Goal: Task Accomplishment & Management: Manage account settings

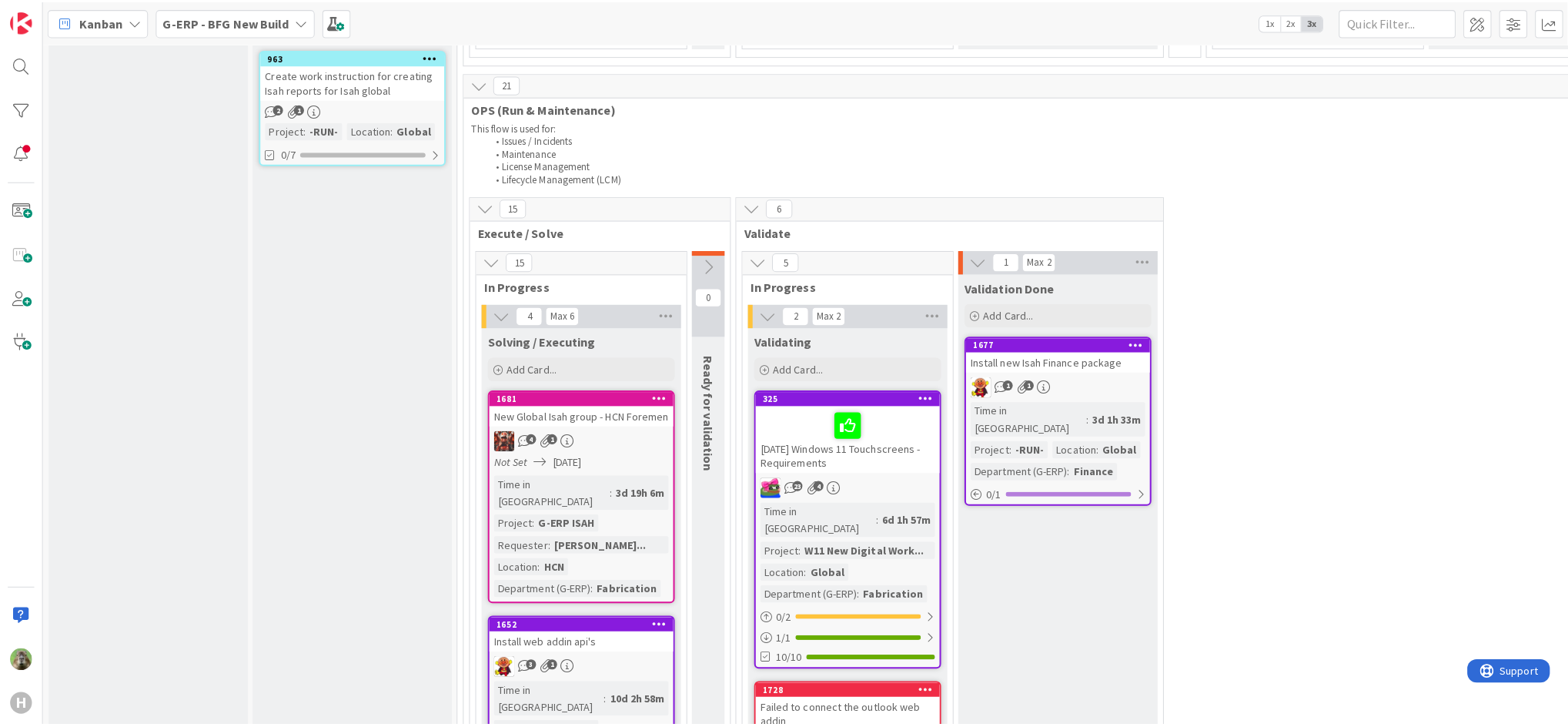
scroll to position [1697, 0]
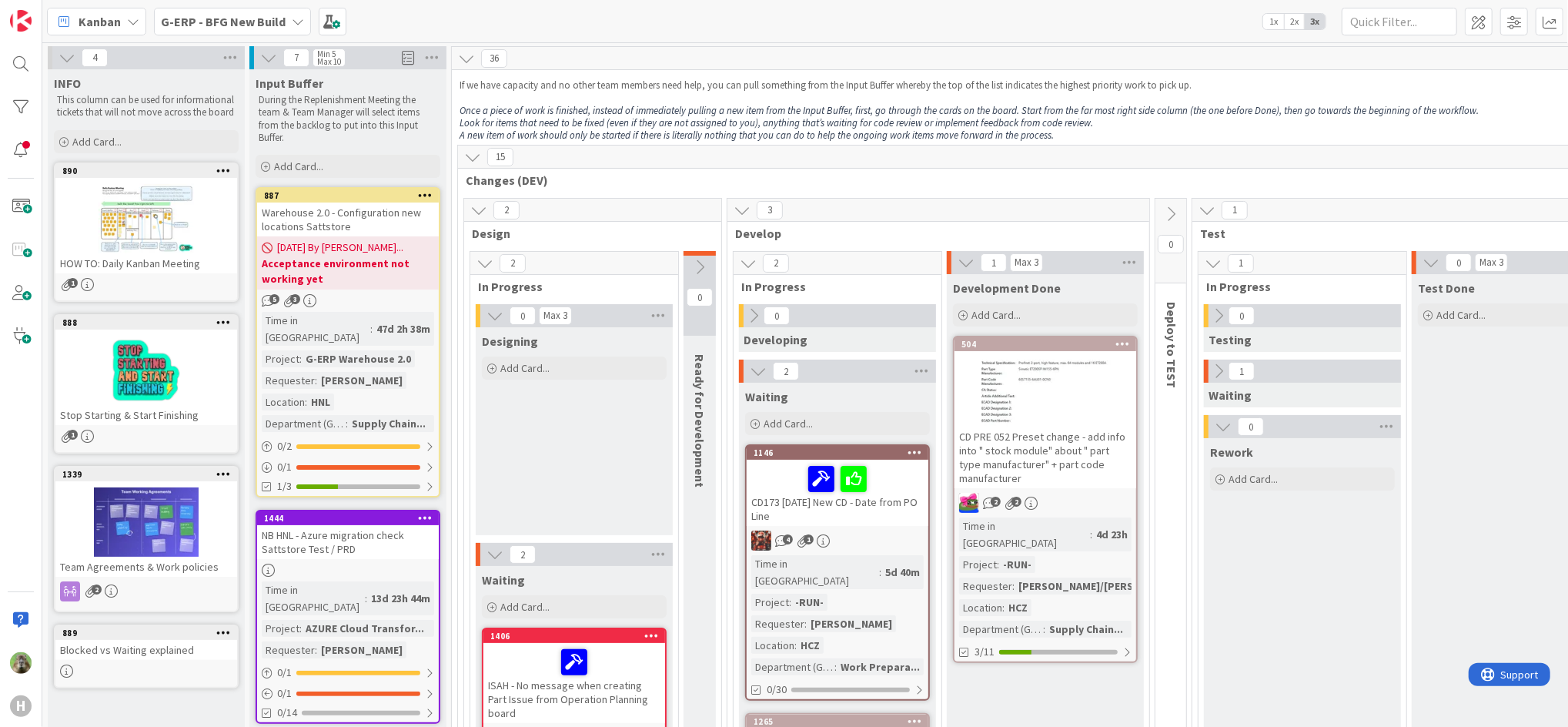
click at [249, 27] on b "G-ERP - BFG New Build" at bounding box center [224, 22] width 125 height 16
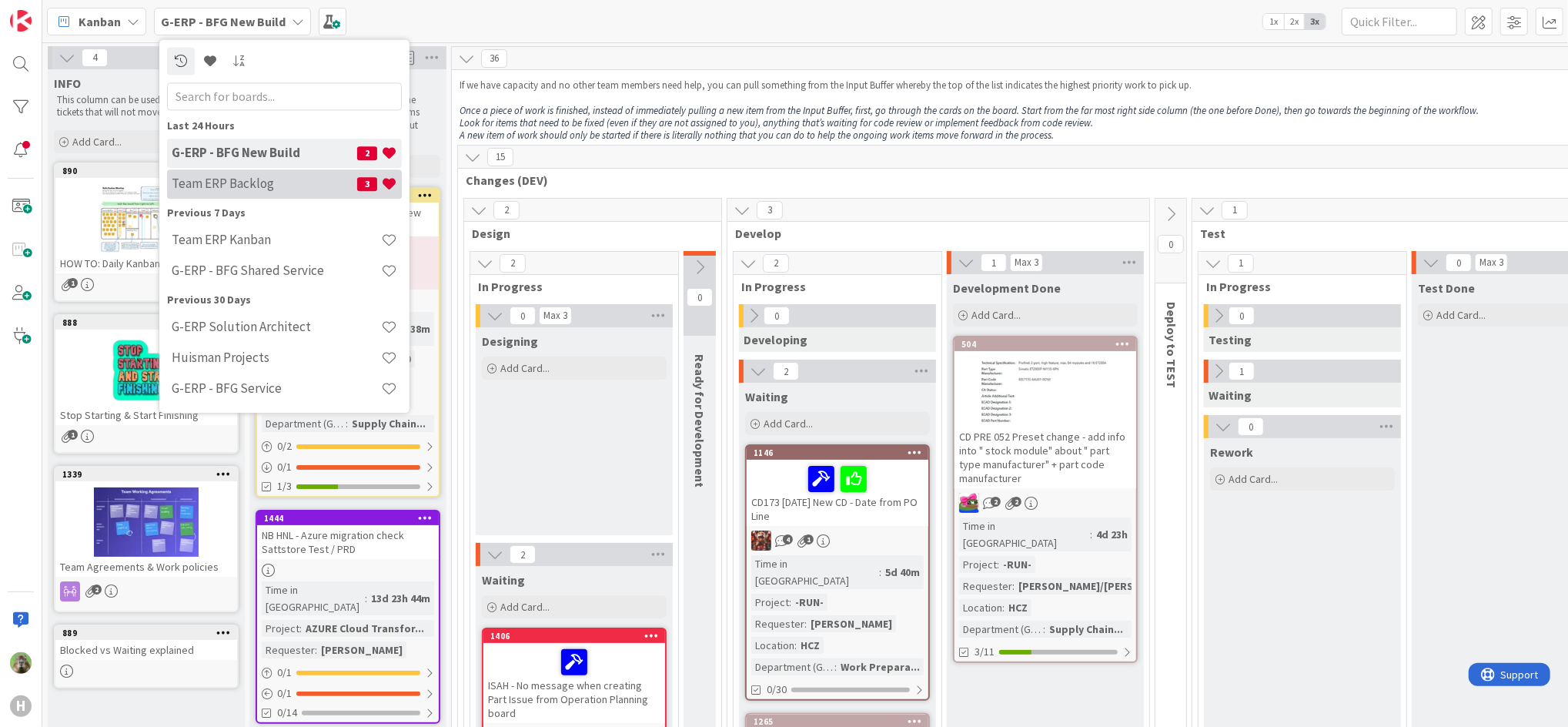
click at [300, 170] on div "Team ERP Backlog 3" at bounding box center [284, 185] width 235 height 29
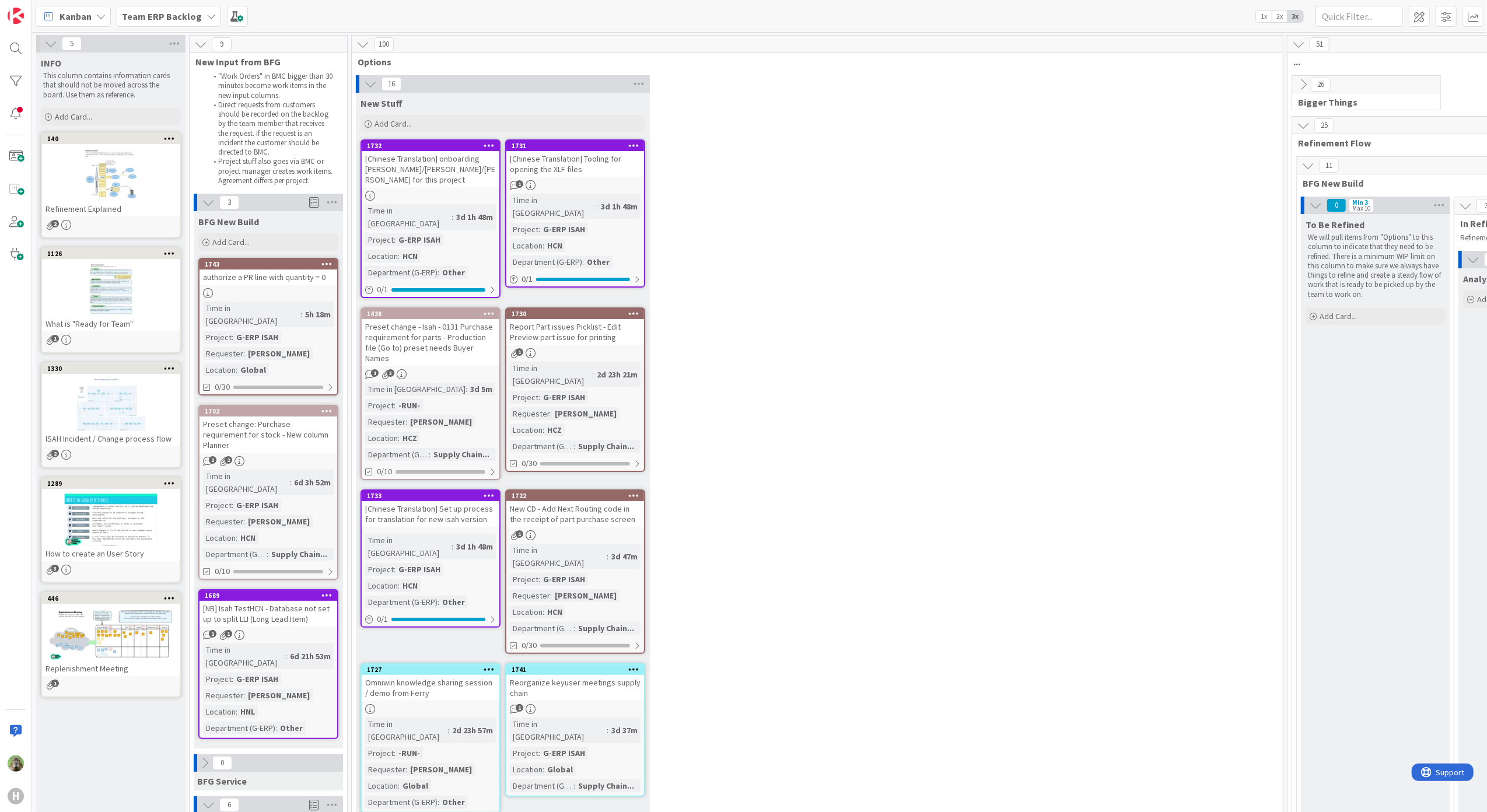
click at [250, 287] on link "1743 authorize a PR line with quantity = 0 Time in [GEOGRAPHIC_DATA] : 5h 18m P…" at bounding box center [268, 327] width 140 height 138
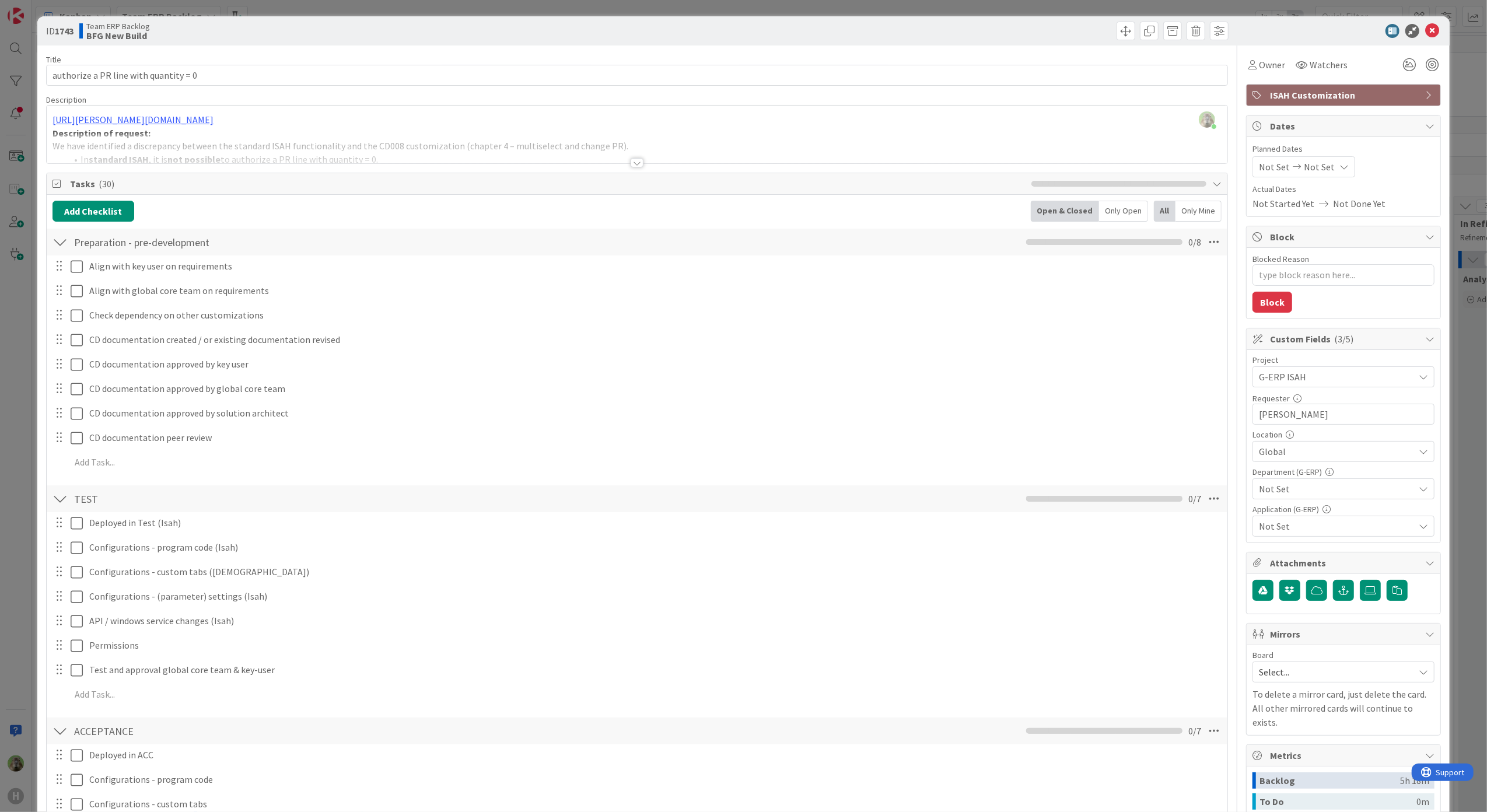
click at [619, 159] on div at bounding box center [637, 148] width 1182 height 30
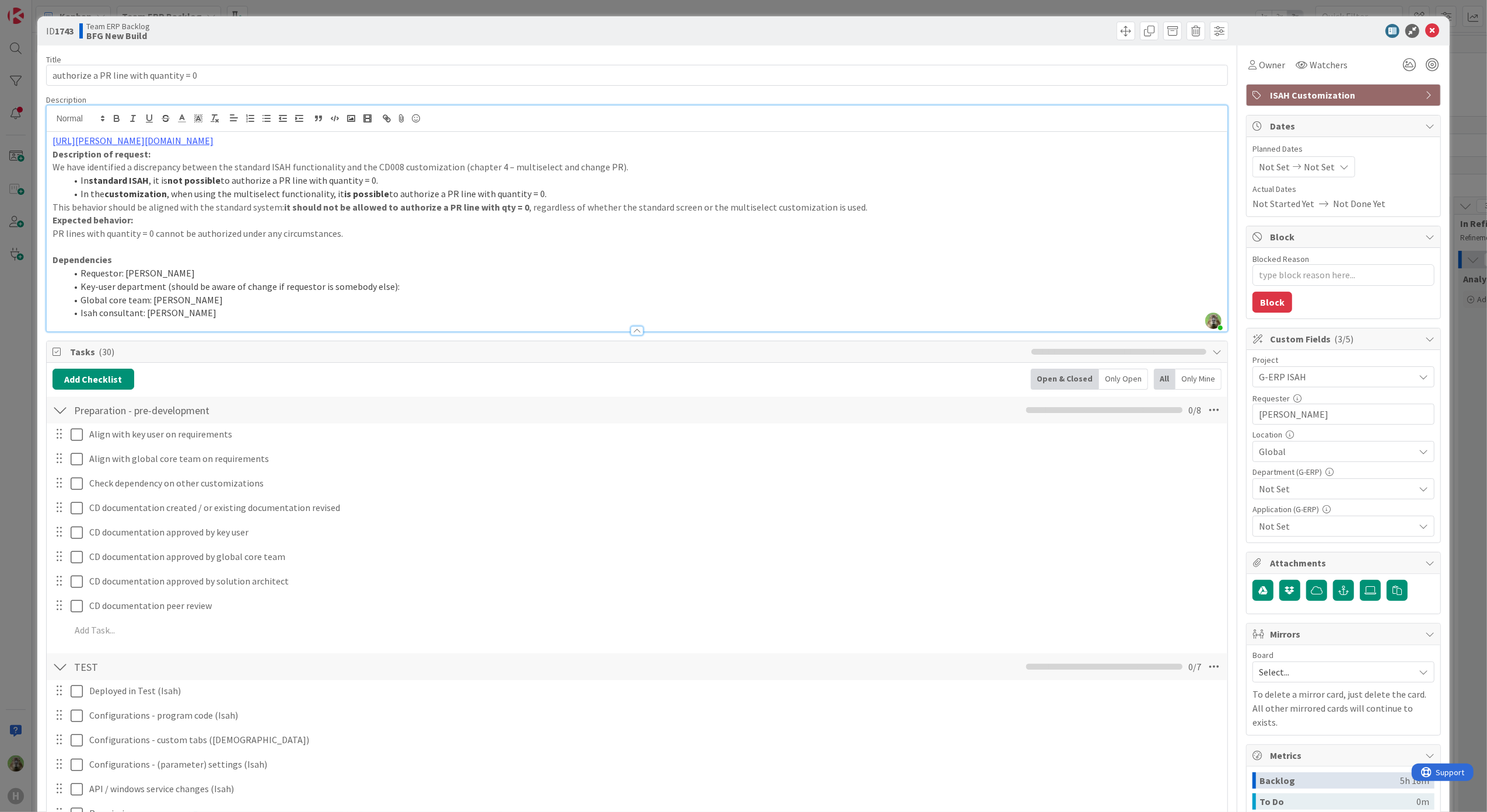
click at [1188, 495] on span "Not Set" at bounding box center [1337, 488] width 155 height 14
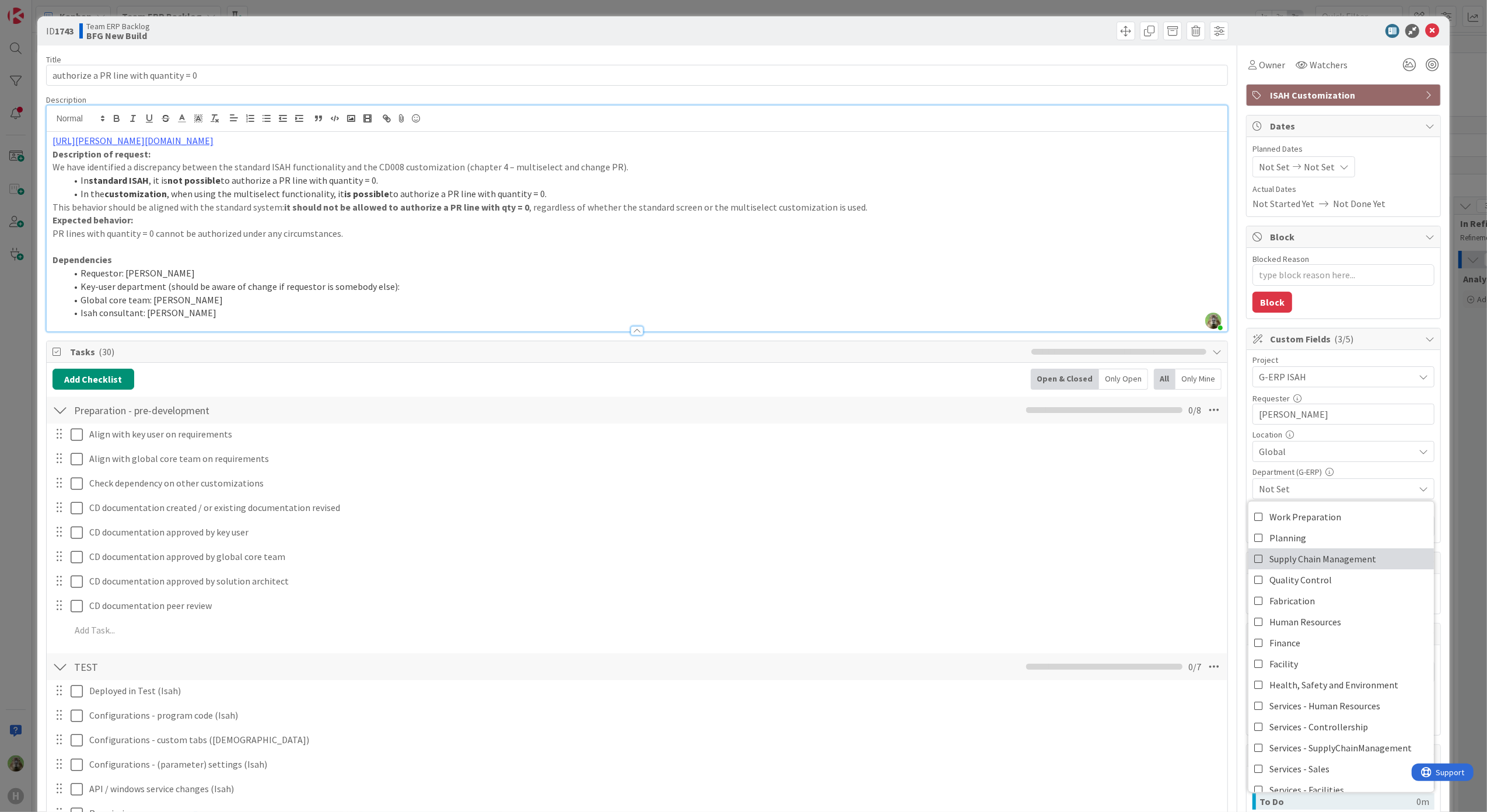
drag, startPoint x: 1284, startPoint y: 554, endPoint x: 1289, endPoint y: 497, distance: 57.2
click at [1188, 550] on span "Supply Chain Management" at bounding box center [1323, 558] width 107 height 18
click at [1188, 488] on span "Supply Chain Management" at bounding box center [1337, 488] width 155 height 14
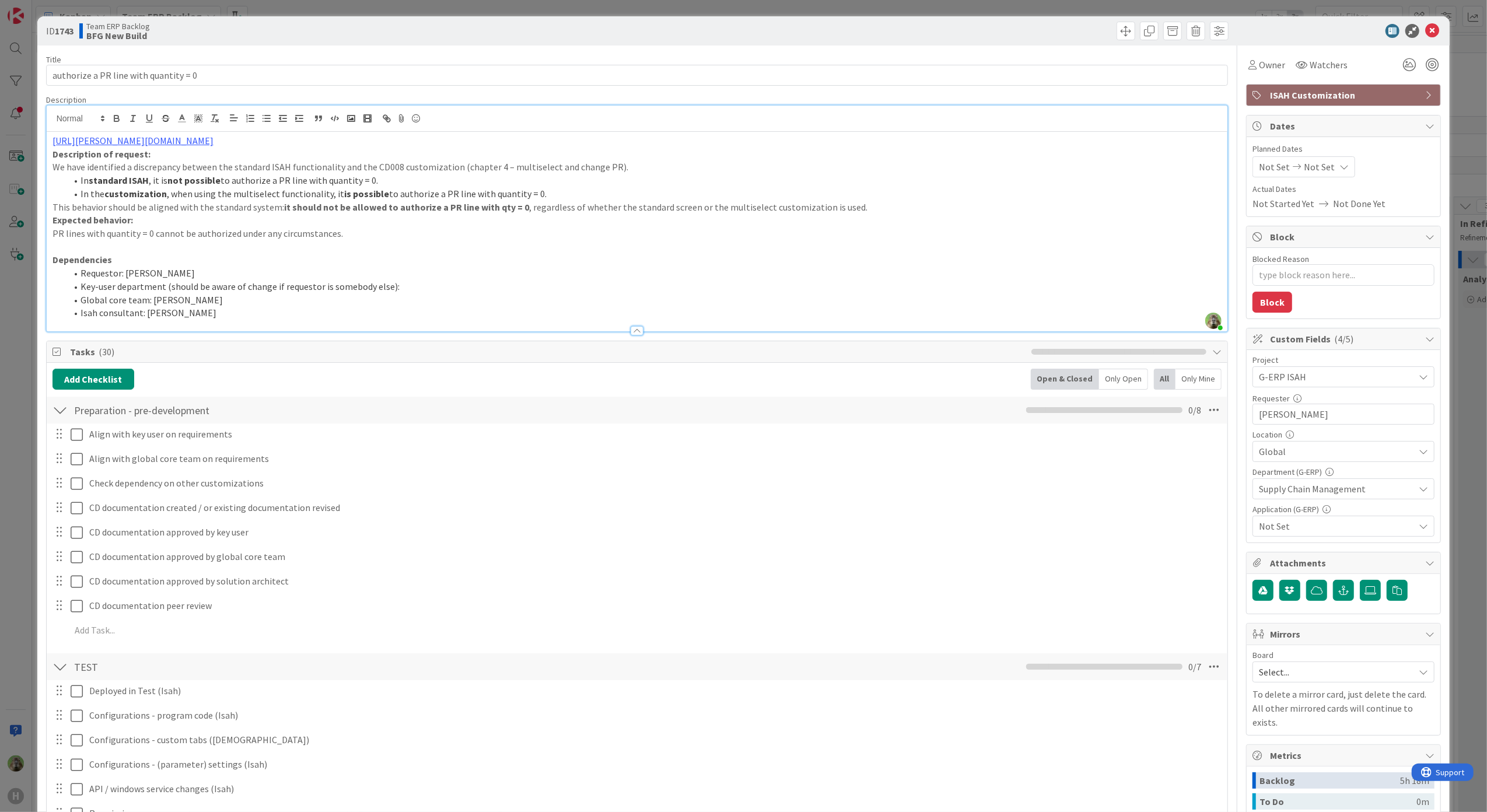
click at [1188, 524] on span "Not Set" at bounding box center [1337, 526] width 155 height 14
click at [1188, 441] on span "Isah Global" at bounding box center [1292, 434] width 45 height 18
type textarea "x"
click at [875, 267] on li "Requestor: [PERSON_NAME]" at bounding box center [644, 273] width 1156 height 13
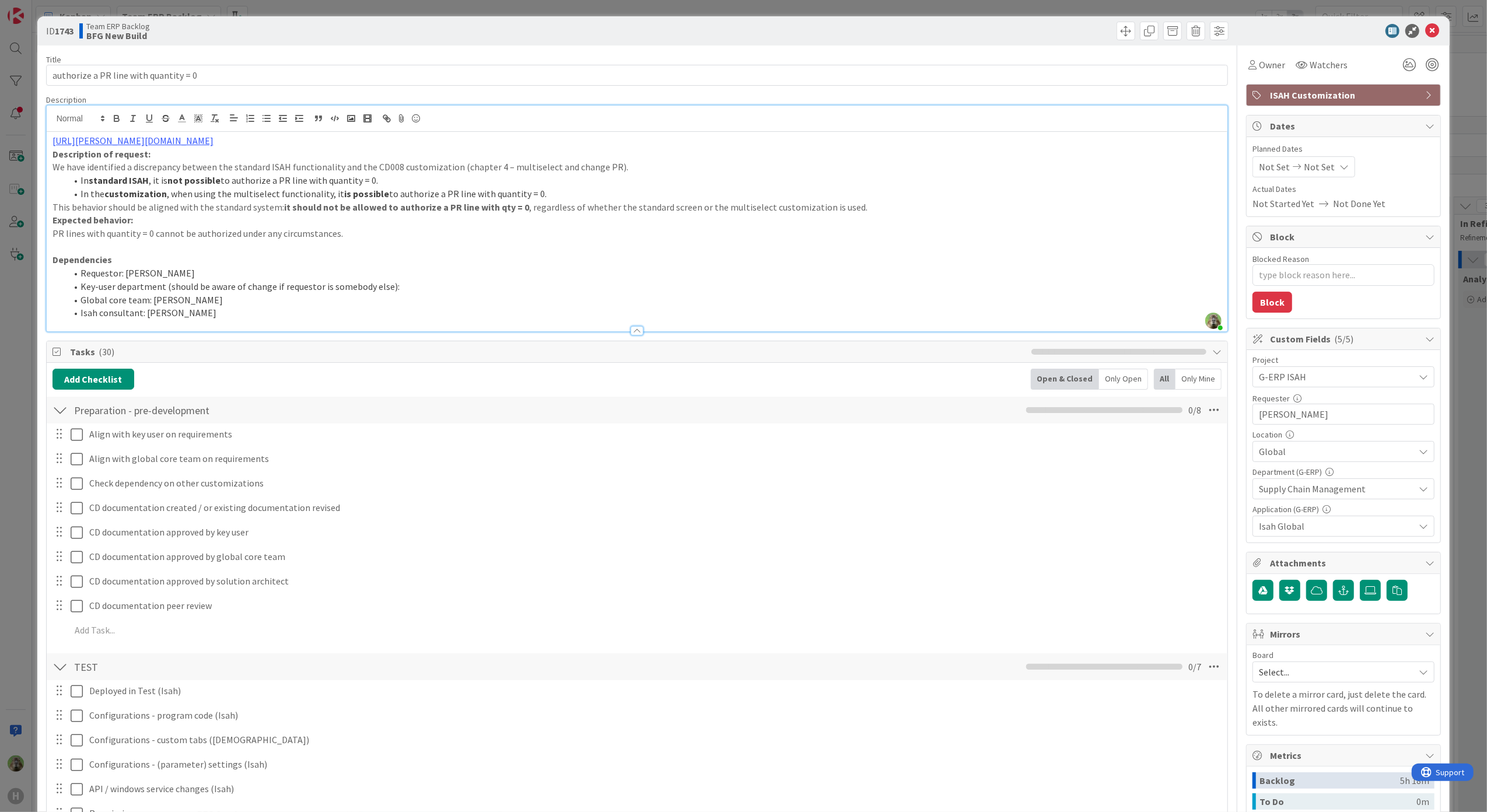
drag, startPoint x: 480, startPoint y: 141, endPoint x: -139, endPoint y: 93, distance: 620.9
click at [0, 93] on html "H Kanban Team ERP Backlog 1x 2x 3x 5 INFO This column contains information card…" at bounding box center [743, 406] width 1487 height 812
copy link "[URL][PERSON_NAME][DOMAIN_NAME]"
click at [1188, 550] on button "button" at bounding box center [1344, 590] width 21 height 21
click at [1188, 550] on input "text" at bounding box center [1343, 643] width 182 height 21
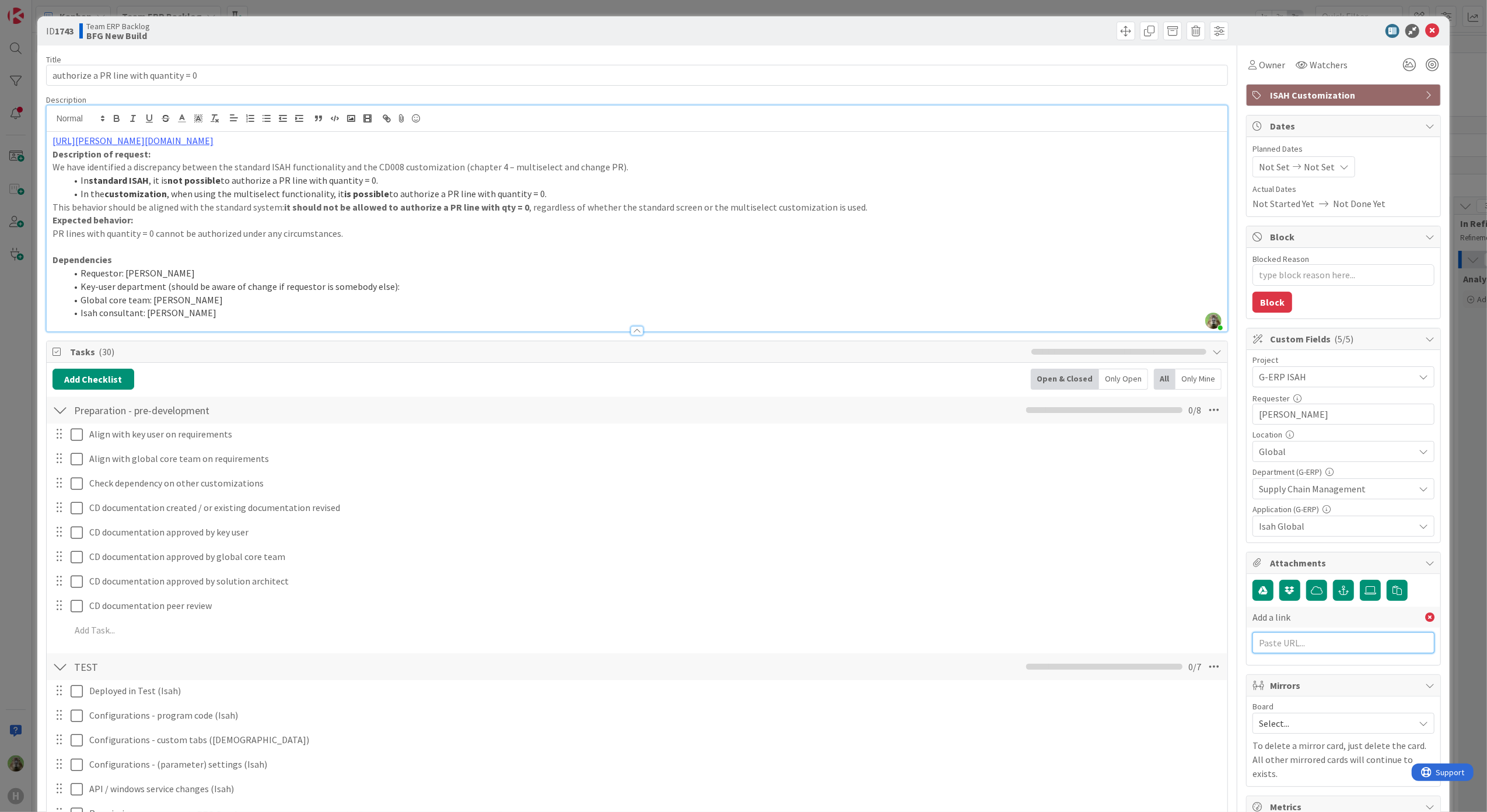
paste input "[URL][PERSON_NAME][DOMAIN_NAME]"
type input "[URL][PERSON_NAME][DOMAIN_NAME]"
click at [1188, 550] on div "Add a link [URL][PERSON_NAME][DOMAIN_NAME] Add a link" at bounding box center [1343, 655] width 182 height 98
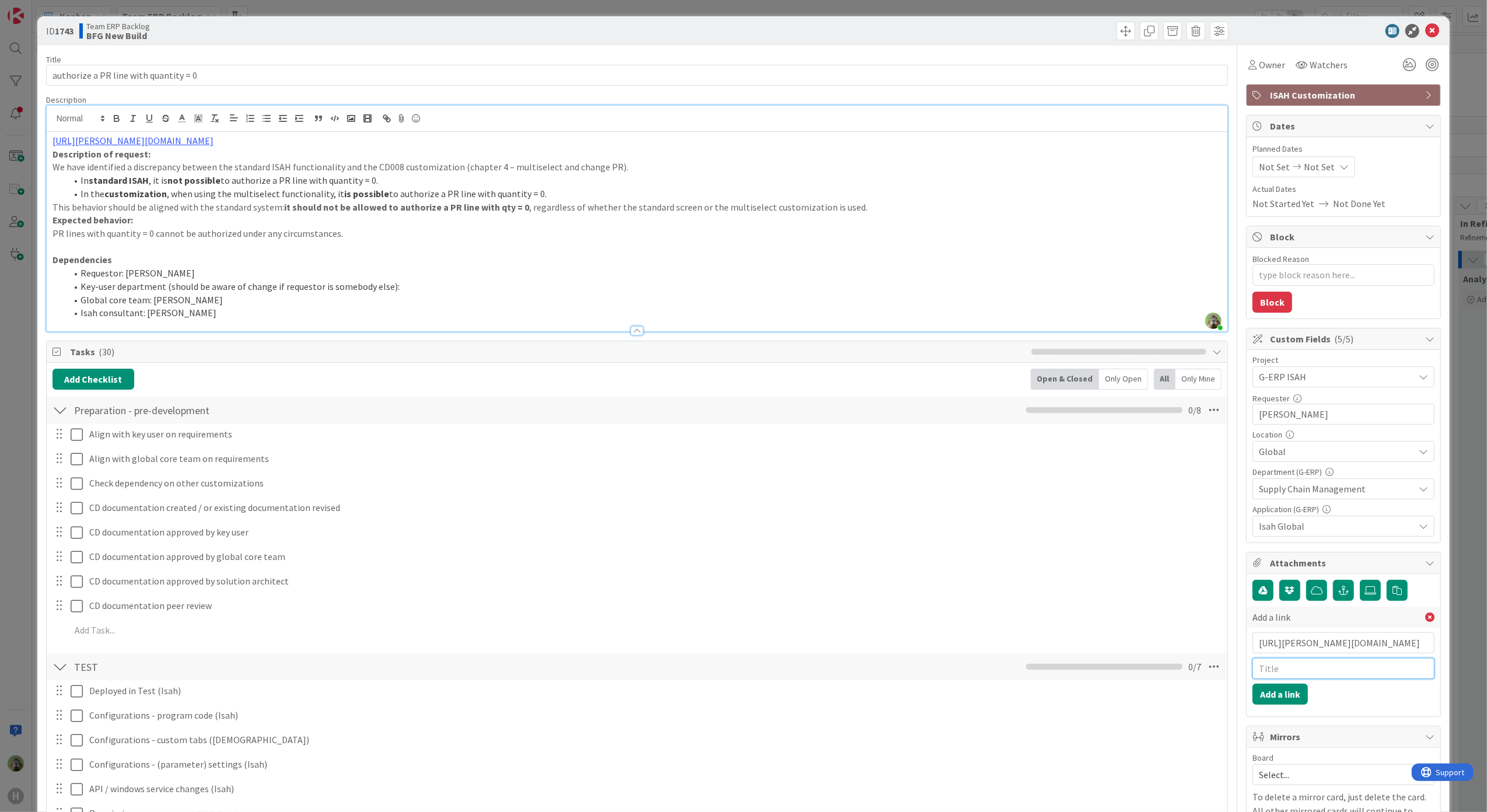
click at [1188, 550] on input "text" at bounding box center [1343, 669] width 182 height 21
type input "BMC"
click at [1188, 550] on button "Add a link" at bounding box center [1280, 694] width 55 height 21
click at [213, 146] on link "[URL][PERSON_NAME][DOMAIN_NAME]" at bounding box center [133, 140] width 161 height 12
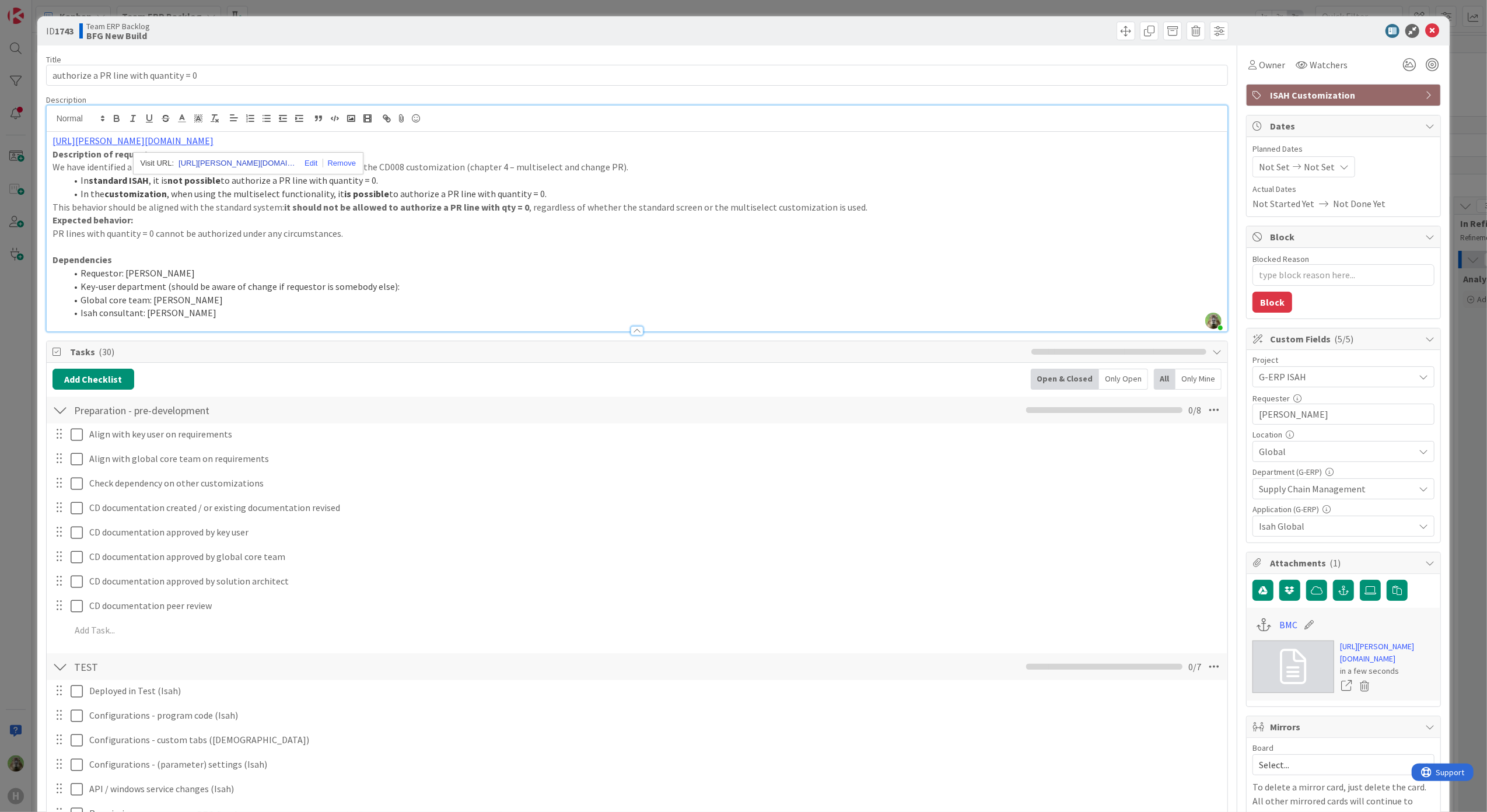
click at [250, 167] on link "[URL][PERSON_NAME][DOMAIN_NAME]" at bounding box center [237, 163] width 117 height 15
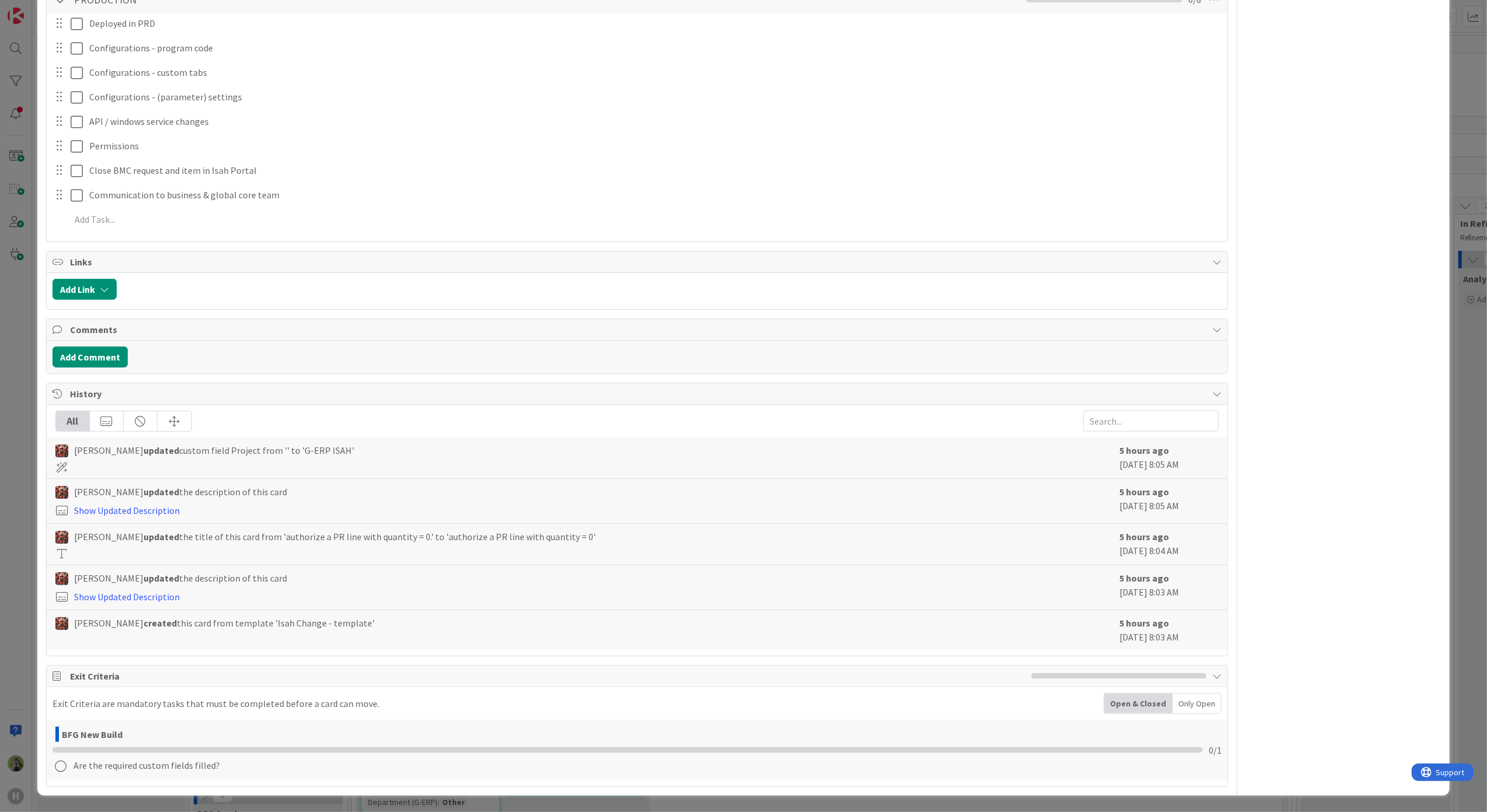
scroll to position [593, 0]
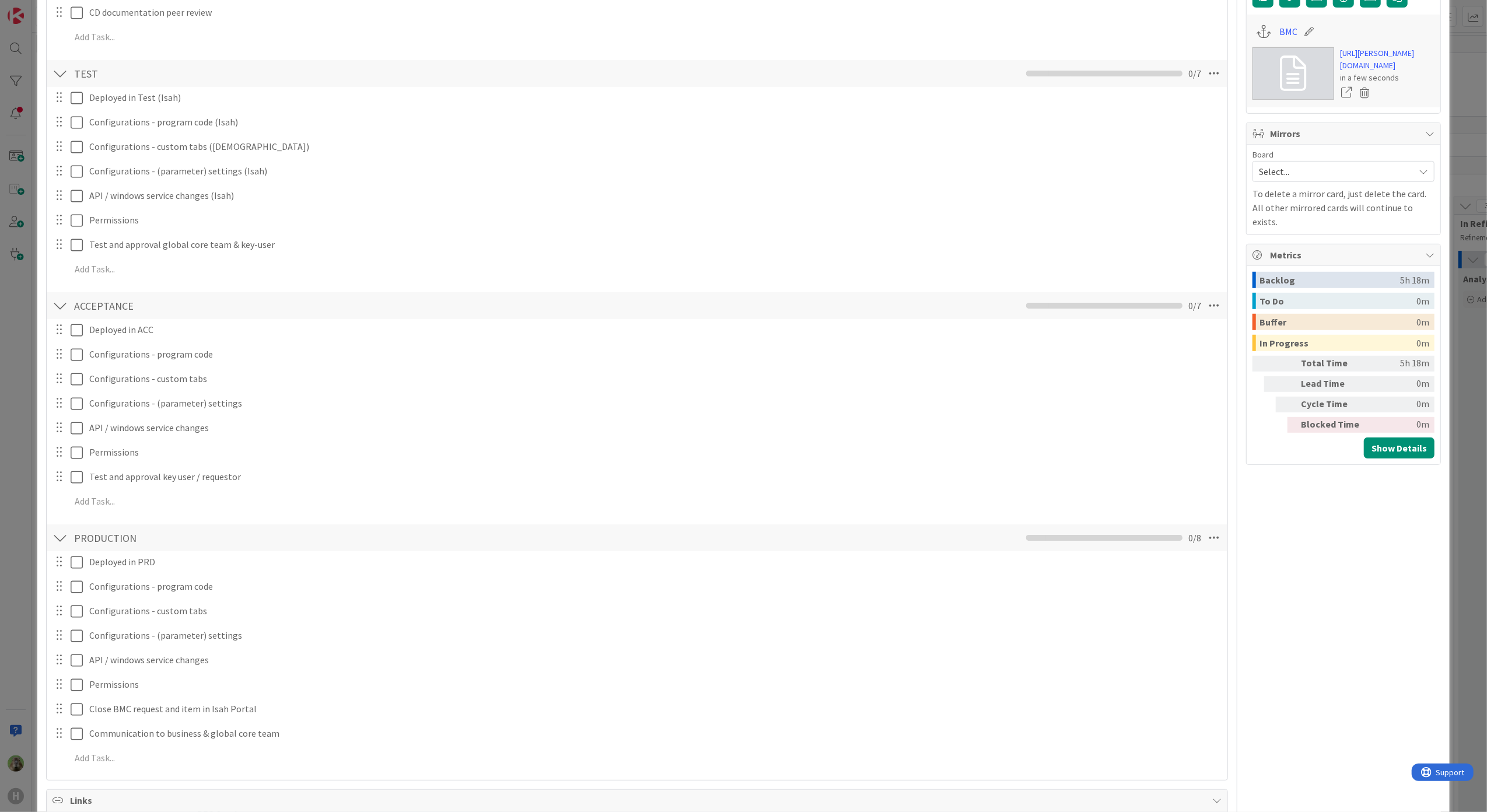
click at [26, 385] on div "ID 1743 Team ERP Backlog BFG New Build Title 37 / 128 authorize a PR line with …" at bounding box center [743, 406] width 1487 height 812
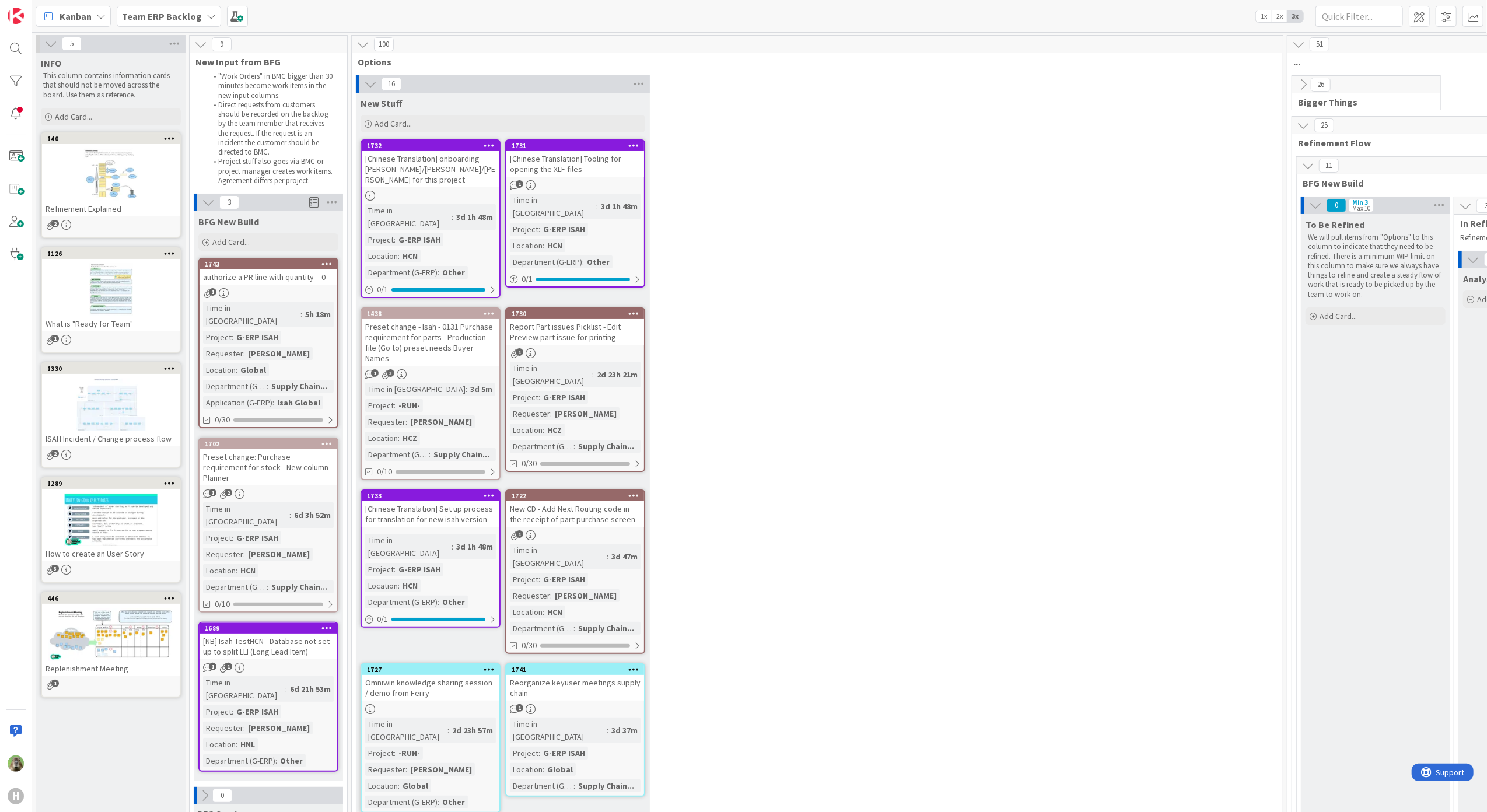
click at [283, 274] on div "authorize a PR line with quantity = 0" at bounding box center [269, 277] width 138 height 15
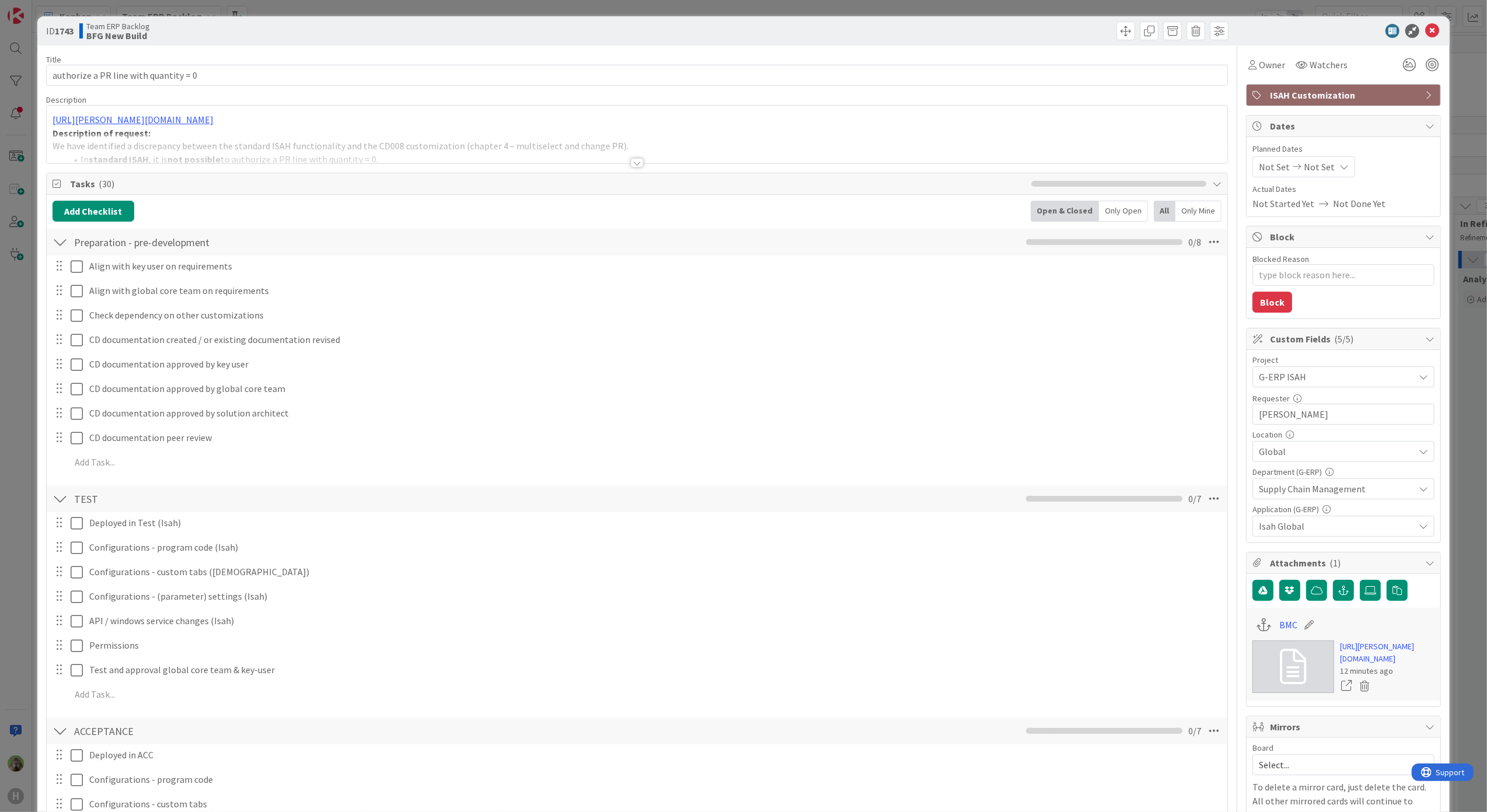
type textarea "x"
click at [579, 131] on div "[PERSON_NAME] joined 2 m ago [URL][PERSON_NAME][DOMAIN_NAME] Description of req…" at bounding box center [637, 135] width 1182 height 58
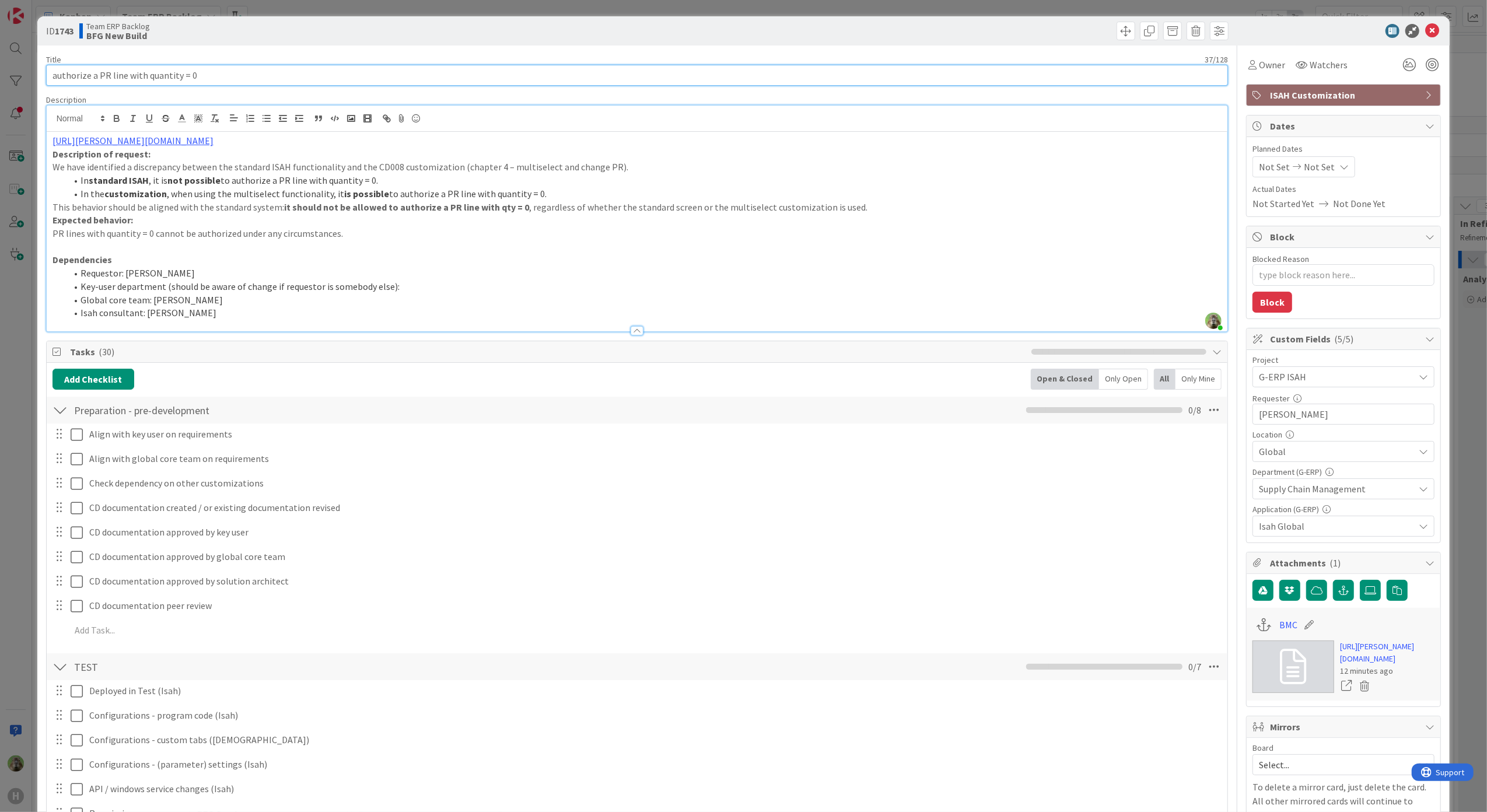
click at [66, 79] on input "authorize a PR line with quantity = 0" at bounding box center [637, 75] width 1183 height 21
type input "Change authorize a PR line with quantity = 0"
type textarea "x"
type input "Change CDauthorize a PR line with quantity = 0"
type textarea "x"
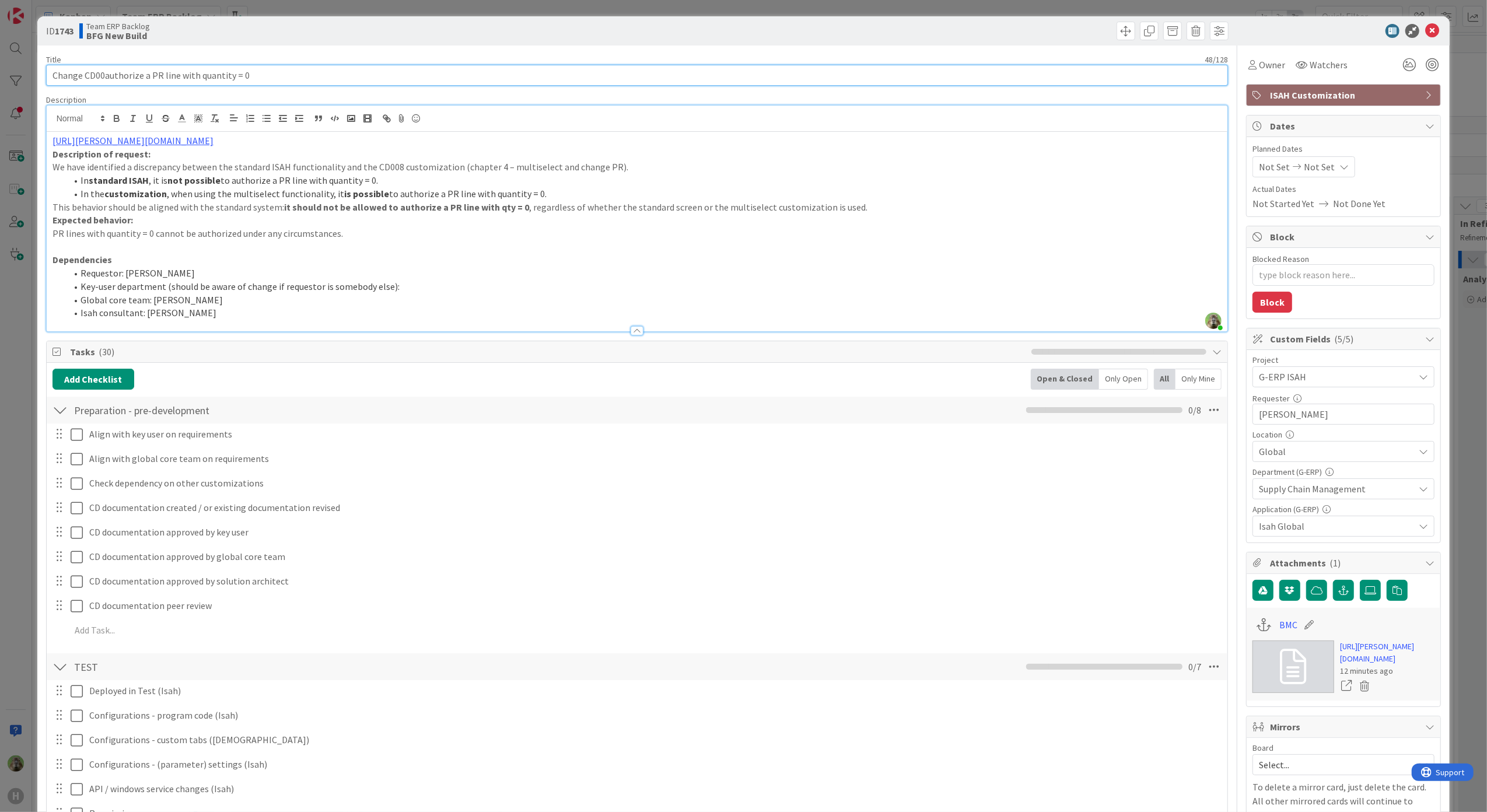
type input "Change CD008authorize a PR line with quantity = 0"
type textarea "x"
type input "Change CD008 authorize a PR line with quantity = 0"
type textarea "x"
type input "Change CD008 - authorize a PR line with quantity = 0"
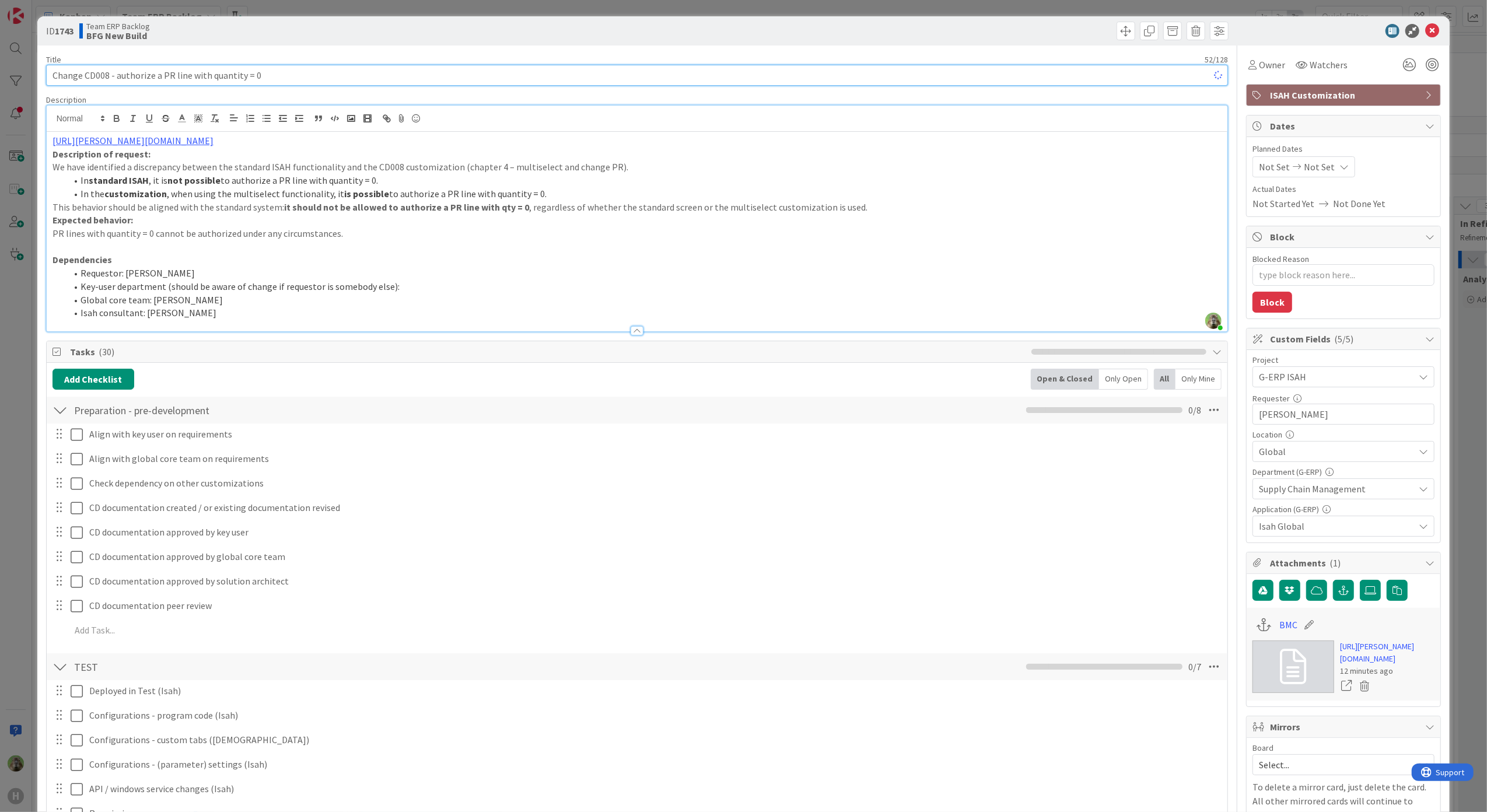
type textarea "x"
type input "Change CD008 - sauthorize a PR line with quantity = 0"
type textarea "x"
type input "Change CD008 - sjauthorize a PR line with quantity = 0"
type textarea "x"
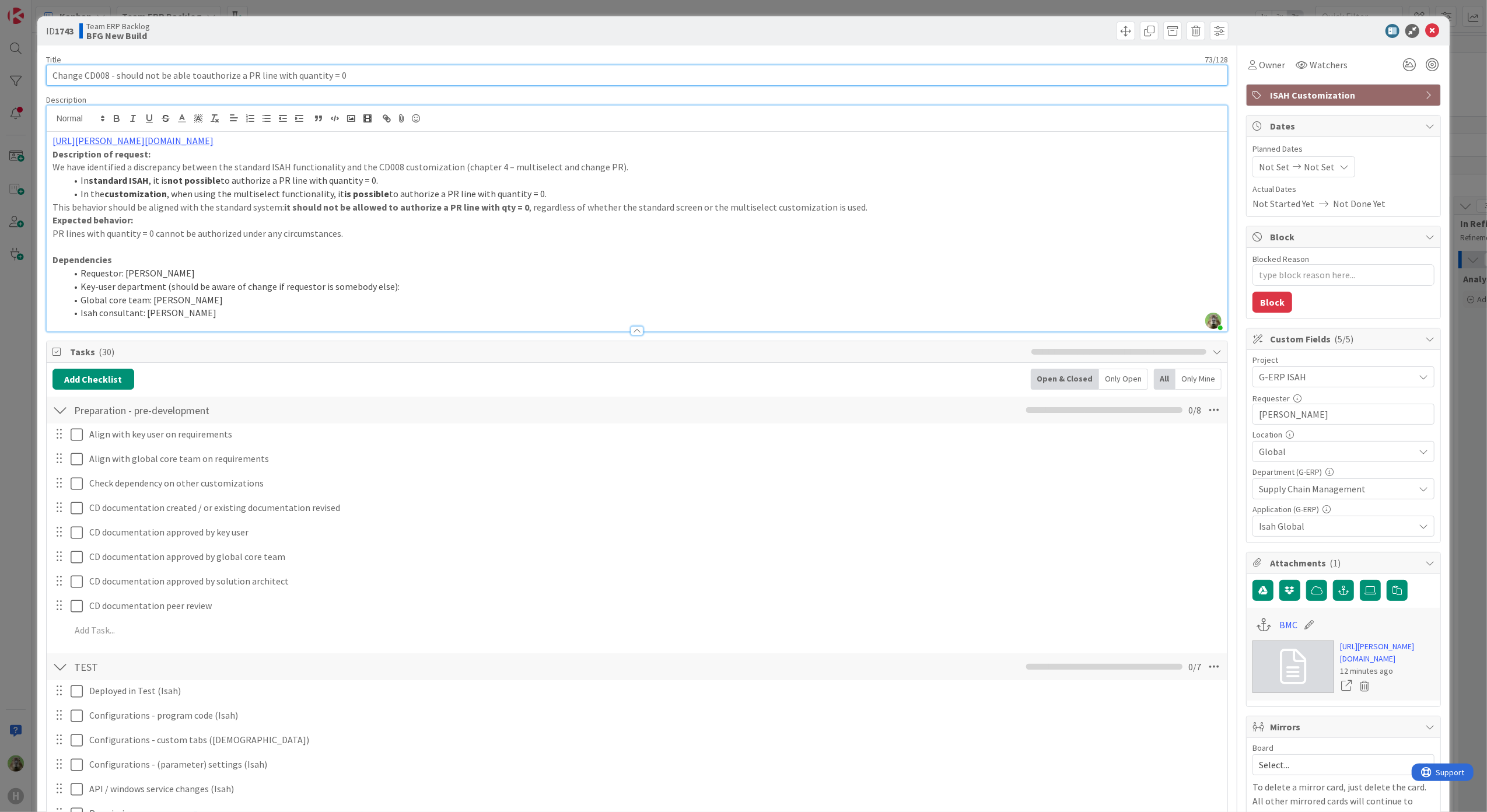
type input "Change CD008 - should not be able to authorize a PR line with quantity = 0"
type textarea "x"
type input "Change CD008 - should not be able to authorize a PR line with quantity = 0"
click at [861, 57] on div "Title 74 / 128" at bounding box center [637, 60] width 1183 height 11
click at [5, 341] on div "ID 1743 Team ERP Backlog BFG New Build Title 74 / 128 Change CD008 - should not…" at bounding box center [743, 406] width 1487 height 812
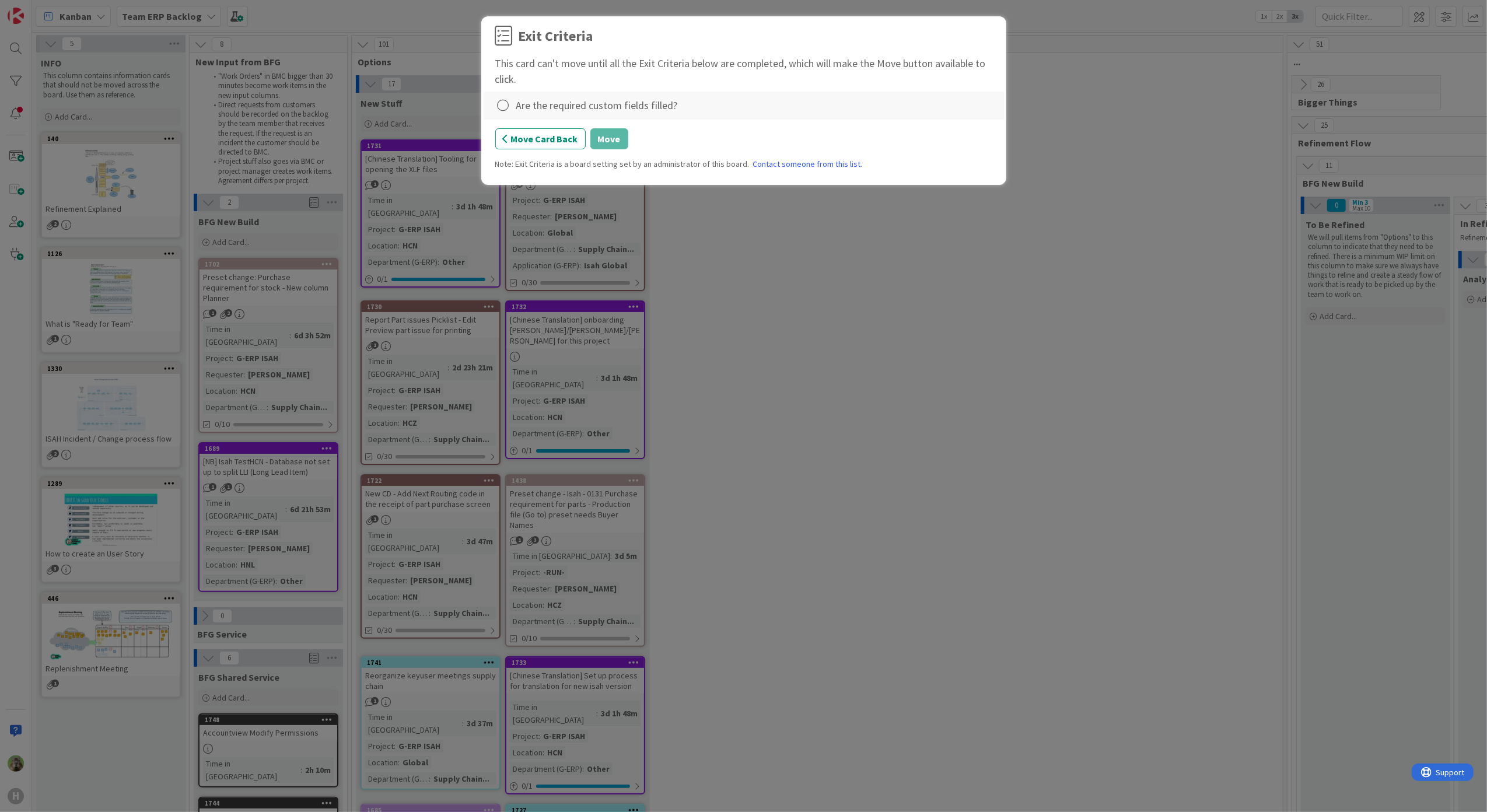
click at [557, 106] on div "Are the required custom fields filled?" at bounding box center [597, 105] width 162 height 16
click at [507, 108] on icon at bounding box center [504, 105] width 16 height 16
click at [601, 131] on link "Complete" at bounding box center [569, 131] width 146 height 17
click at [613, 135] on button "Move" at bounding box center [609, 139] width 38 height 21
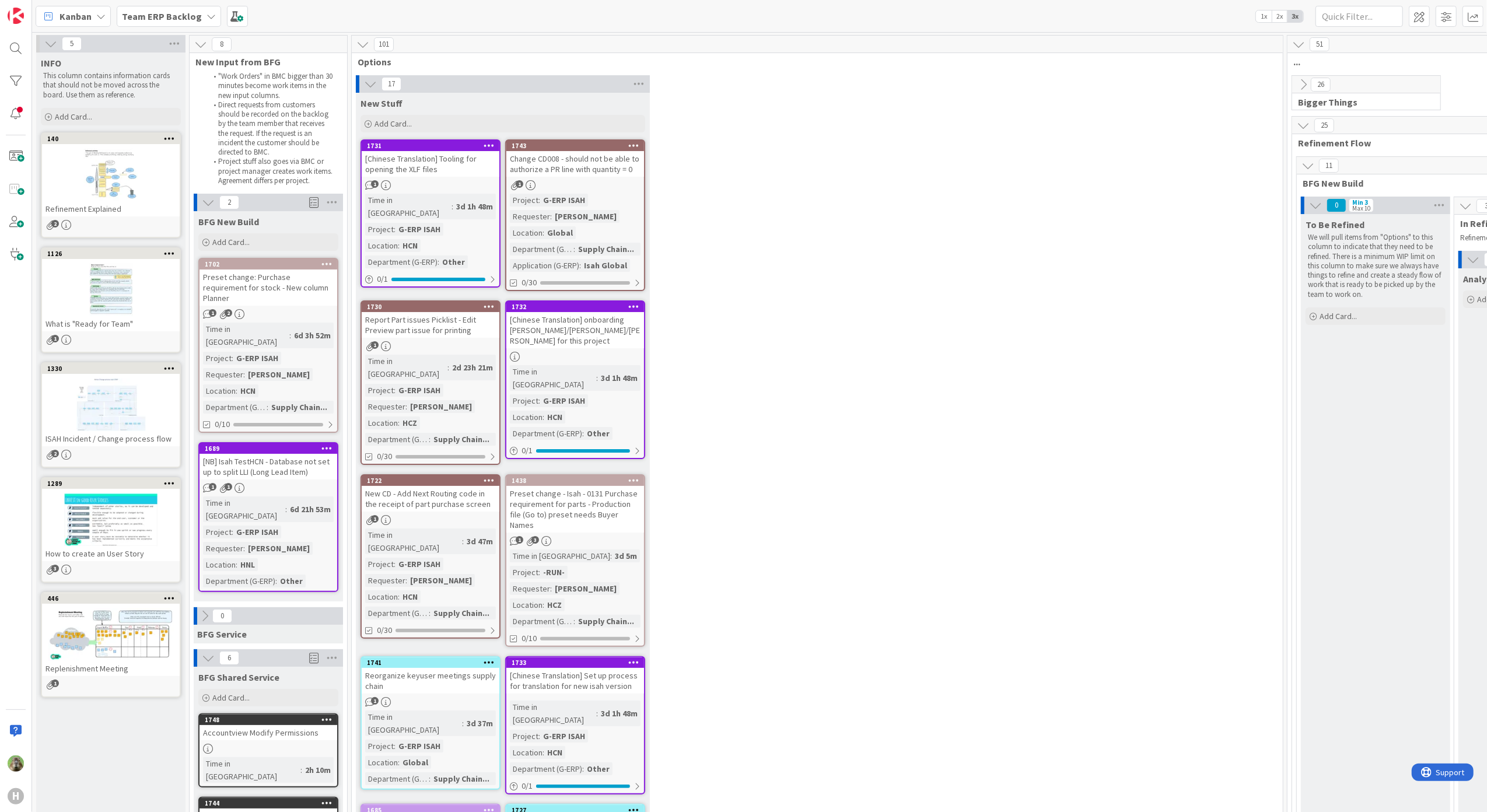
click at [293, 281] on div "Preset change: Purchase requirement for stock - New column Planner" at bounding box center [269, 288] width 138 height 36
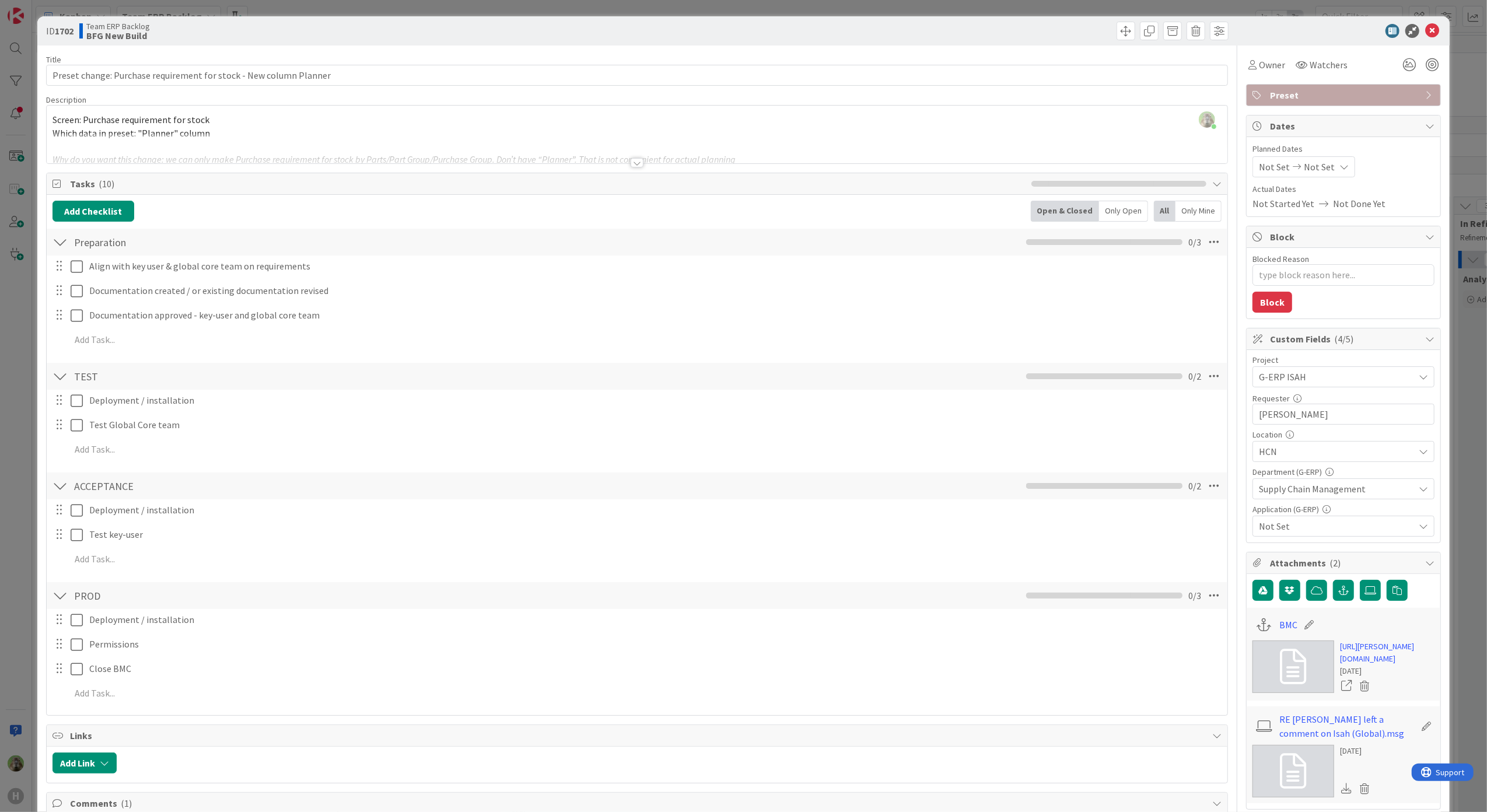
click at [378, 165] on div "Title 66 / 128 Preset change: Purchase requirement for stock - New column Plann…" at bounding box center [637, 712] width 1183 height 1335
click at [416, 148] on div at bounding box center [637, 148] width 1182 height 30
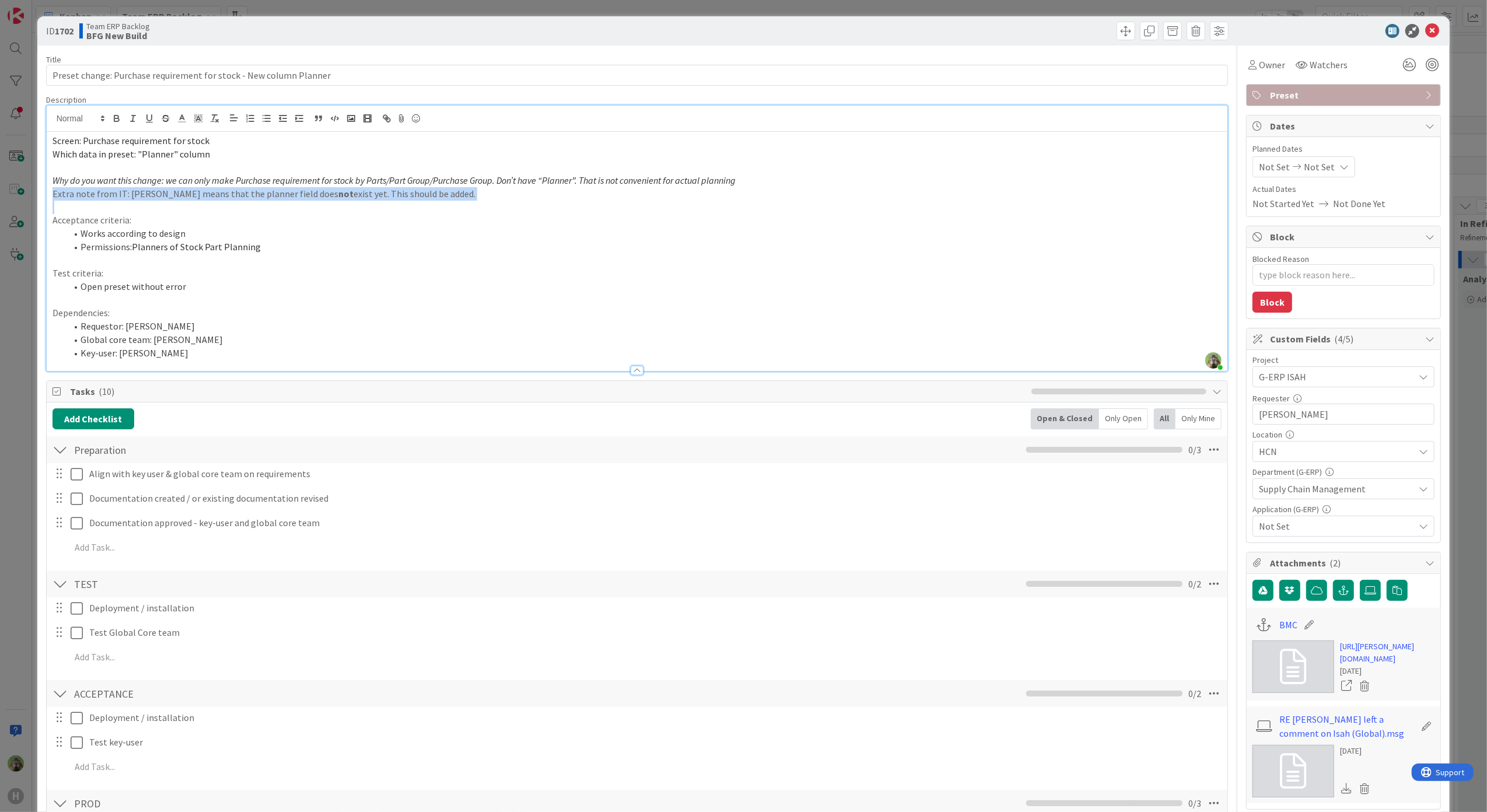
drag, startPoint x: 468, startPoint y: 202, endPoint x: -56, endPoint y: 197, distance: 524.0
click at [0, 197] on html "H Kanban Team ERP Backlog 1x 2x 3x 5 INFO This column contains information card…" at bounding box center [743, 406] width 1487 height 812
click at [1188, 550] on link "[URL][PERSON_NAME][DOMAIN_NAME]" at bounding box center [1387, 652] width 95 height 24
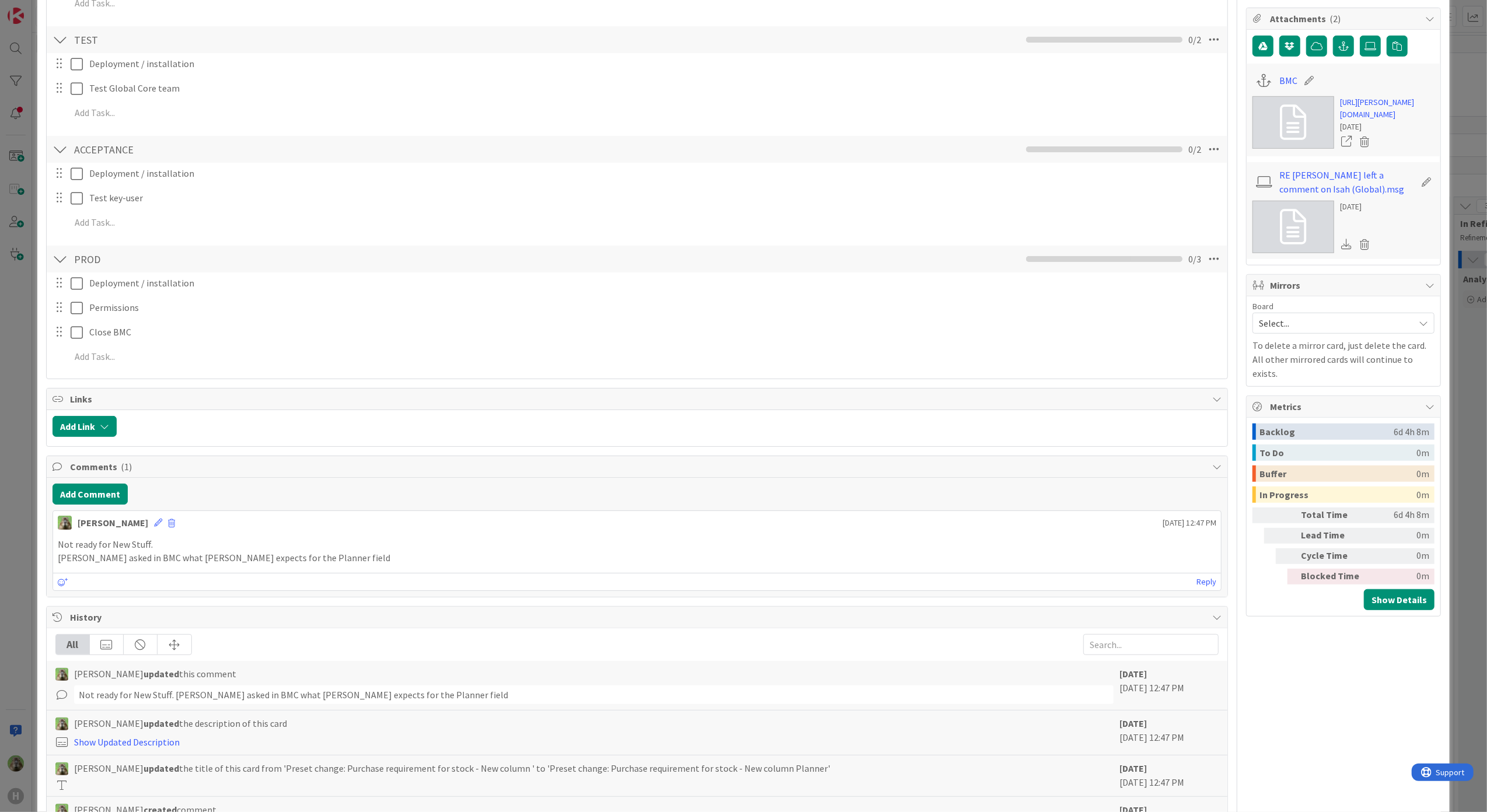
click at [14, 486] on div "ID 1702 Team ERP Backlog BFG New Build Title 66 / 128 Preset change: Purchase r…" at bounding box center [743, 406] width 1487 height 812
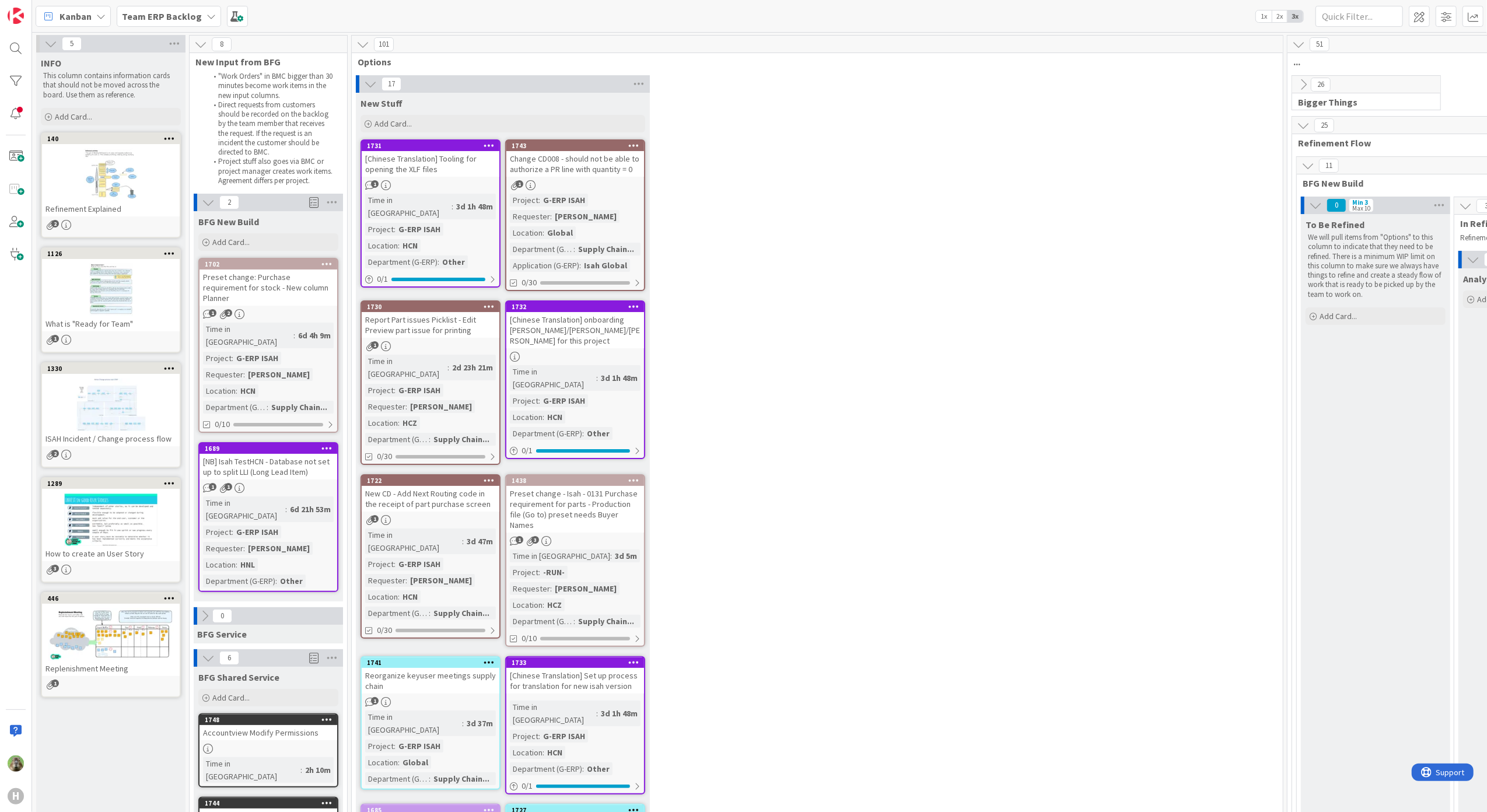
click at [16, 477] on div "H" at bounding box center [16, 406] width 32 height 812
click at [323, 454] on div "[NB] Isah TestHCN - Database not set up to split LLI (Long Lead Item)" at bounding box center [269, 466] width 138 height 26
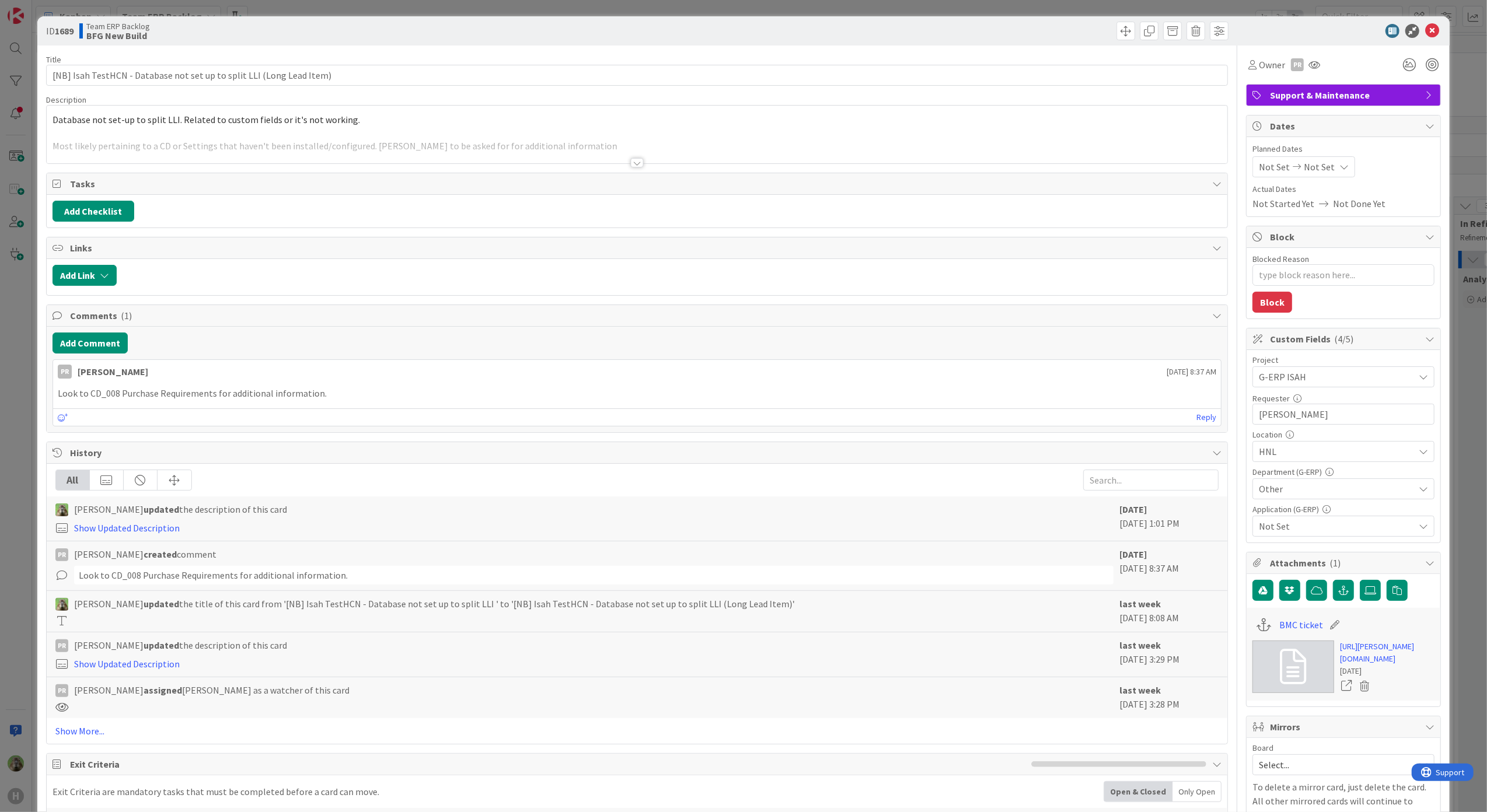
click at [181, 157] on div at bounding box center [637, 148] width 1182 height 30
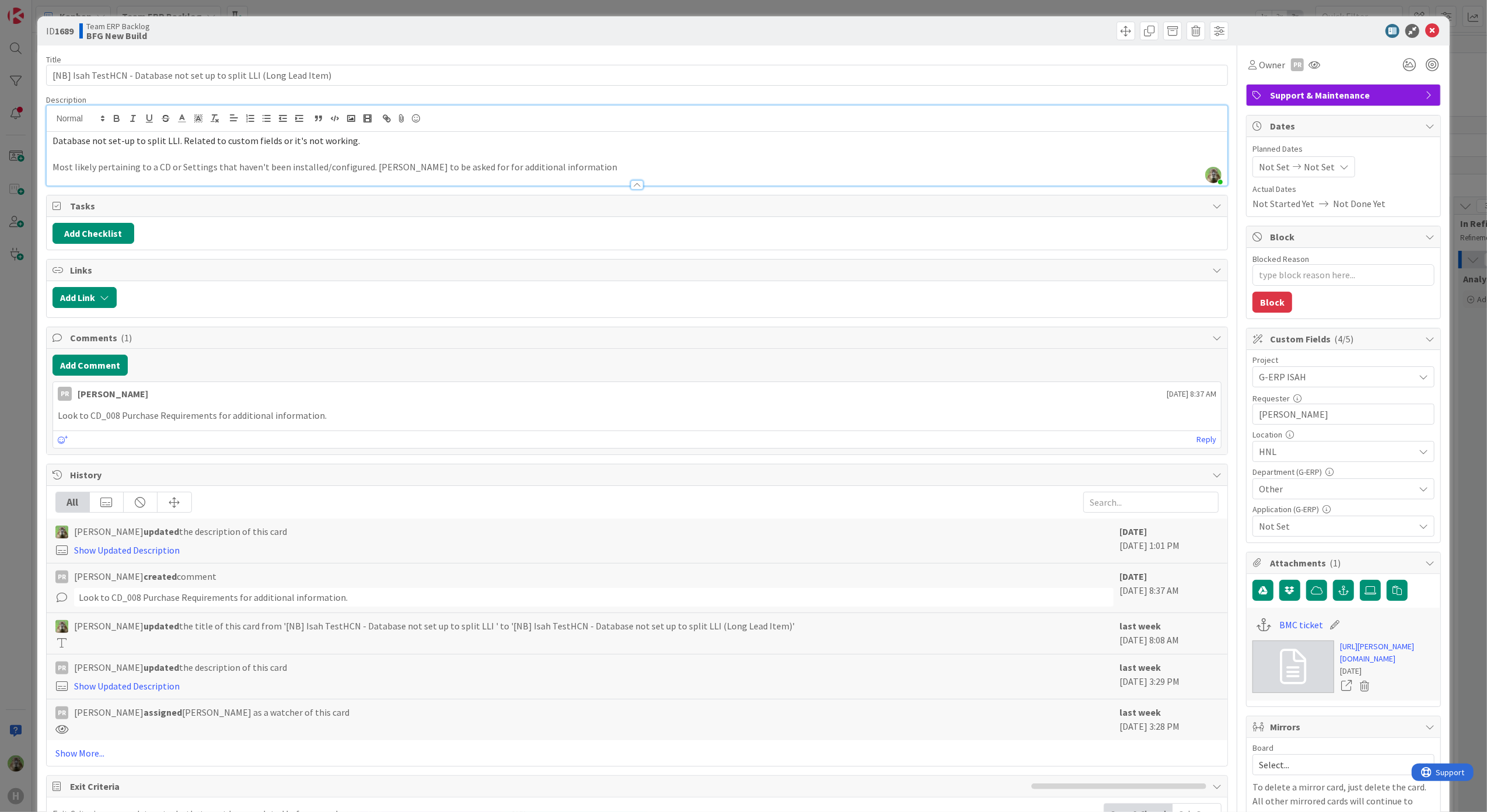
click at [176, 160] on p at bounding box center [637, 154] width 1170 height 13
click at [1188, 550] on link "[URL][PERSON_NAME][DOMAIN_NAME]" at bounding box center [1387, 652] width 95 height 24
click at [14, 399] on div "ID 1689 Team ERP Backlog BFG New Build Title 69 / 128 [NB] Isah TestHCN - Datab…" at bounding box center [743, 406] width 1487 height 812
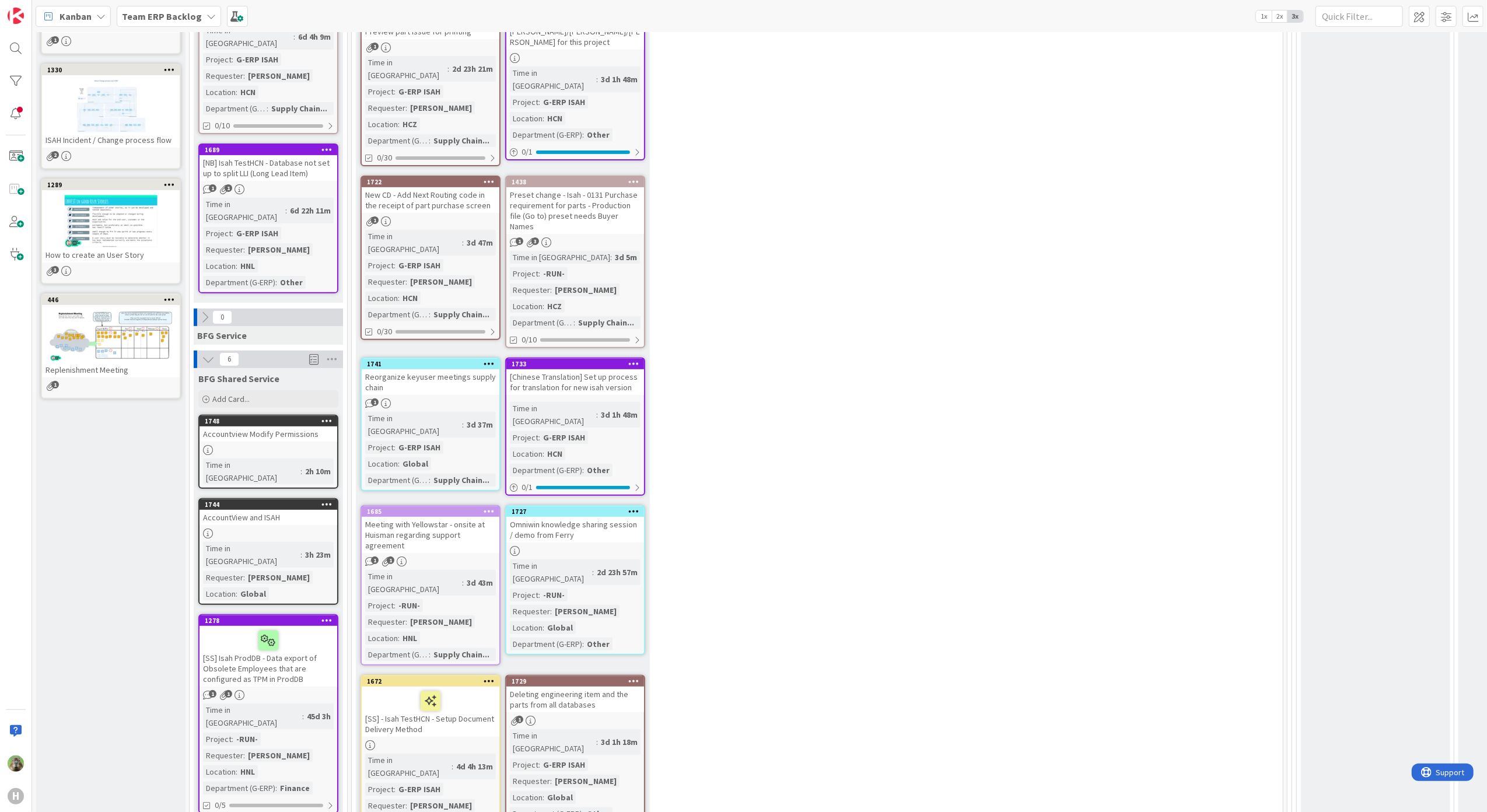
scroll to position [155, 0]
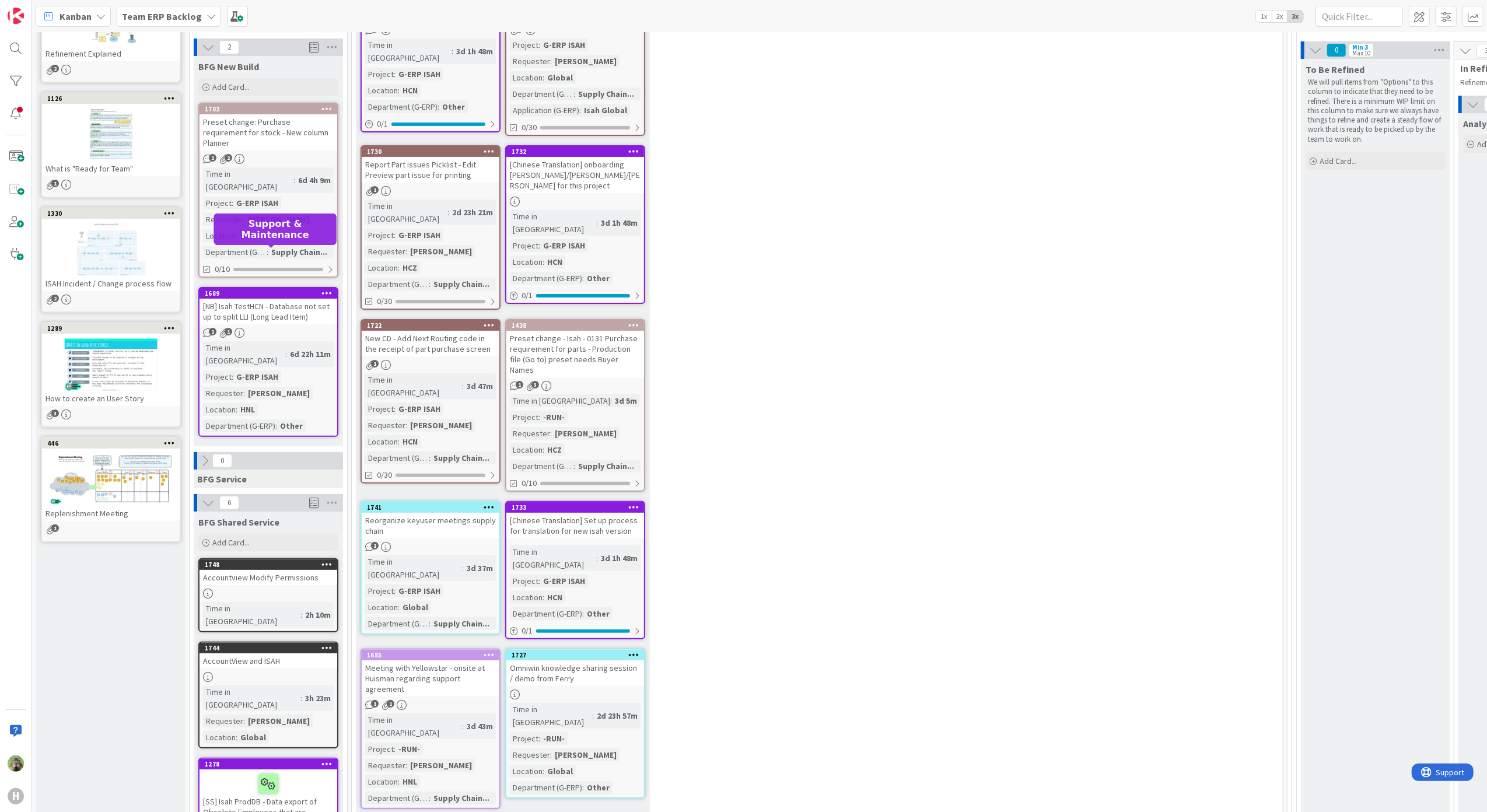
drag, startPoint x: 303, startPoint y: 267, endPoint x: 316, endPoint y: 283, distance: 20.6
click at [303, 299] on div "[NB] Isah TestHCN - Database not set up to split LLI (Long Lead Item)" at bounding box center [269, 311] width 138 height 26
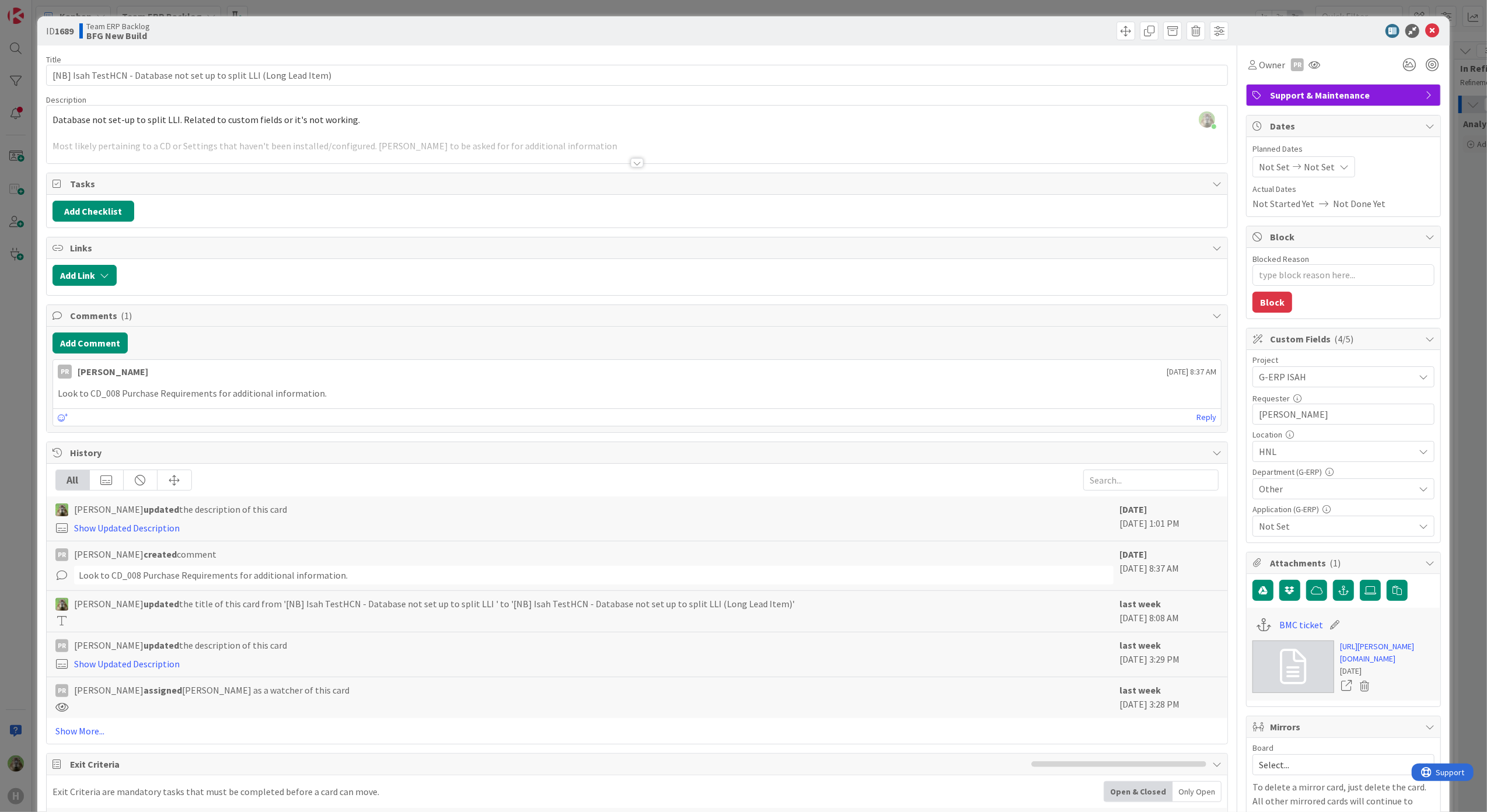
click at [15, 422] on div "ID 1689 Team ERP Backlog BFG New Build Title 69 / 128 [NB] Isah TestHCN - Datab…" at bounding box center [743, 406] width 1487 height 812
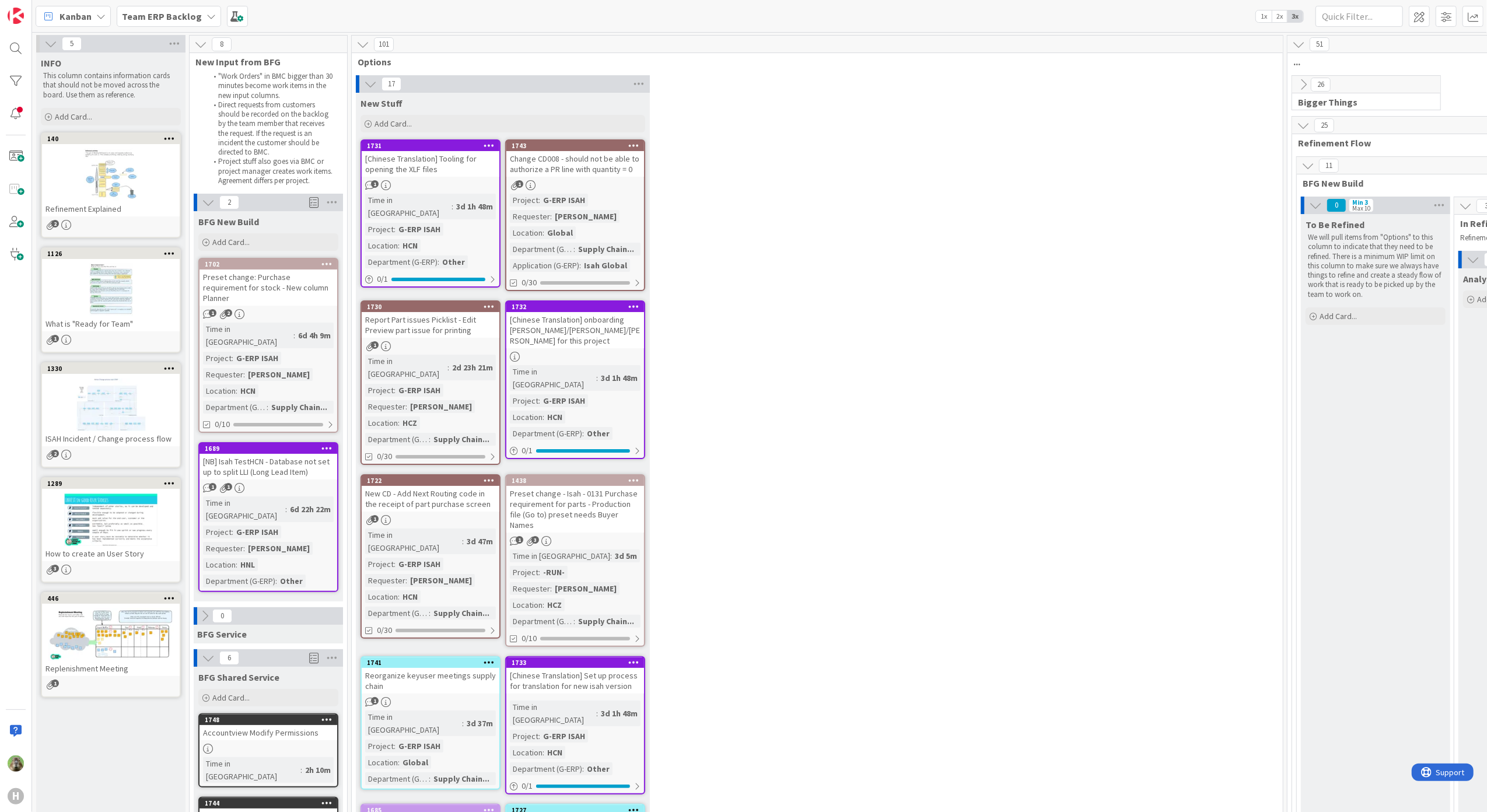
click at [176, 24] on div "Team ERP Backlog" at bounding box center [169, 16] width 104 height 21
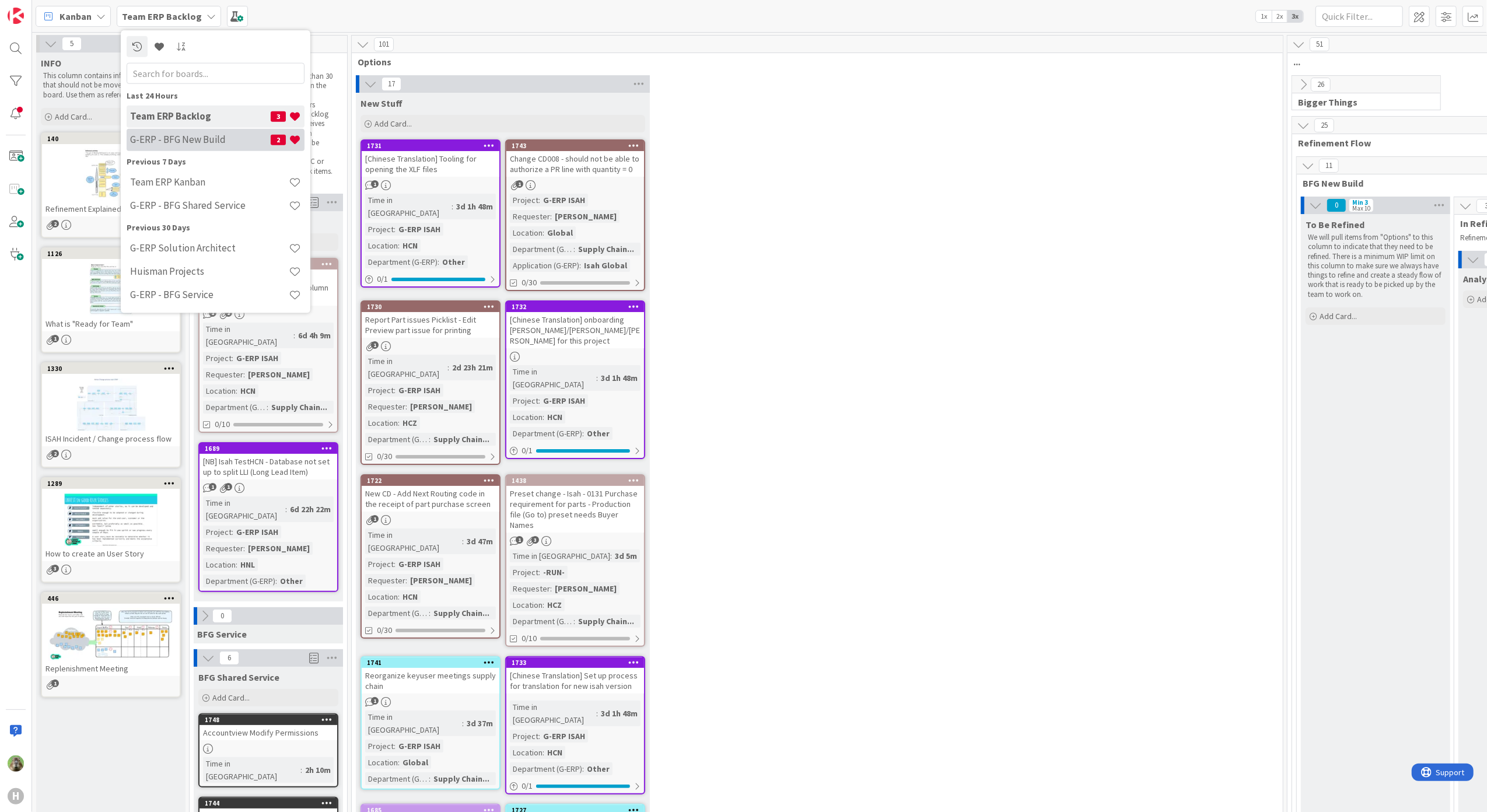
click at [160, 135] on h4 "G-ERP - BFG New Build" at bounding box center [200, 140] width 140 height 12
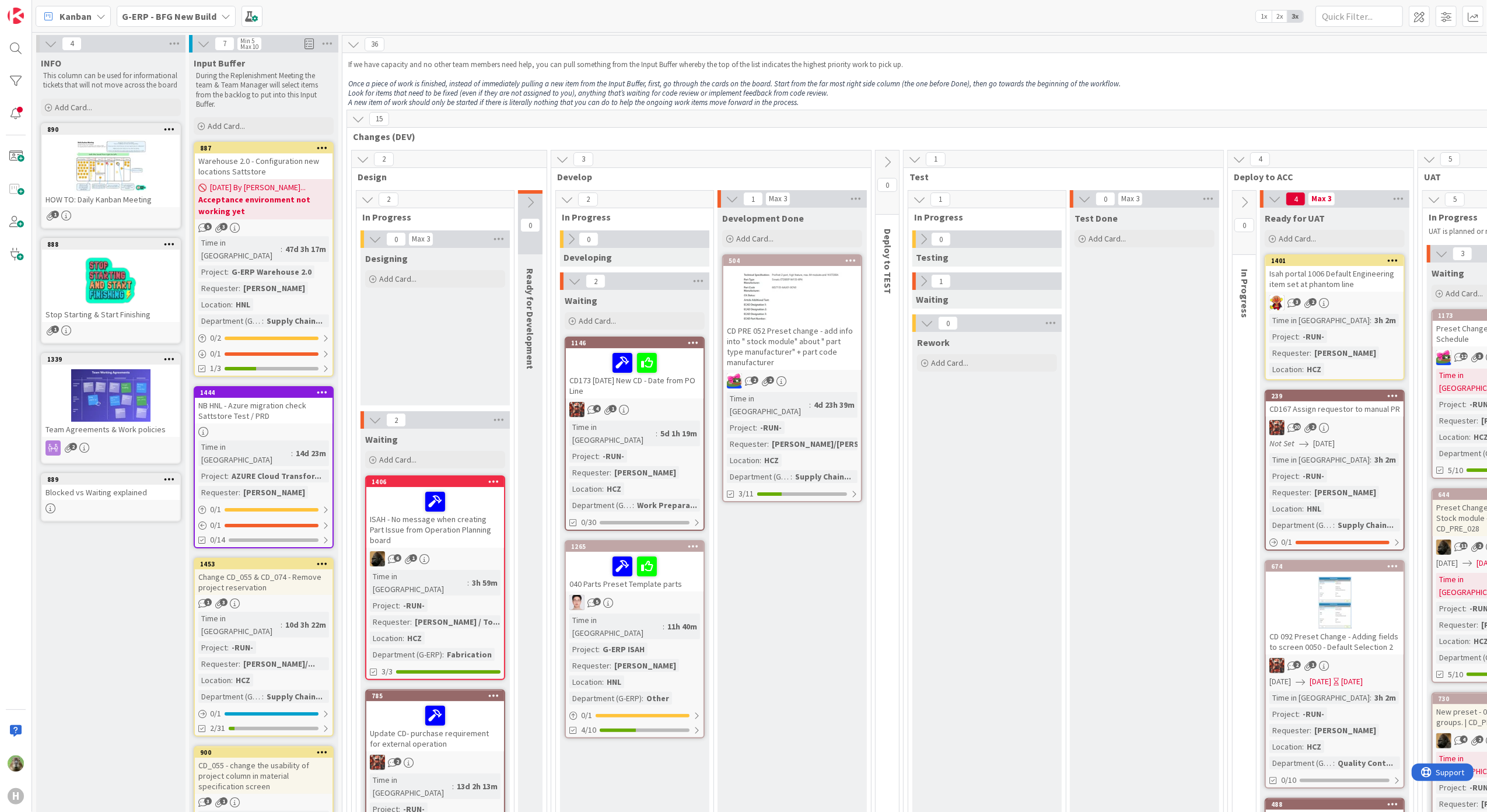
click at [283, 158] on div "Warehouse 2.0 - Configuration new locations Sattstore" at bounding box center [264, 166] width 138 height 26
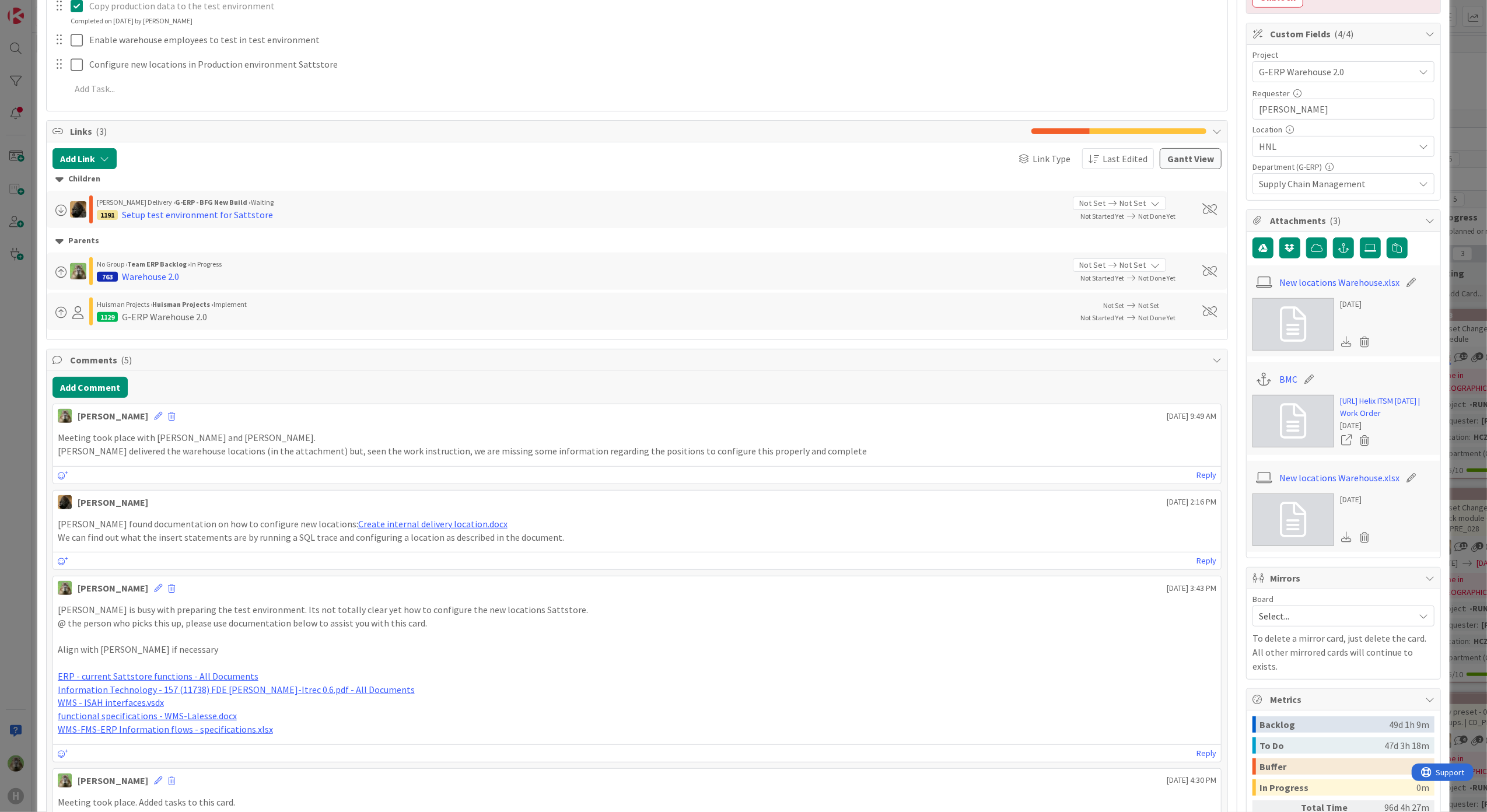
scroll to position [467, 0]
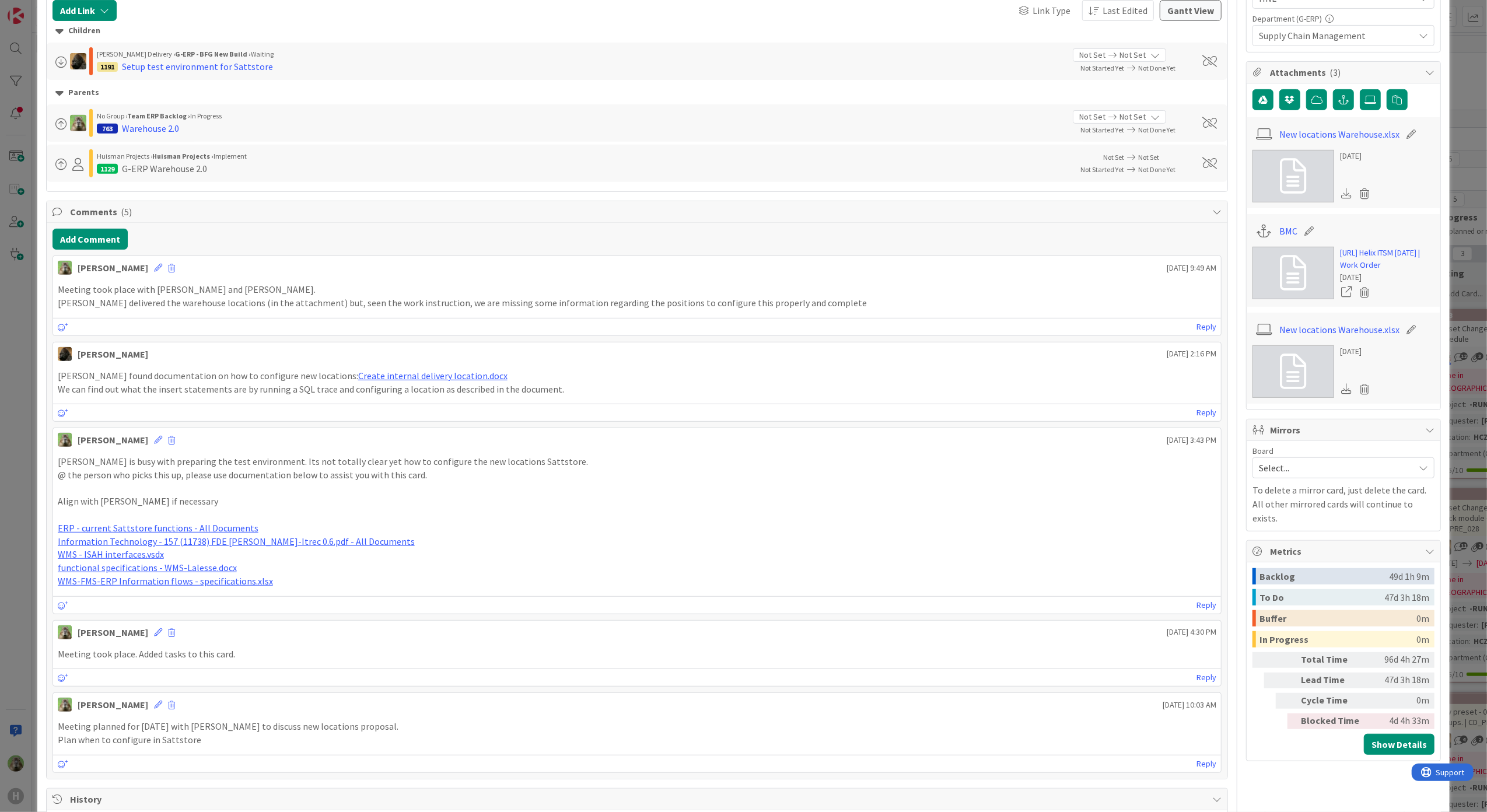
click at [33, 550] on div "ID 887 G-ERP - BFG New Build Input Buffer Title 53 / 128 Warehouse 2.0 - Config…" at bounding box center [743, 406] width 1487 height 812
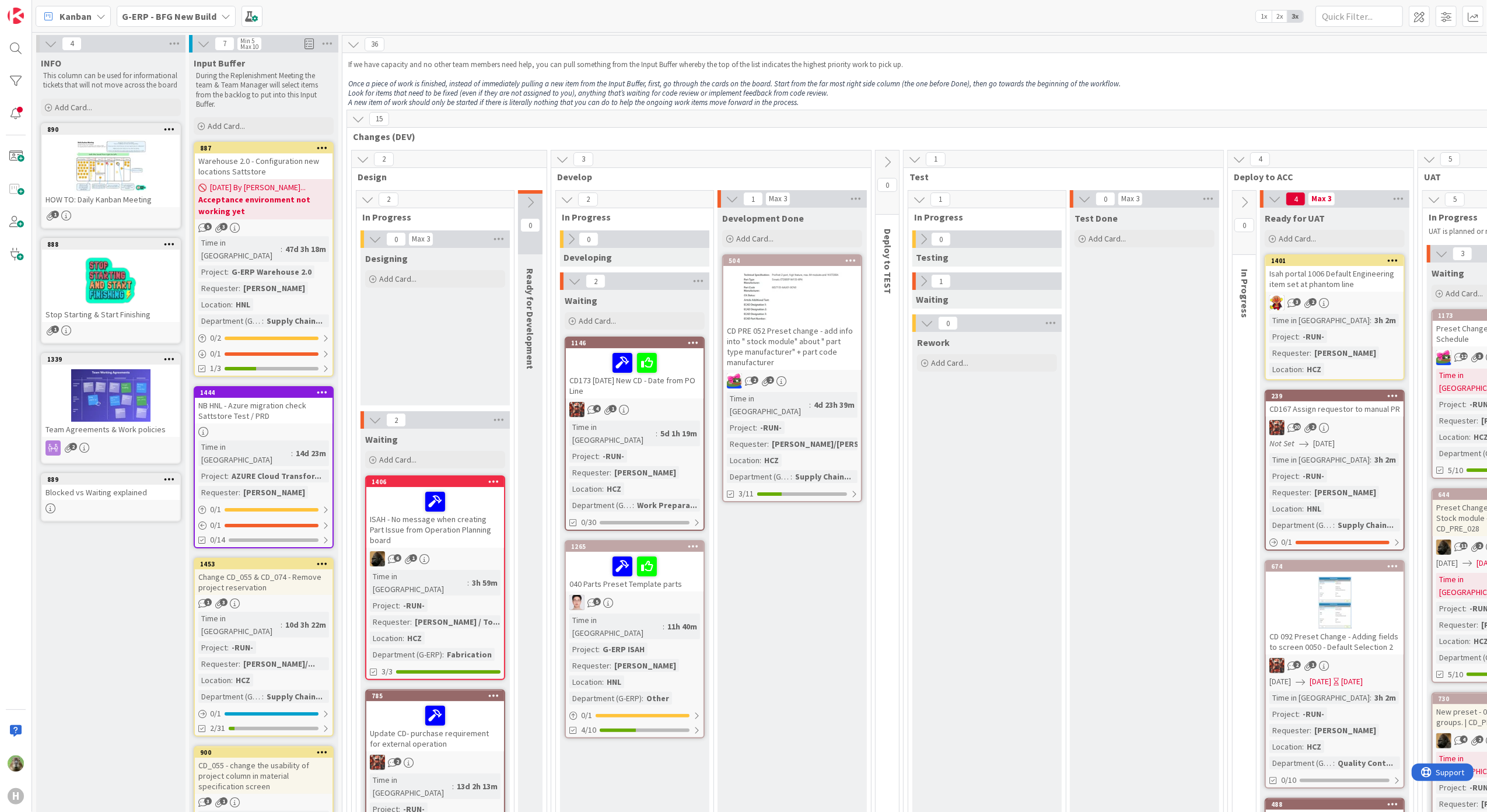
drag, startPoint x: 150, startPoint y: 609, endPoint x: 148, endPoint y: 639, distance: 30.1
click at [280, 160] on div "Warehouse 2.0 - Configuration new locations Sattstore" at bounding box center [264, 166] width 138 height 26
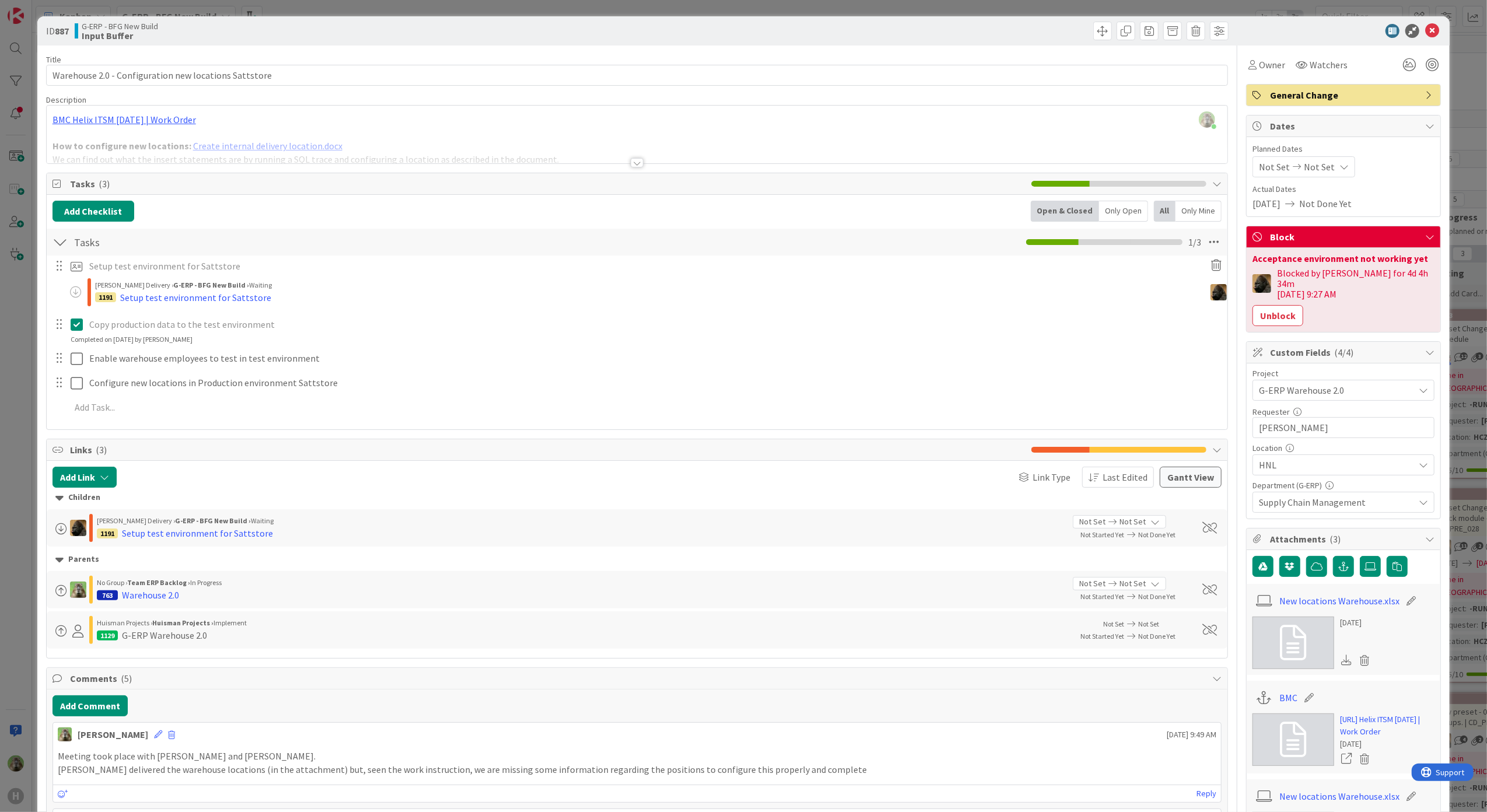
click at [22, 434] on div "ID 887 G-ERP - BFG New Build Input Buffer Title 53 / 128 Warehouse 2.0 - Config…" at bounding box center [743, 406] width 1487 height 812
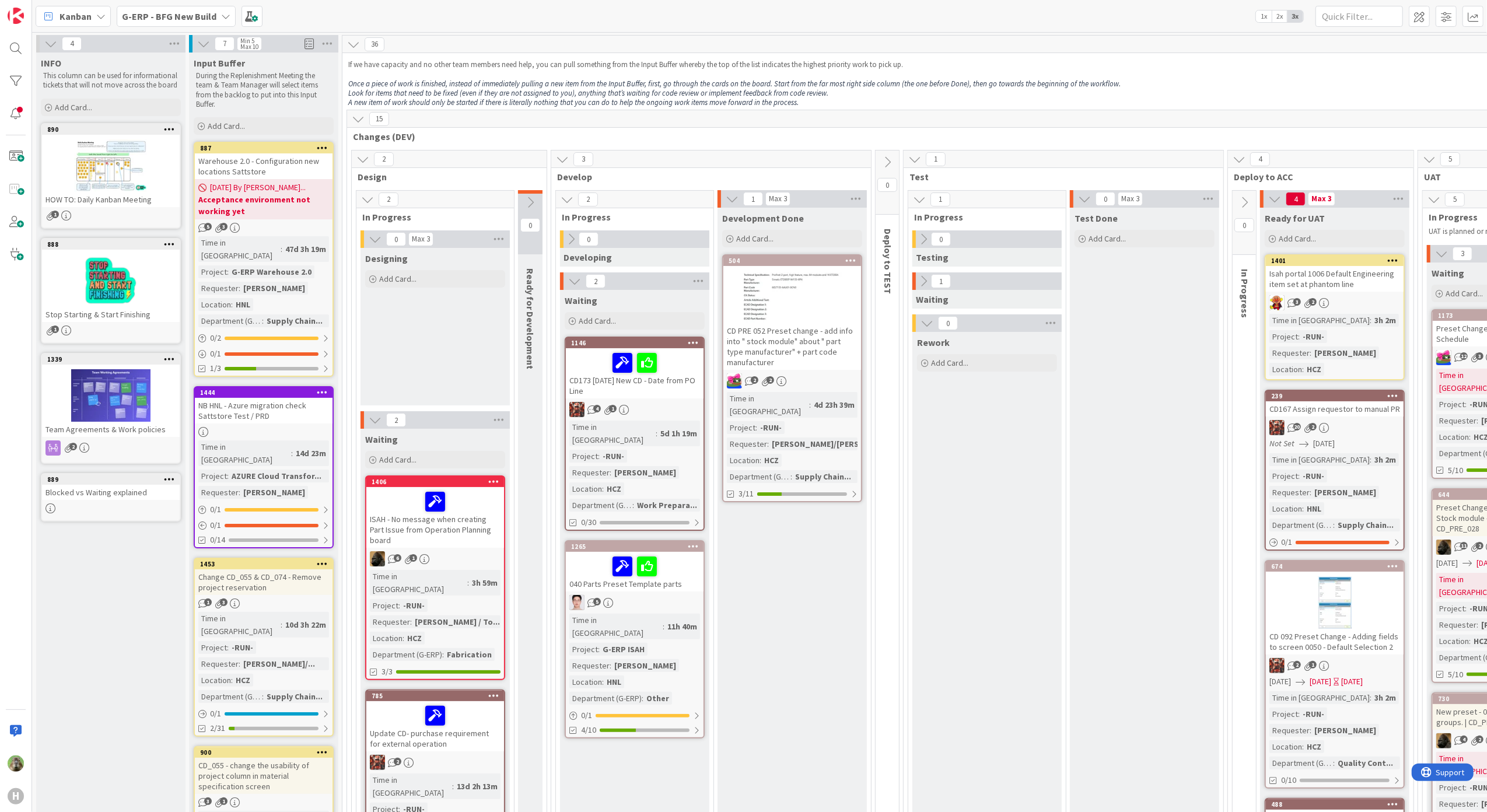
click at [189, 11] on b "G-ERP - BFG New Build" at bounding box center [169, 16] width 95 height 12
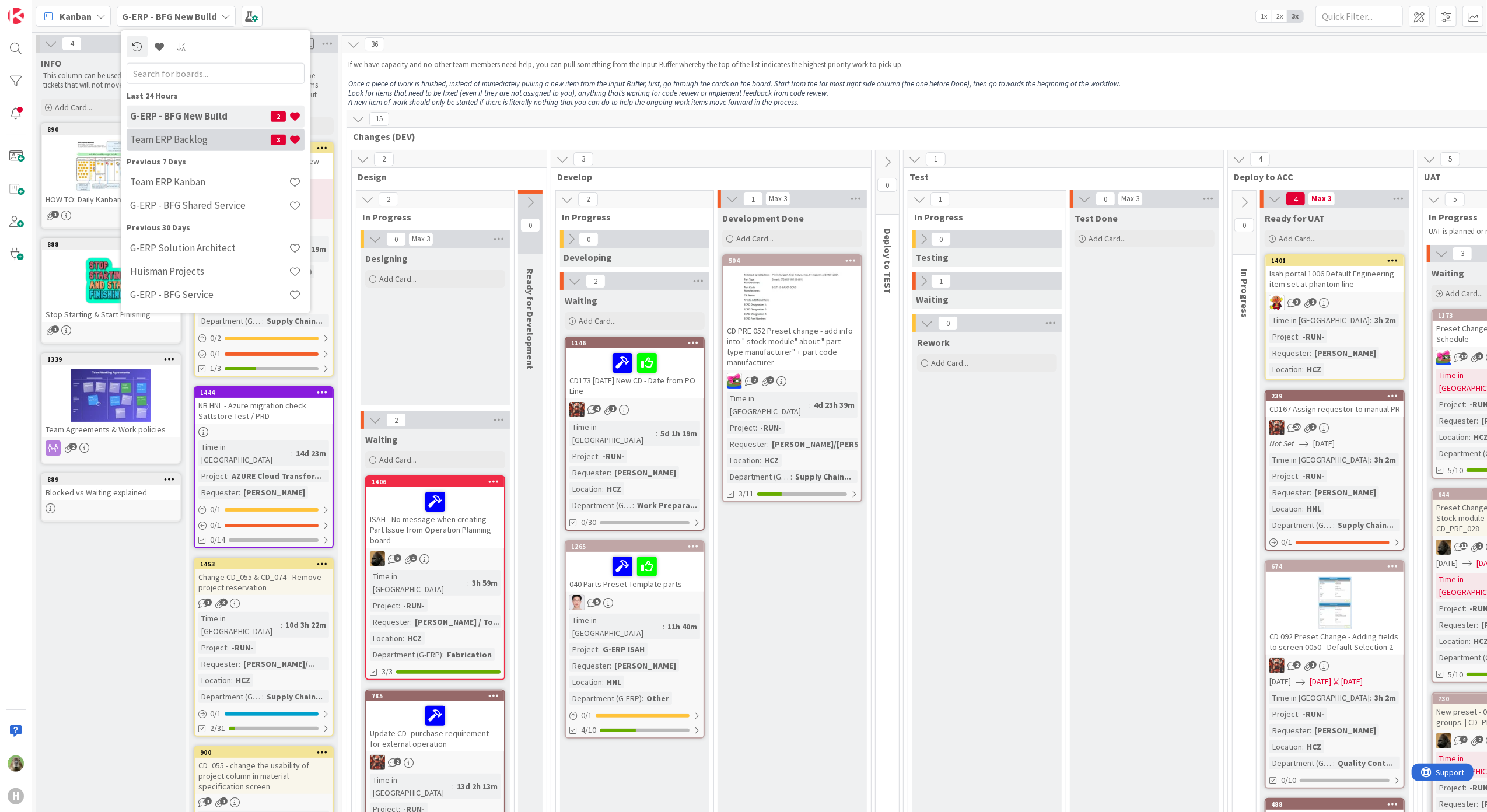
click at [220, 140] on h4 "Team ERP Backlog" at bounding box center [200, 140] width 140 height 12
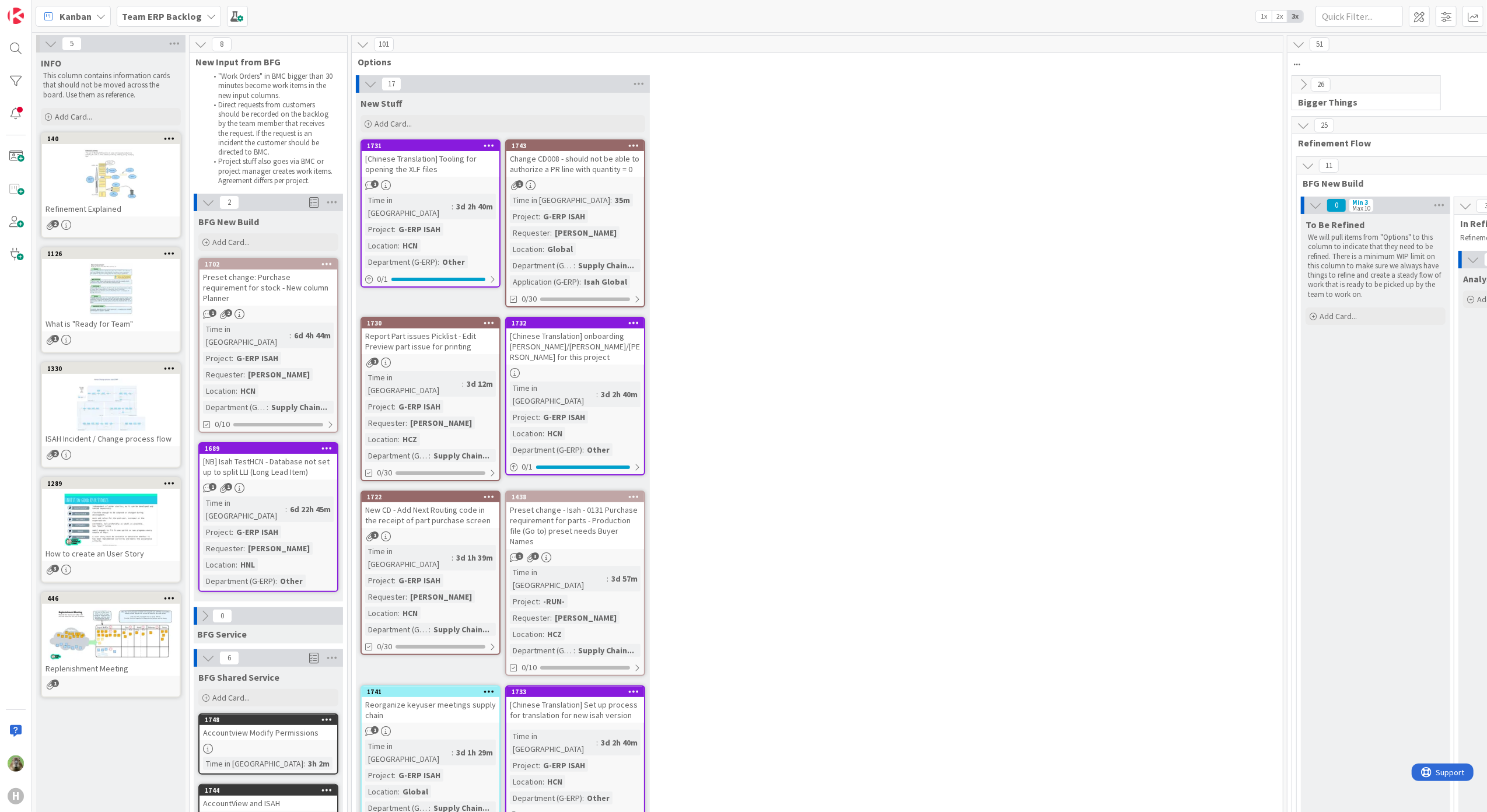
scroll to position [0, 511]
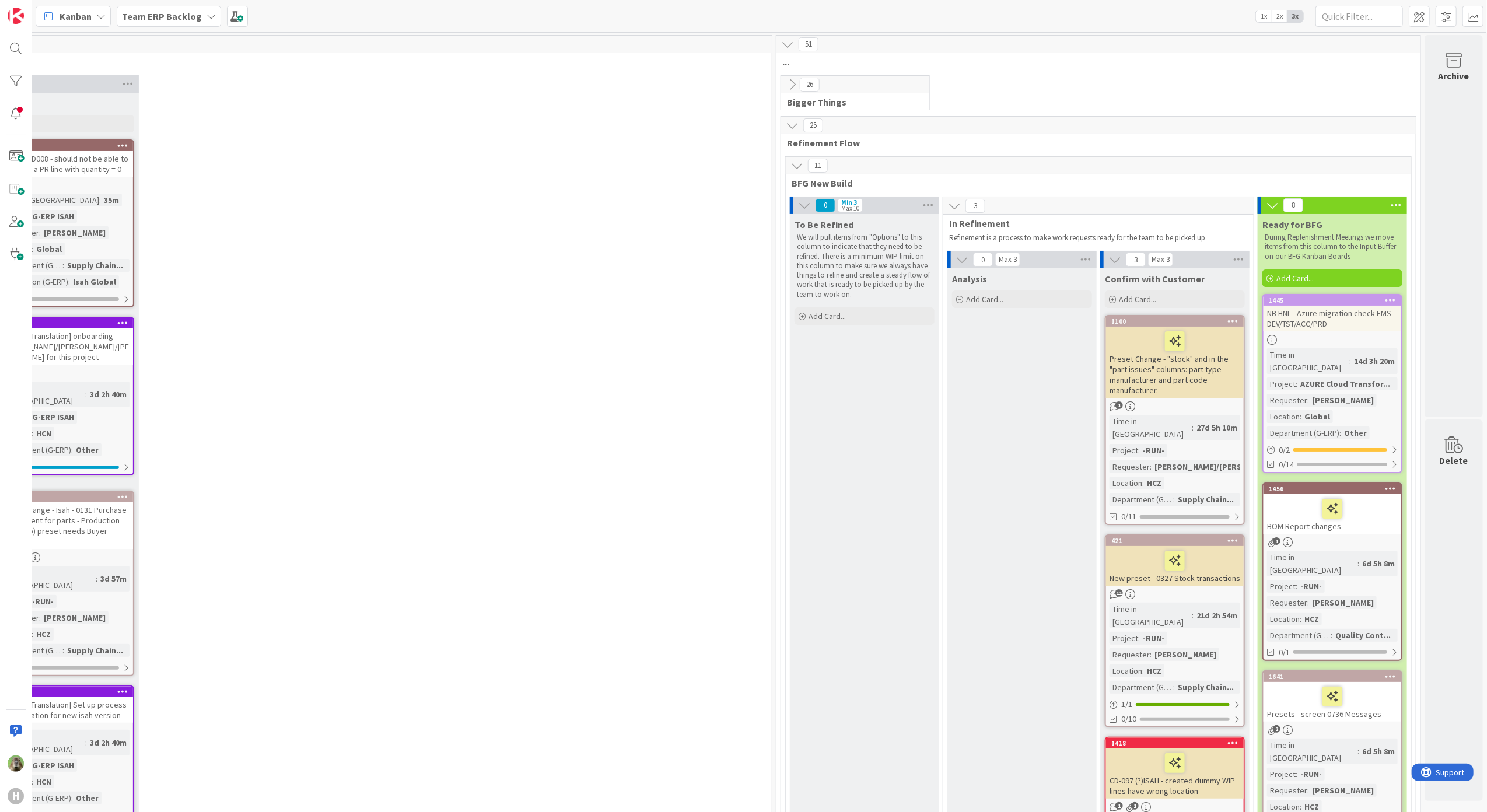
drag, startPoint x: 475, startPoint y: 784, endPoint x: 542, endPoint y: 811, distance: 72.2
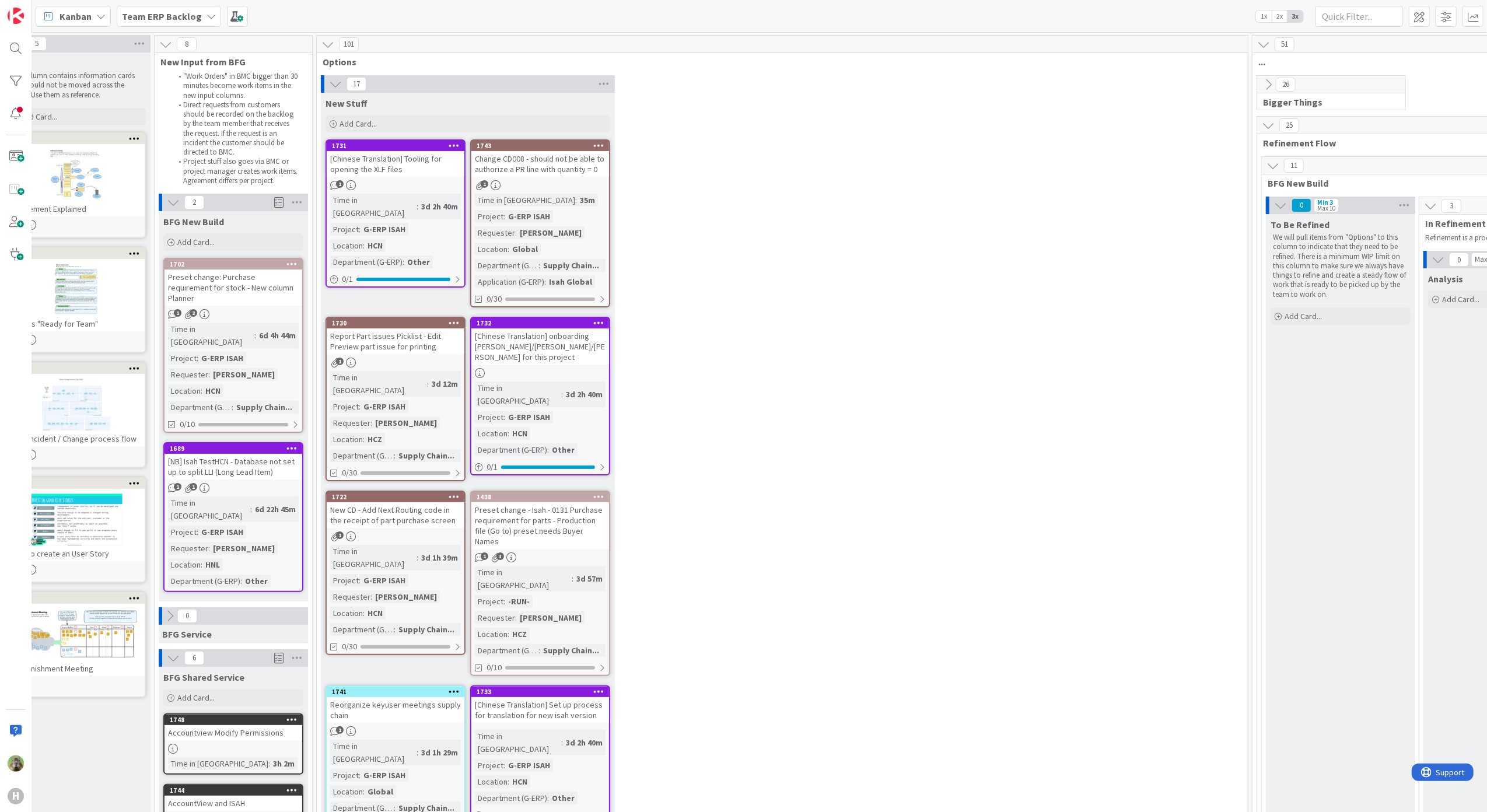
scroll to position [0, 0]
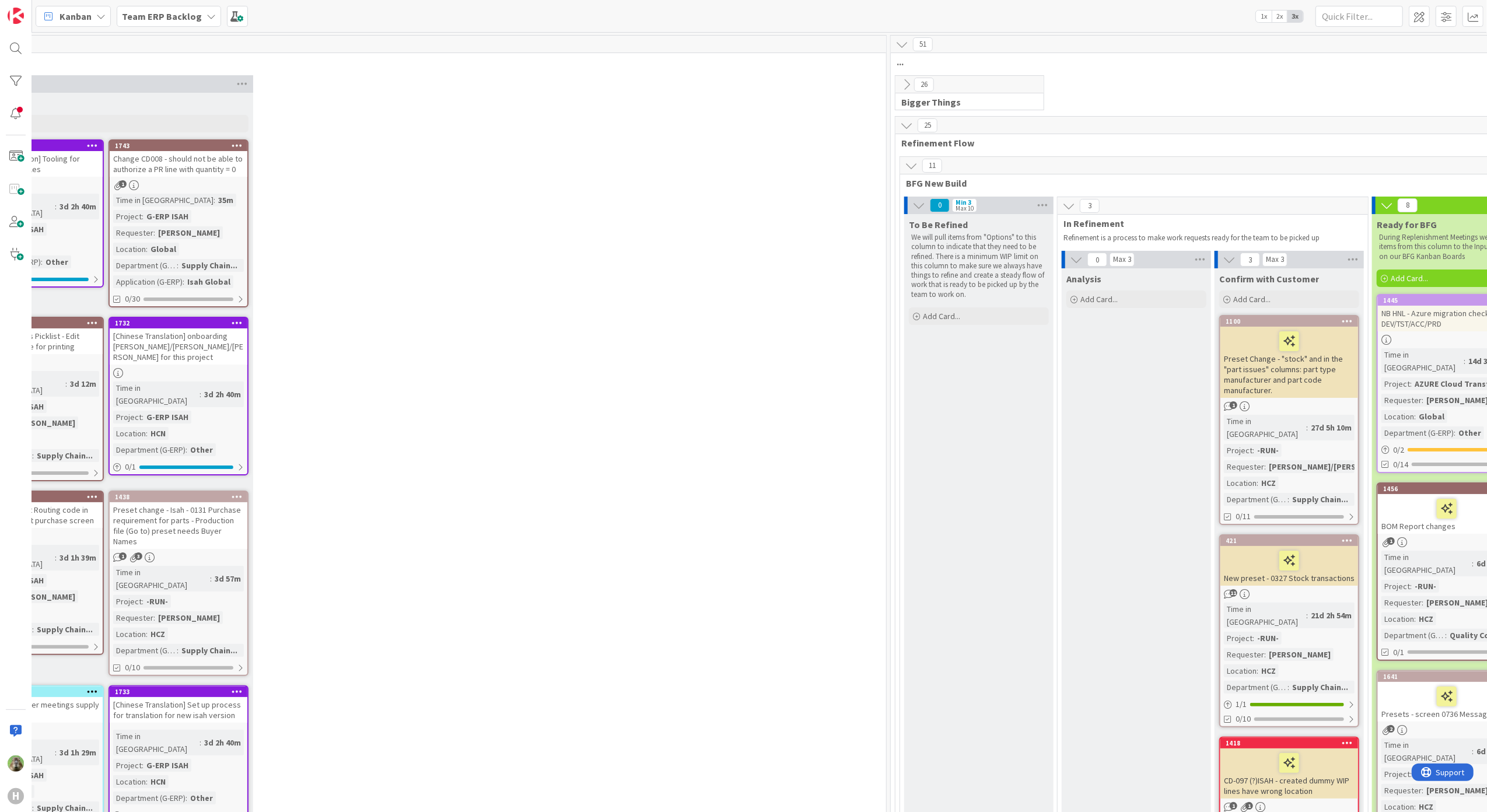
scroll to position [0, 525]
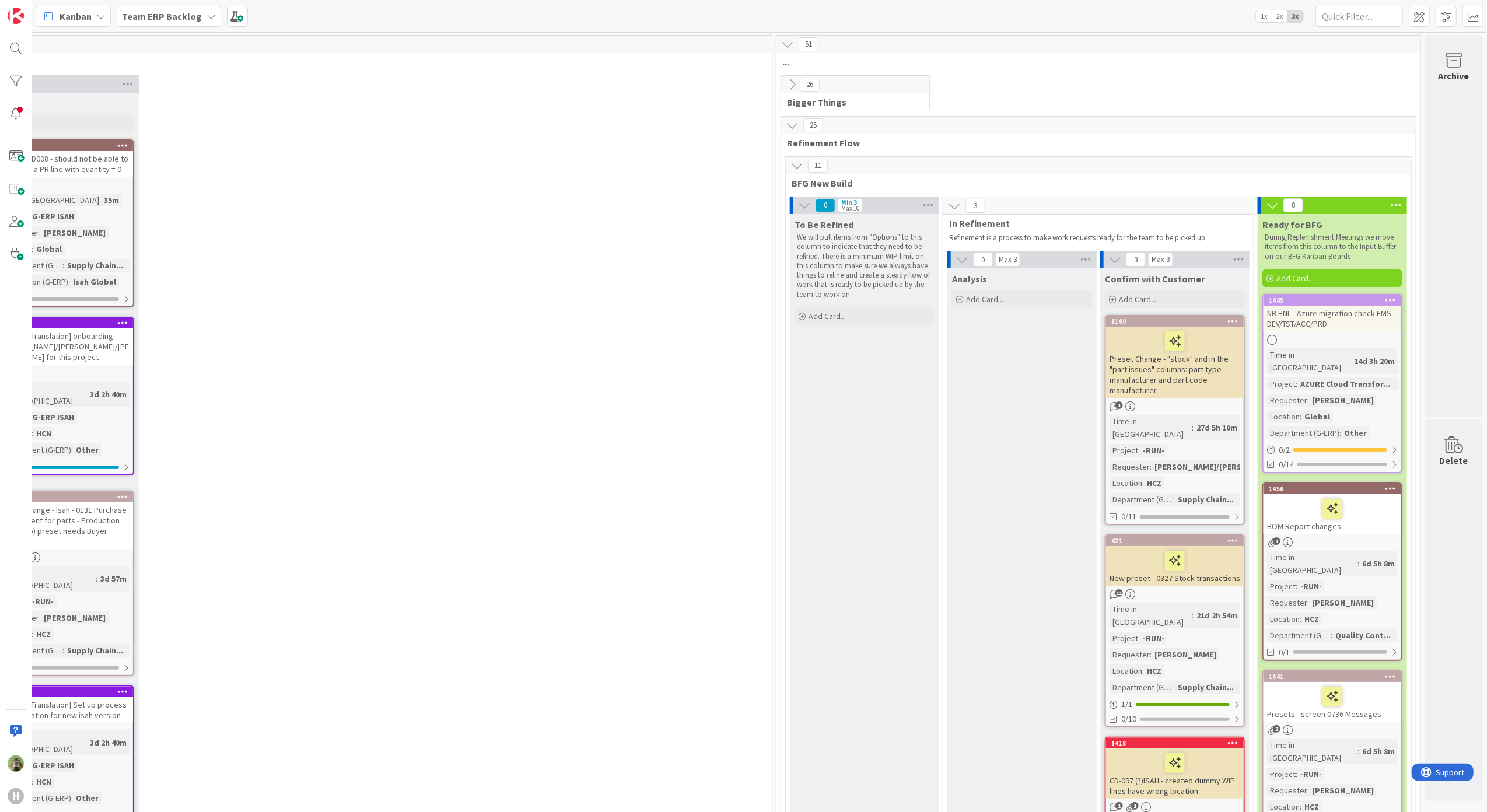
click at [1188, 295] on div "1445" at bounding box center [1333, 301] width 138 height 11
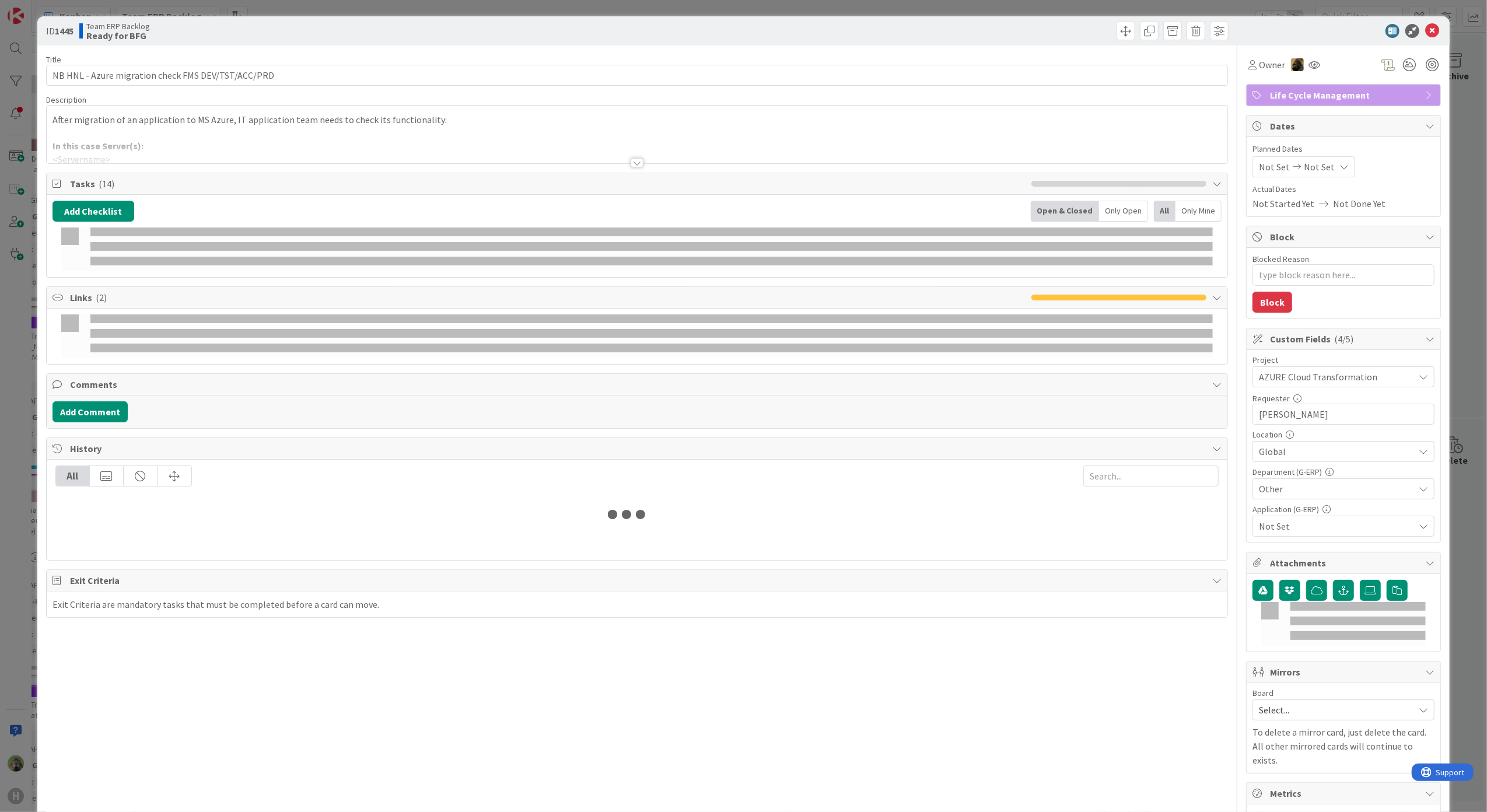
click at [9, 368] on div "ID 1445 Team ERP Backlog Ready for BFG Title 50 / 128 NB HNL - Azure migration …" at bounding box center [743, 406] width 1487 height 812
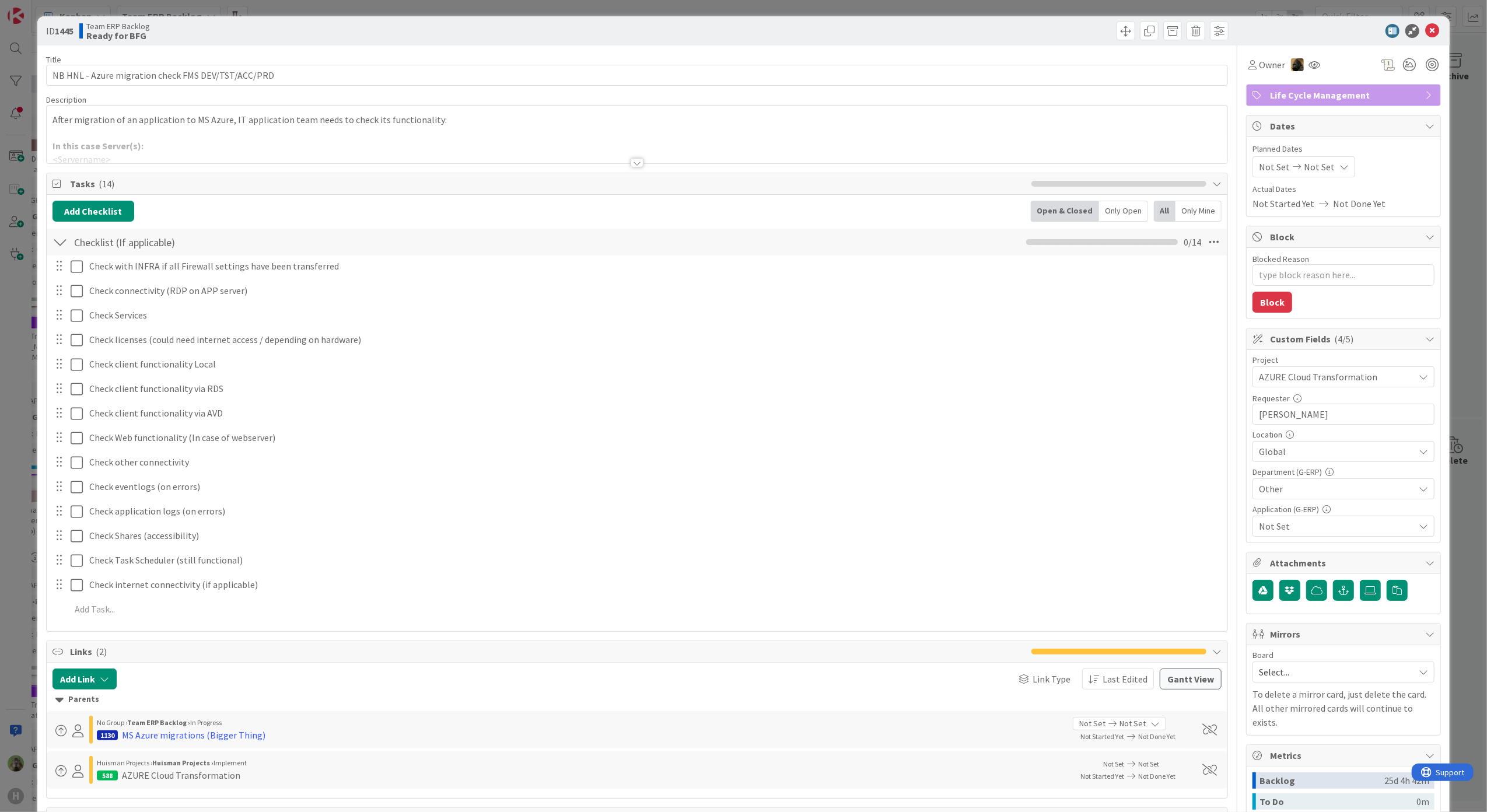
type textarea "x"
click at [1188, 30] on icon at bounding box center [1432, 30] width 14 height 14
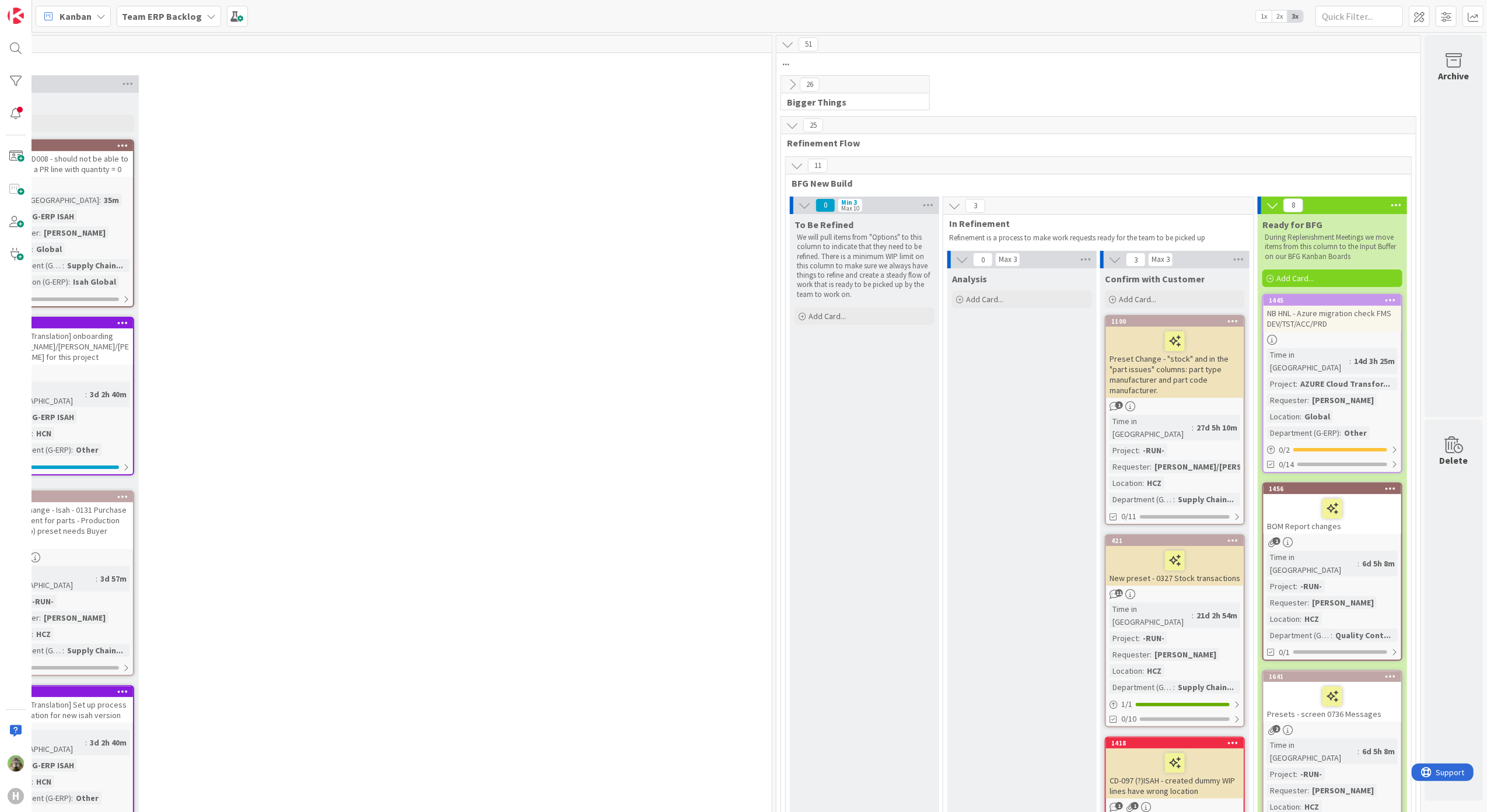
click at [1188, 302] on icon at bounding box center [1391, 300] width 11 height 8
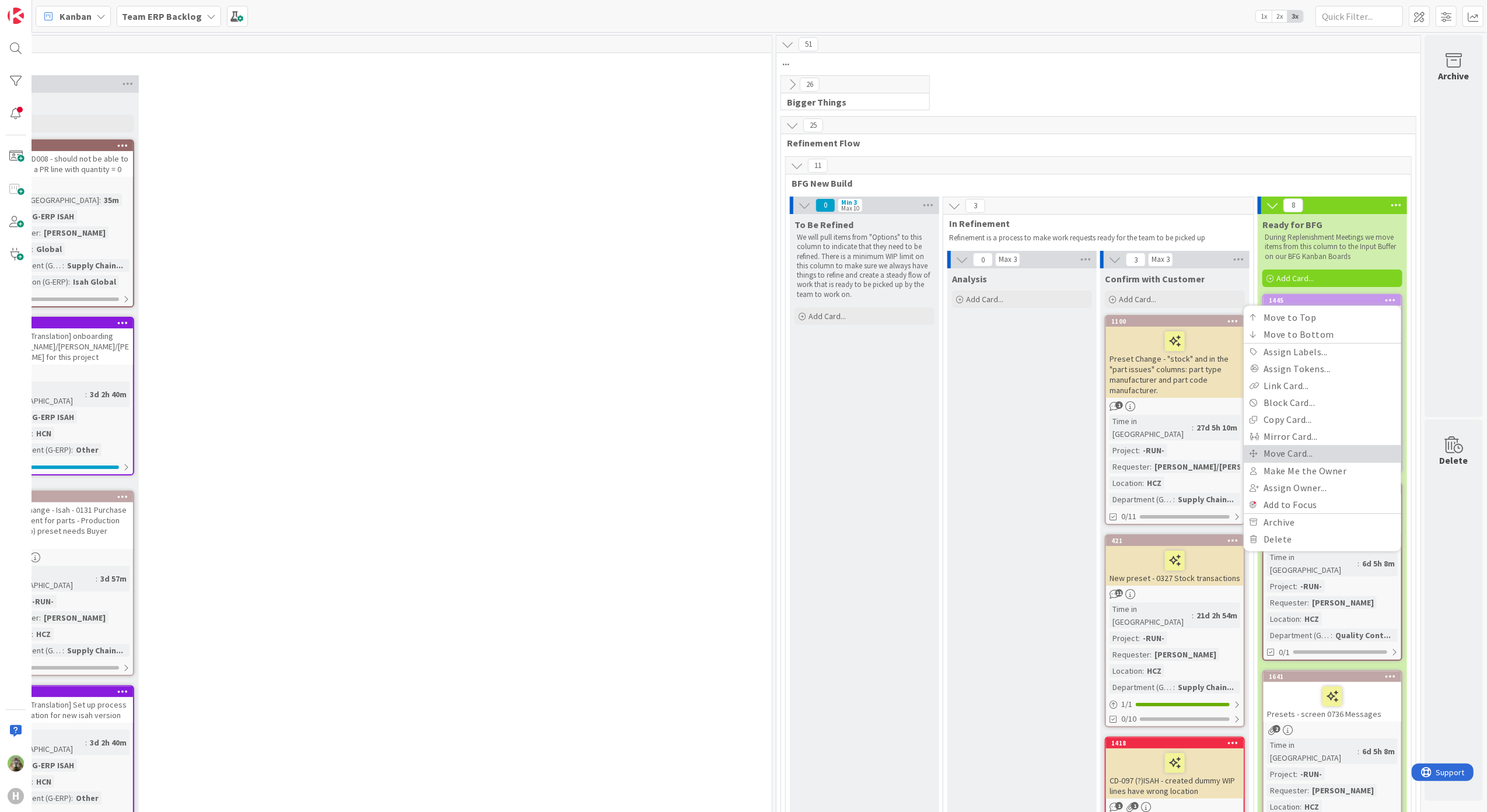
click at [1188, 455] on link "Move Card..." at bounding box center [1323, 454] width 158 height 17
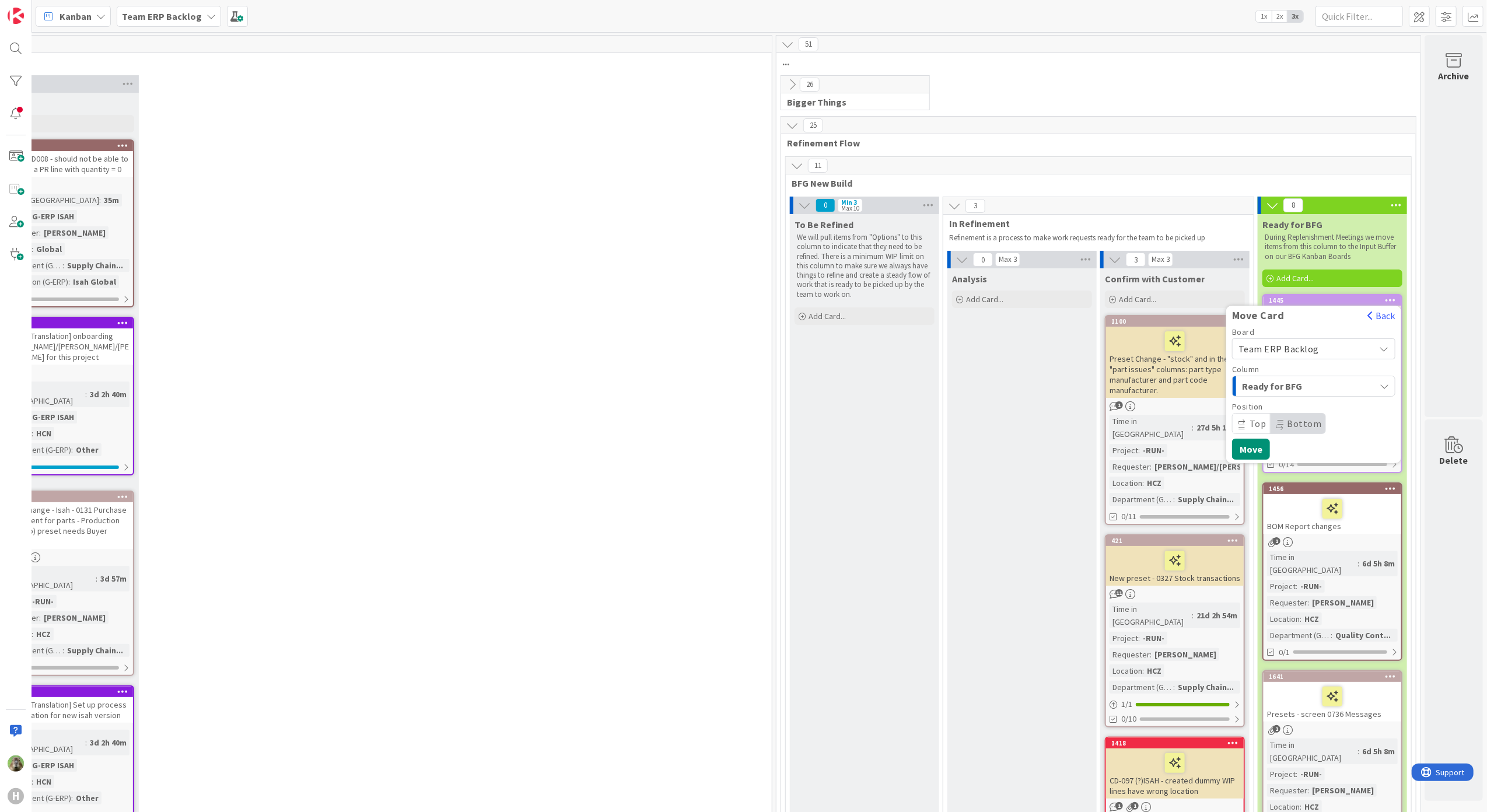
click at [1188, 348] on span "Team ERP Backlog" at bounding box center [1304, 349] width 131 height 16
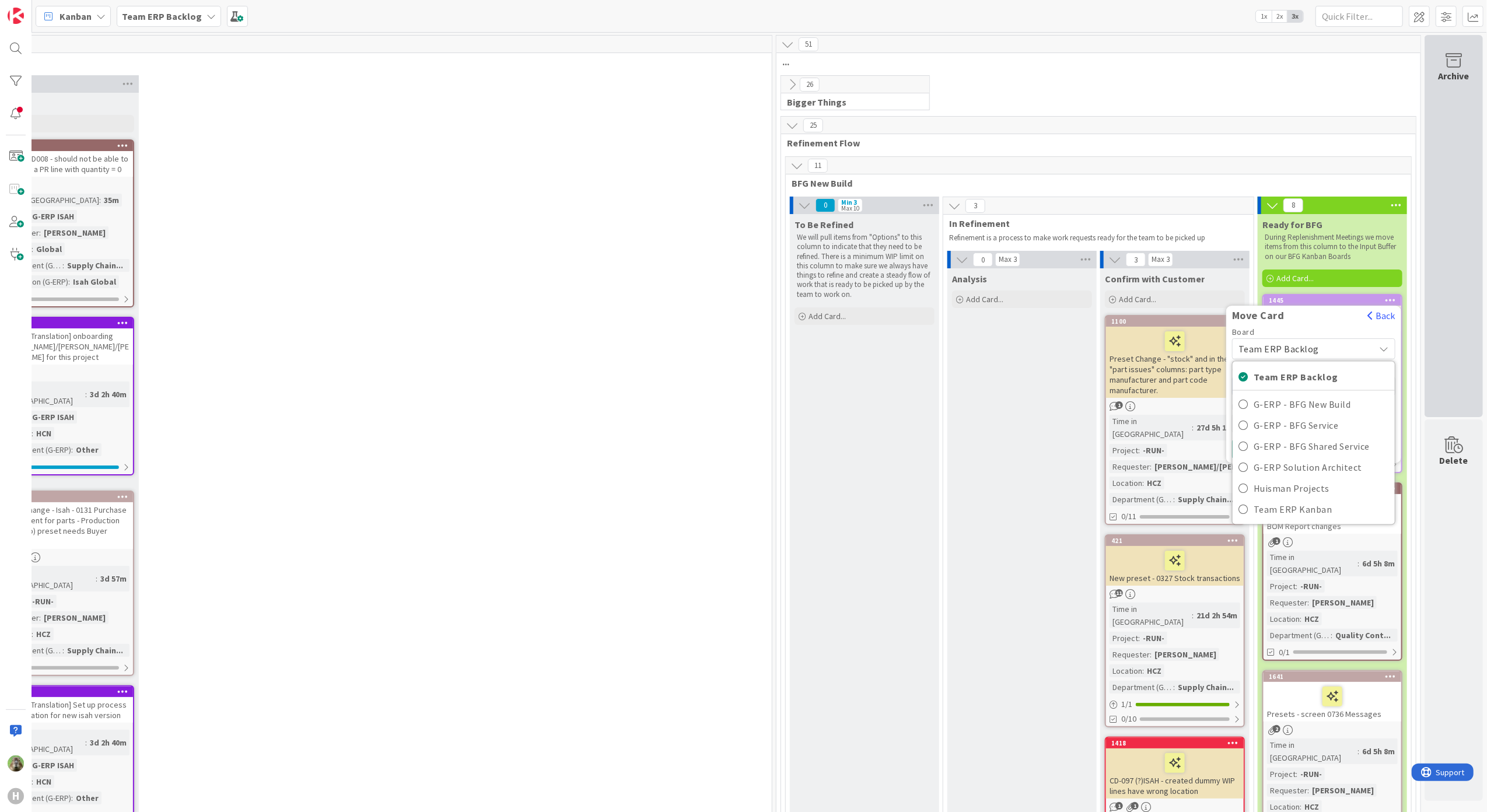
click at [1188, 268] on div "Archive" at bounding box center [1454, 226] width 58 height 382
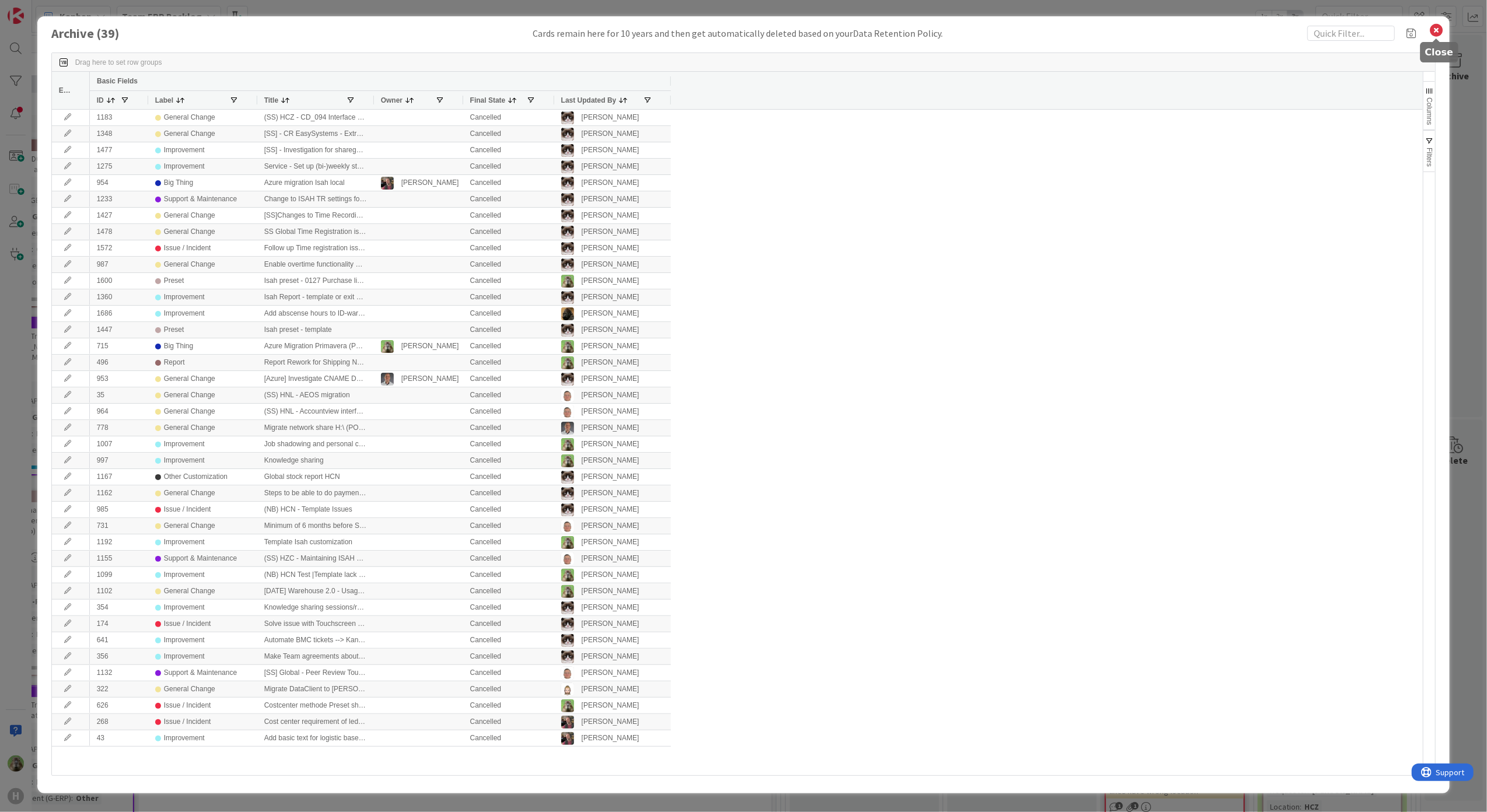
click at [1188, 33] on icon at bounding box center [1436, 30] width 15 height 16
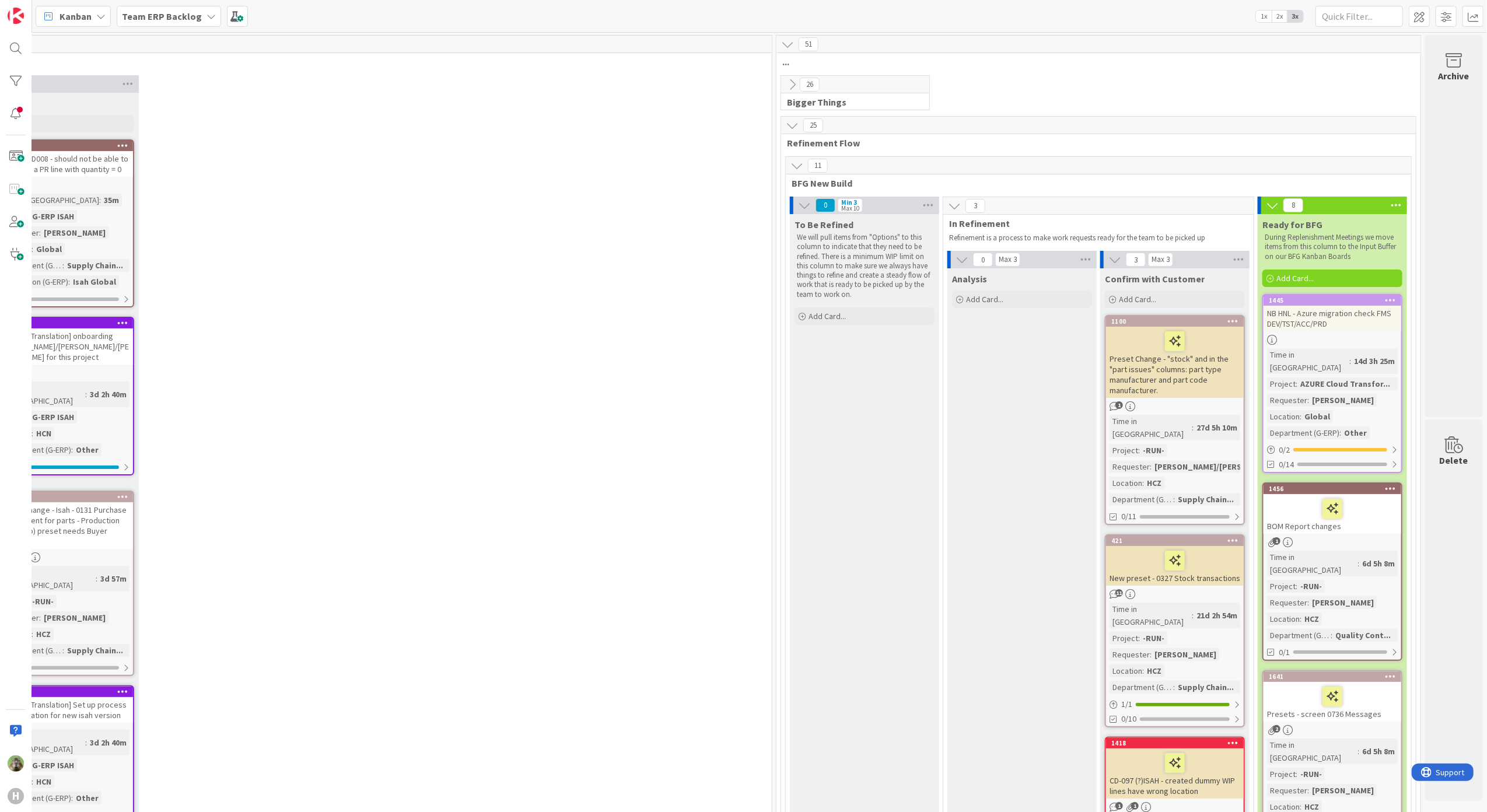
click at [1188, 296] on icon at bounding box center [1391, 300] width 11 height 8
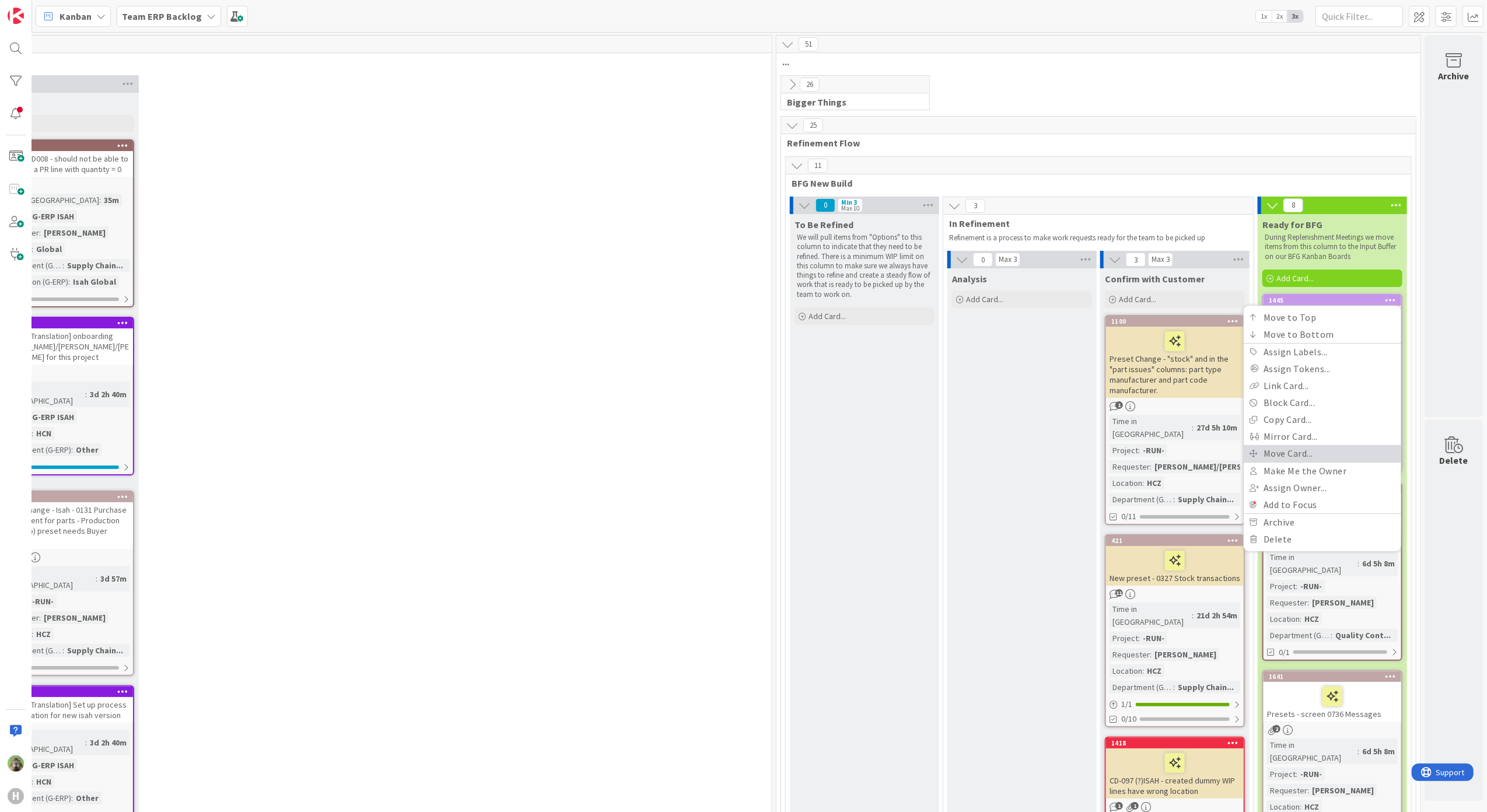
click at [1188, 451] on link "Move Card..." at bounding box center [1323, 454] width 158 height 17
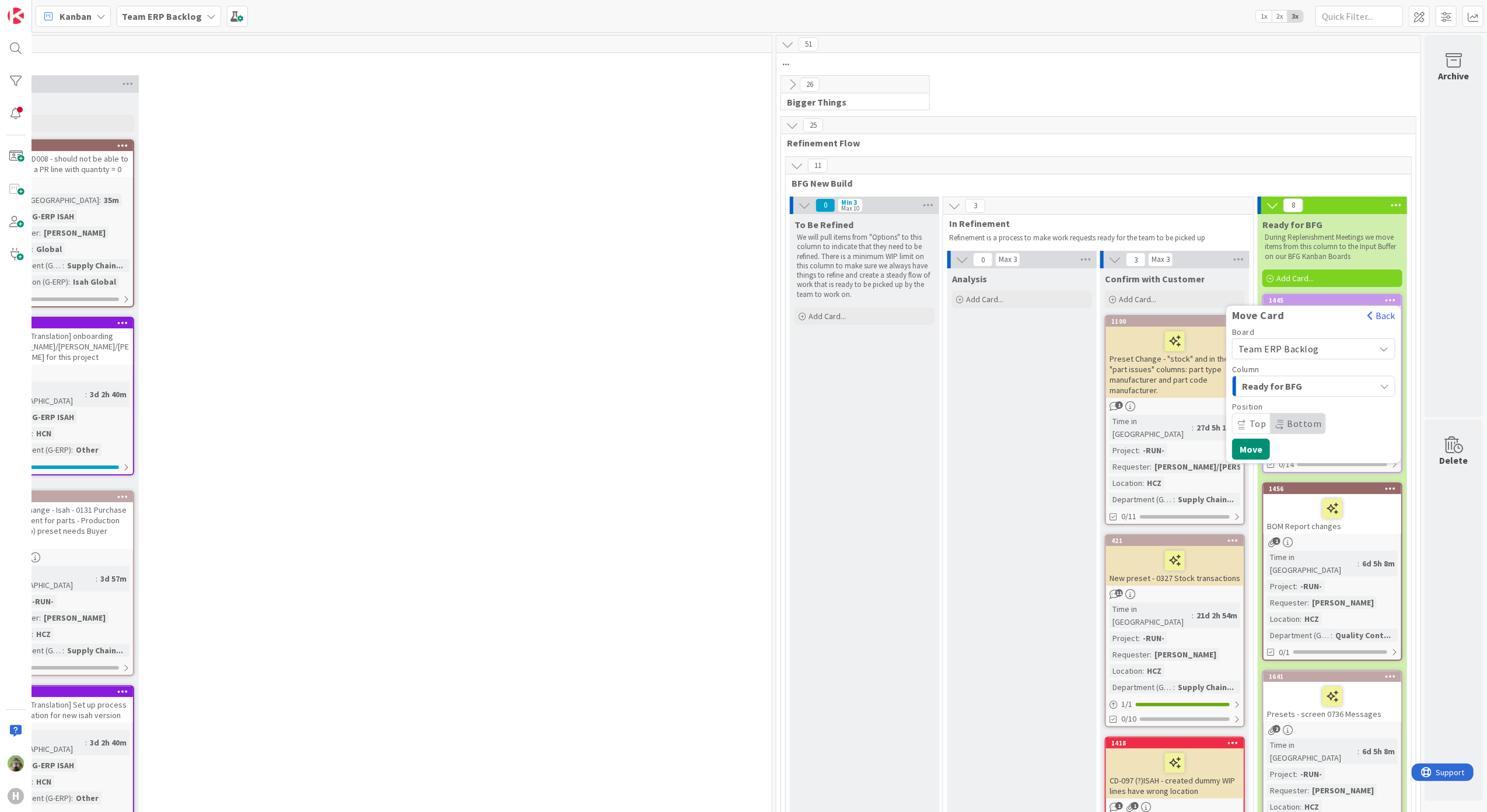
click at [1188, 390] on span "Ready for BFG" at bounding box center [1285, 386] width 87 height 15
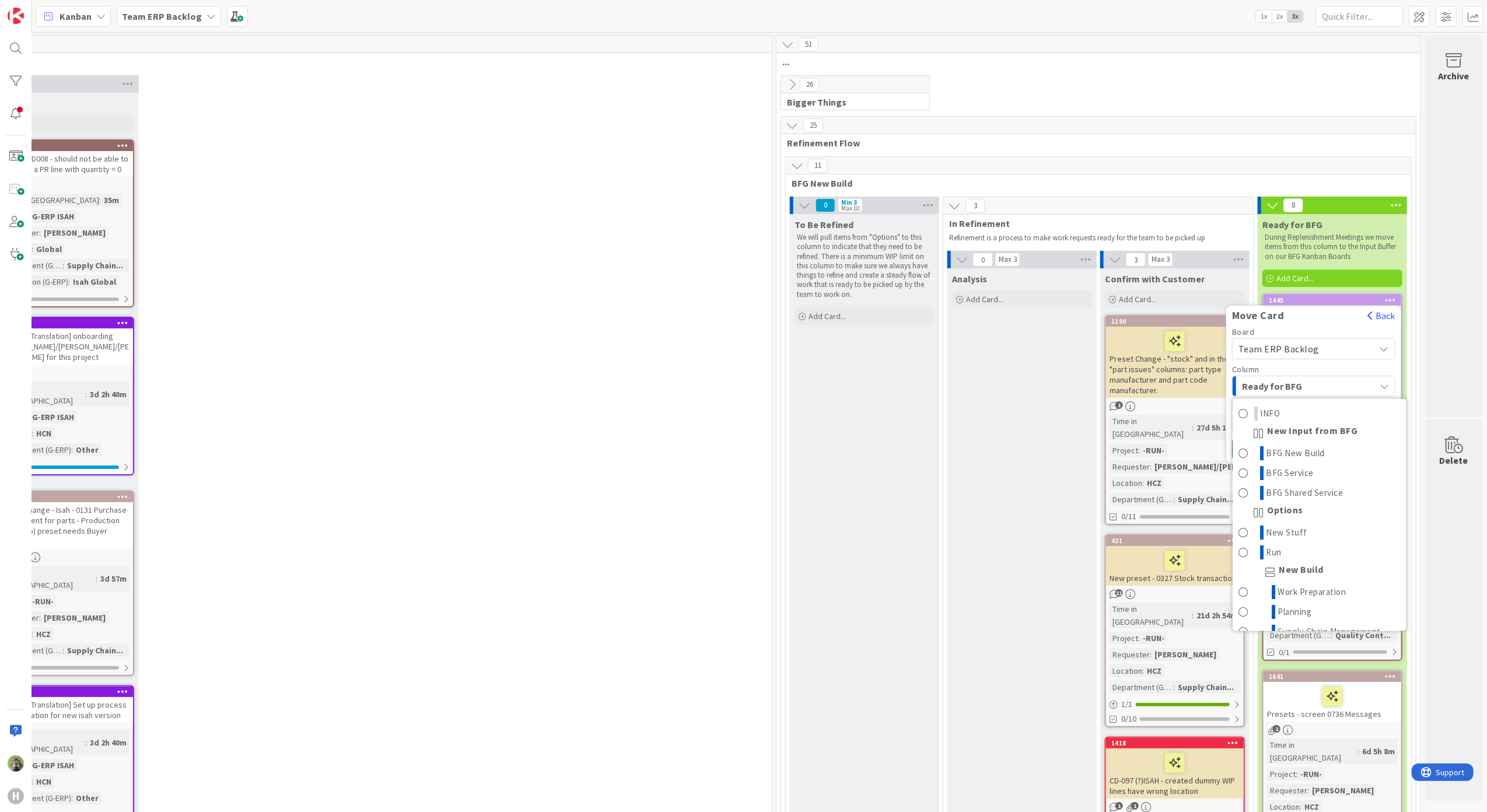
click at [1188, 341] on span "Team ERP Backlog" at bounding box center [1304, 349] width 131 height 16
click at [1188, 349] on span "Team ERP Backlog" at bounding box center [1304, 349] width 131 height 16
click at [1188, 379] on span "Ready for BFG" at bounding box center [1285, 386] width 87 height 15
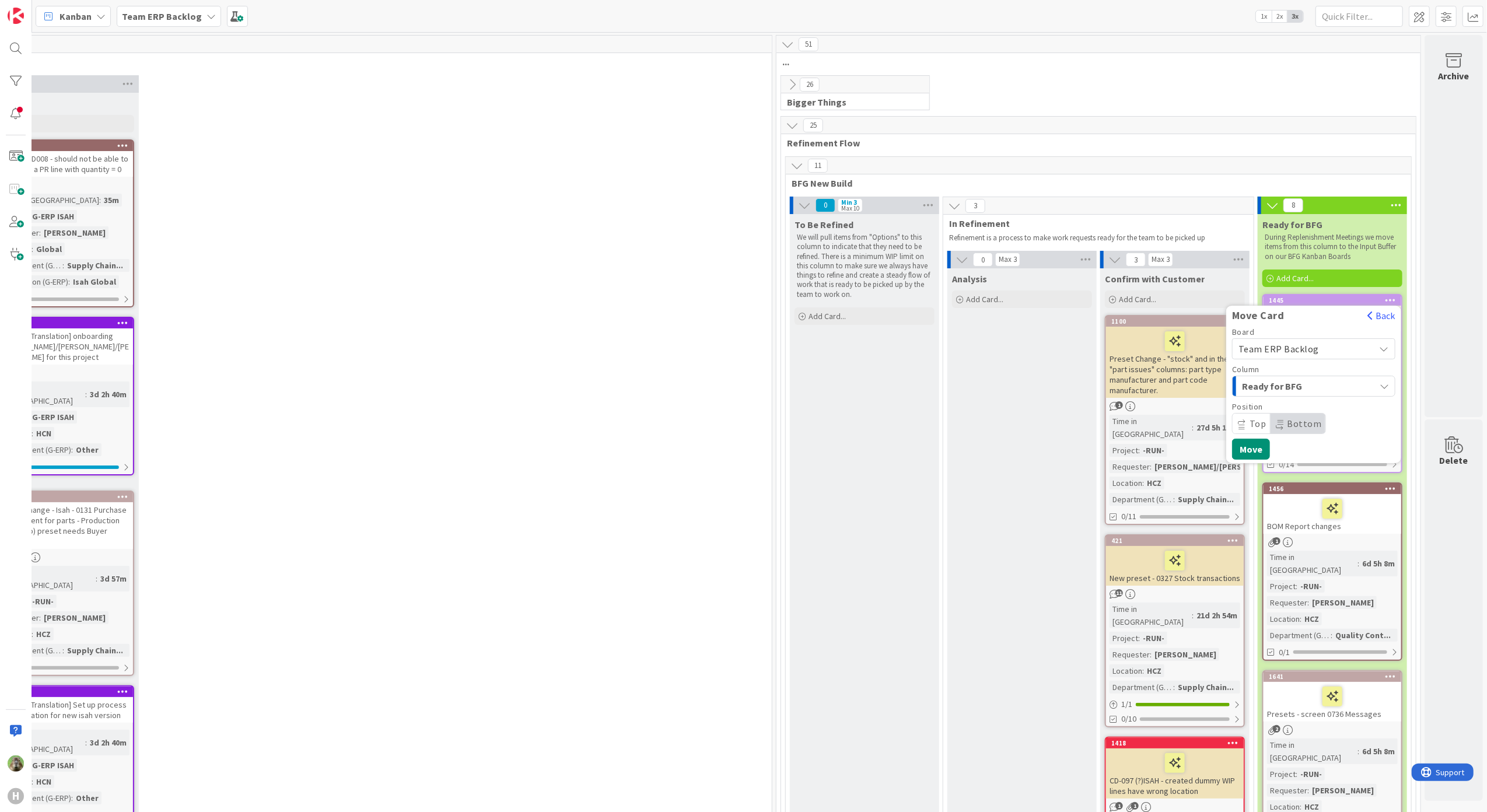
click at [1188, 353] on span "Team ERP Backlog" at bounding box center [1279, 349] width 81 height 12
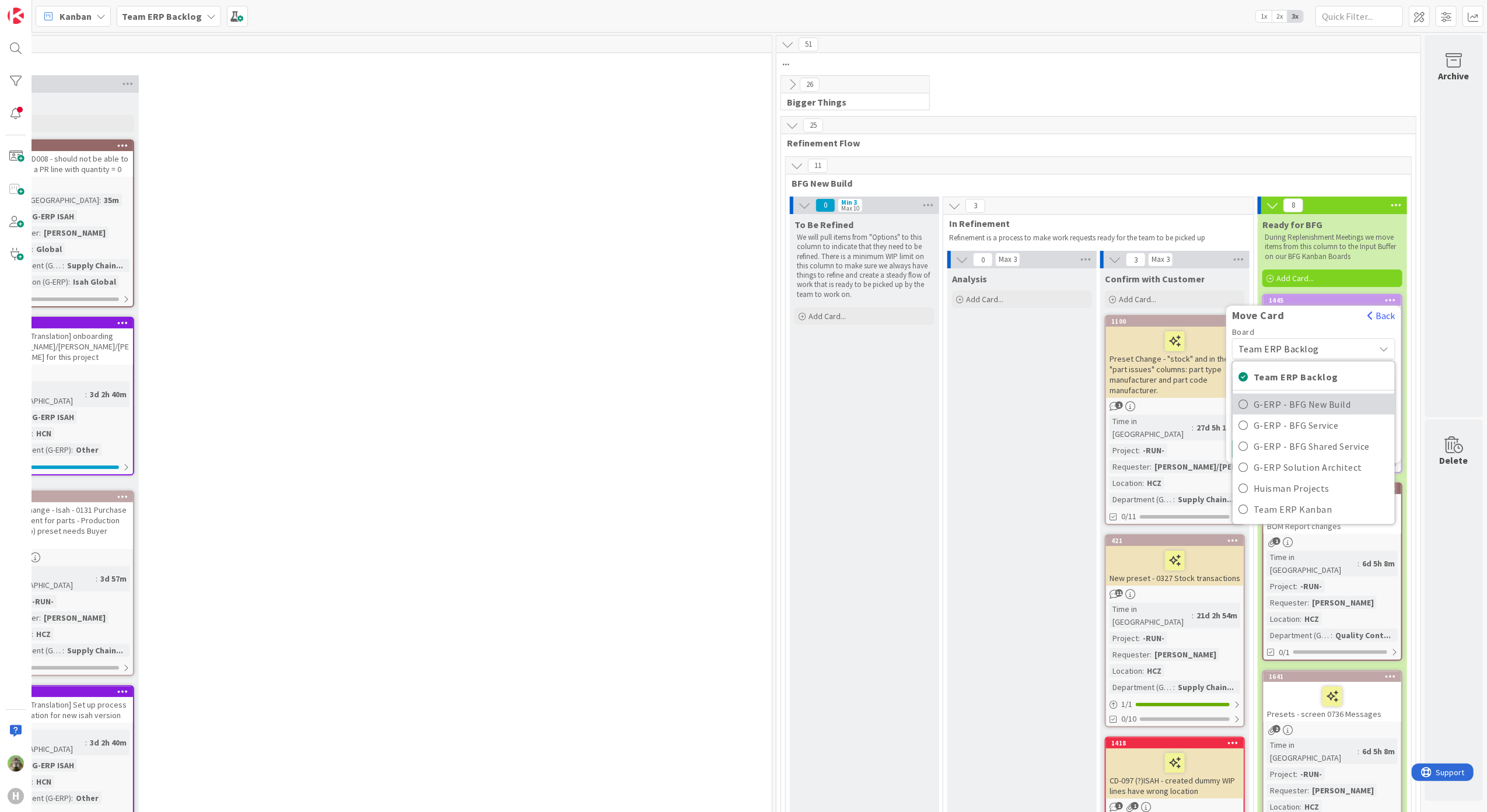
click at [1188, 396] on link "G-ERP - BFG New Build" at bounding box center [1314, 404] width 162 height 21
click at [1188, 388] on span "INFO" at bounding box center [1285, 386] width 87 height 15
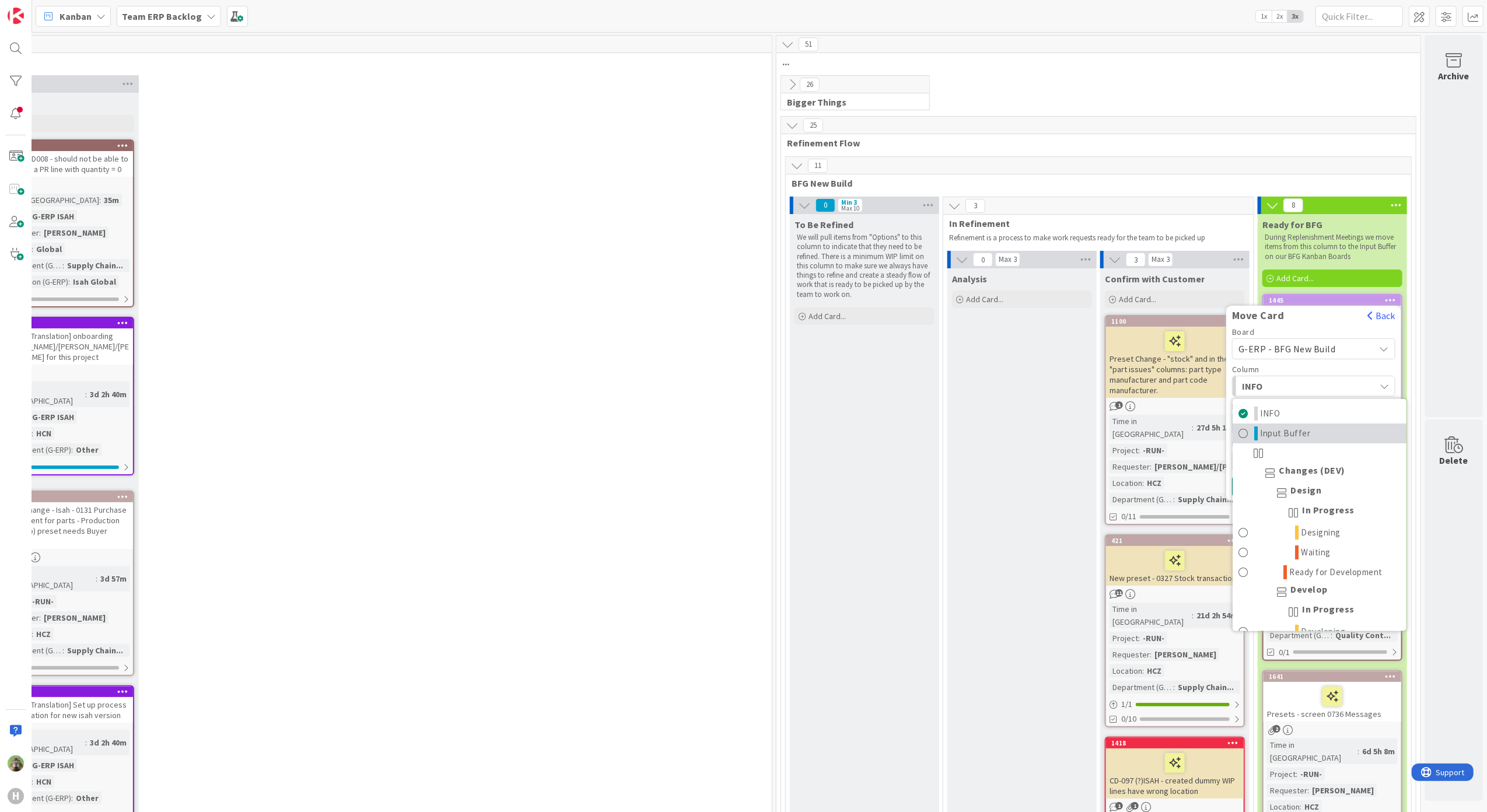
click at [1188, 433] on link "Input Buffer" at bounding box center [1320, 433] width 174 height 20
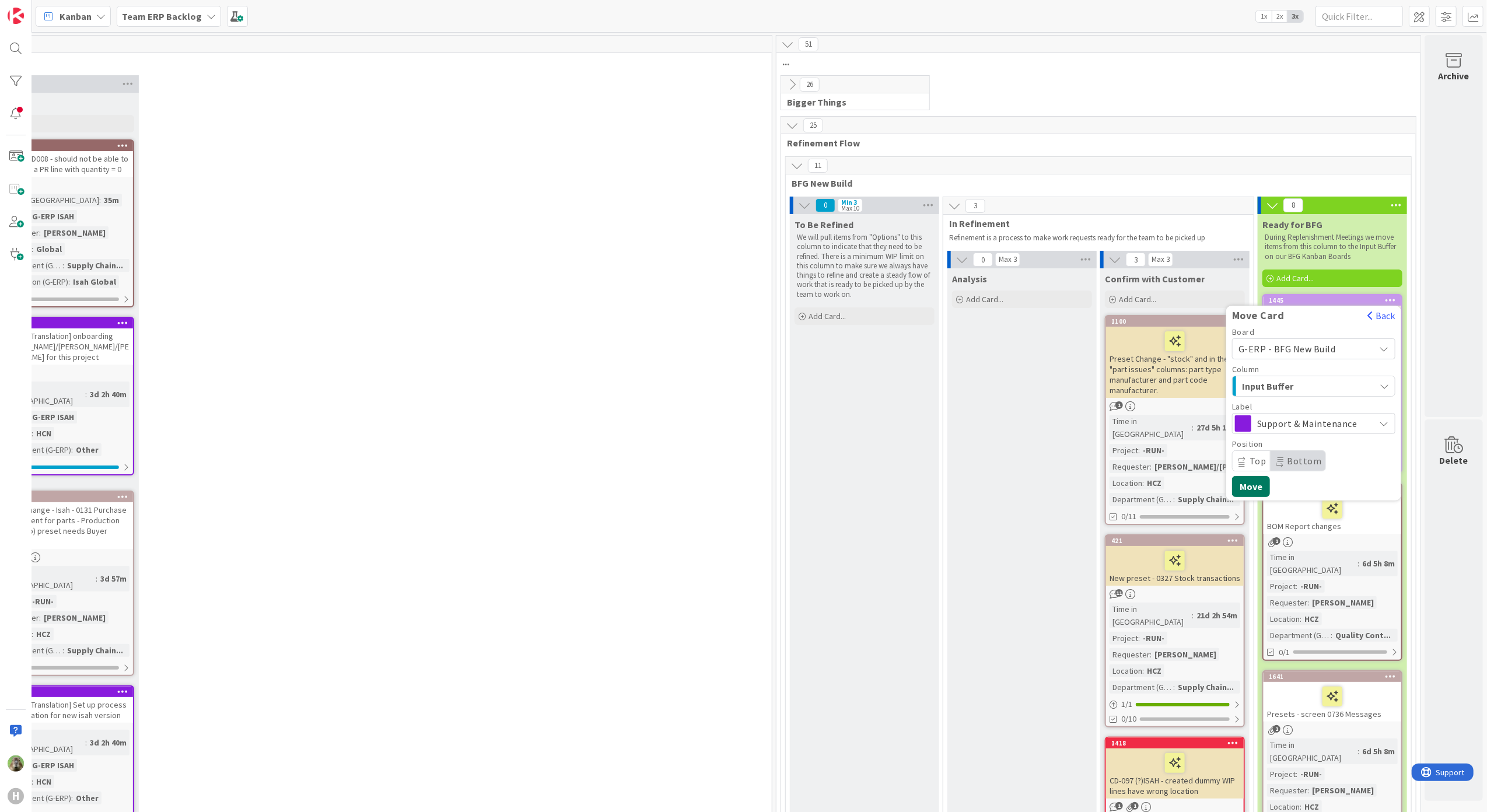
click at [1188, 484] on button "Move" at bounding box center [1251, 486] width 38 height 21
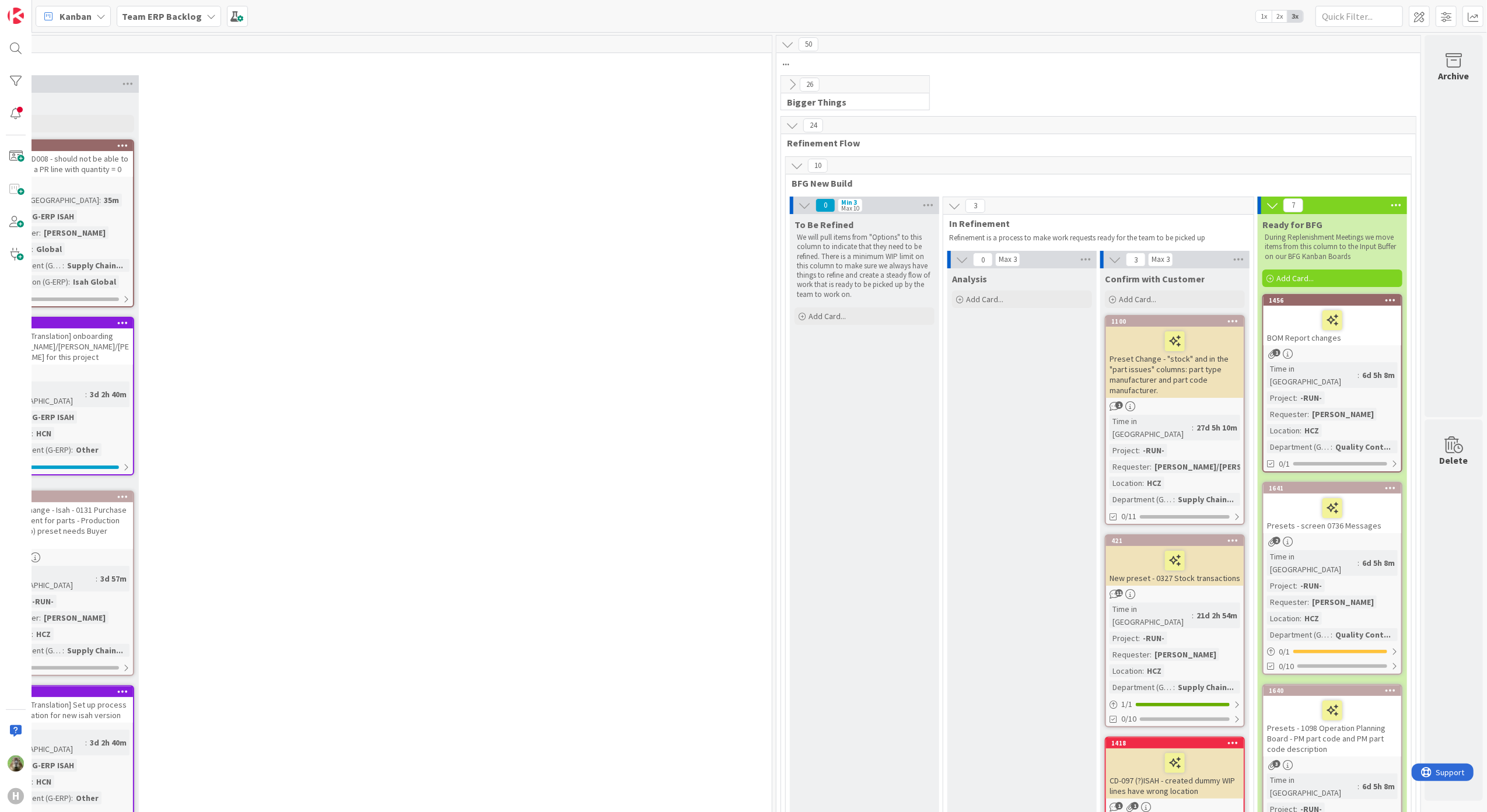
drag, startPoint x: 522, startPoint y: 355, endPoint x: 540, endPoint y: 310, distance: 48.5
click at [190, 12] on b "Team ERP Backlog" at bounding box center [162, 16] width 80 height 12
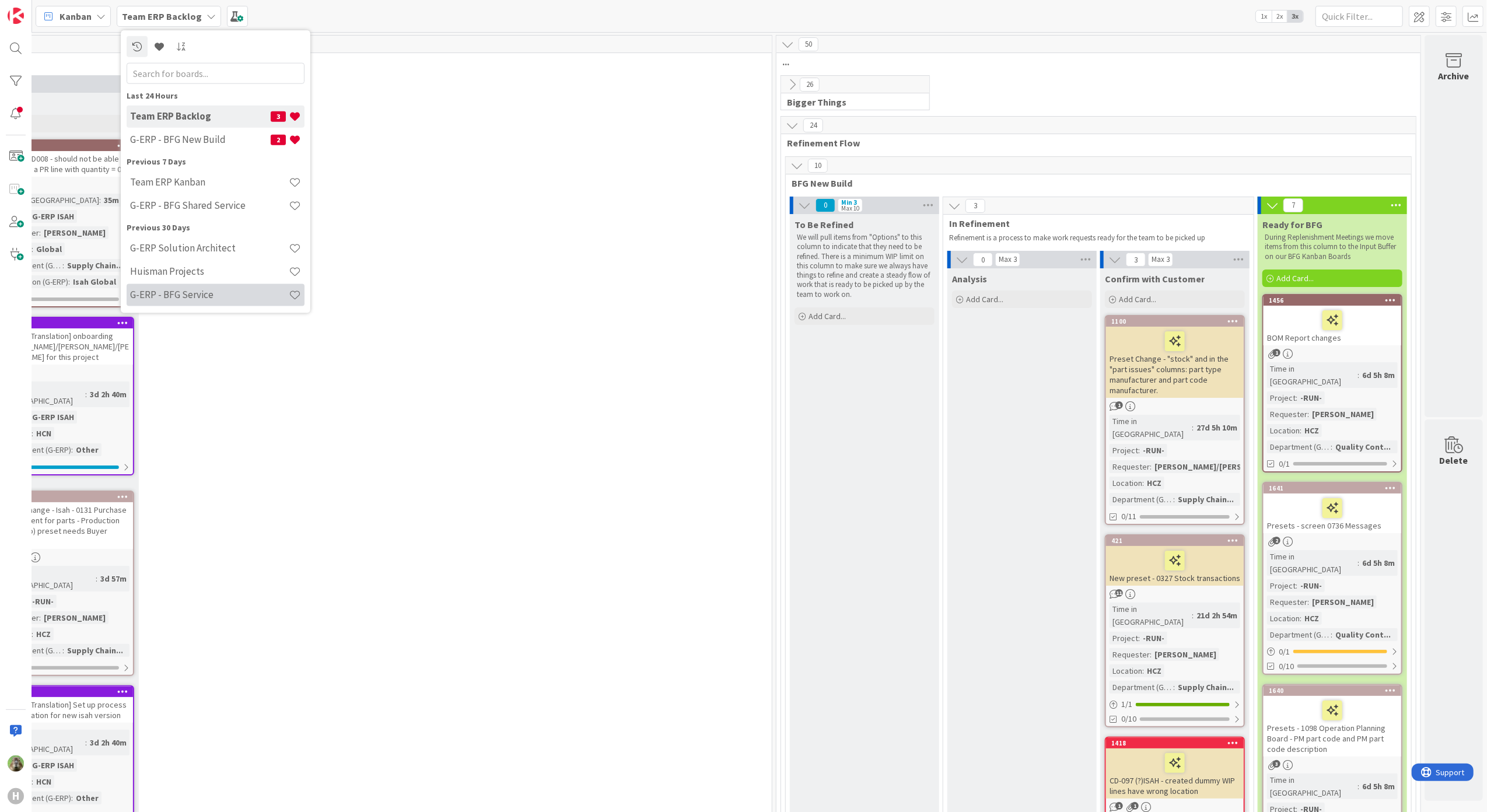
click at [223, 292] on h4 "G-ERP - BFG Service" at bounding box center [209, 295] width 159 height 12
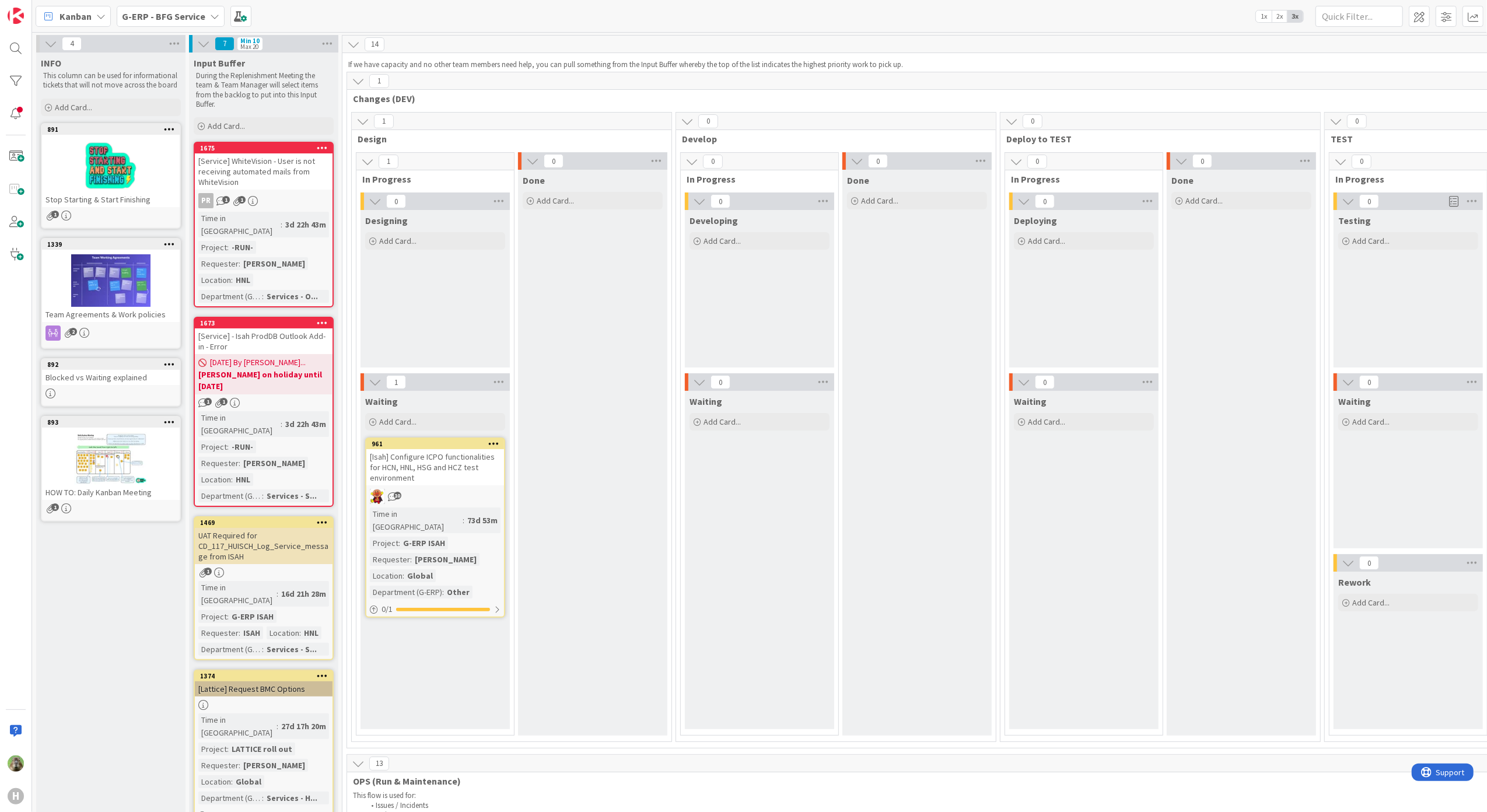
click at [195, 18] on b "G-ERP - BFG Service" at bounding box center [163, 16] width 83 height 12
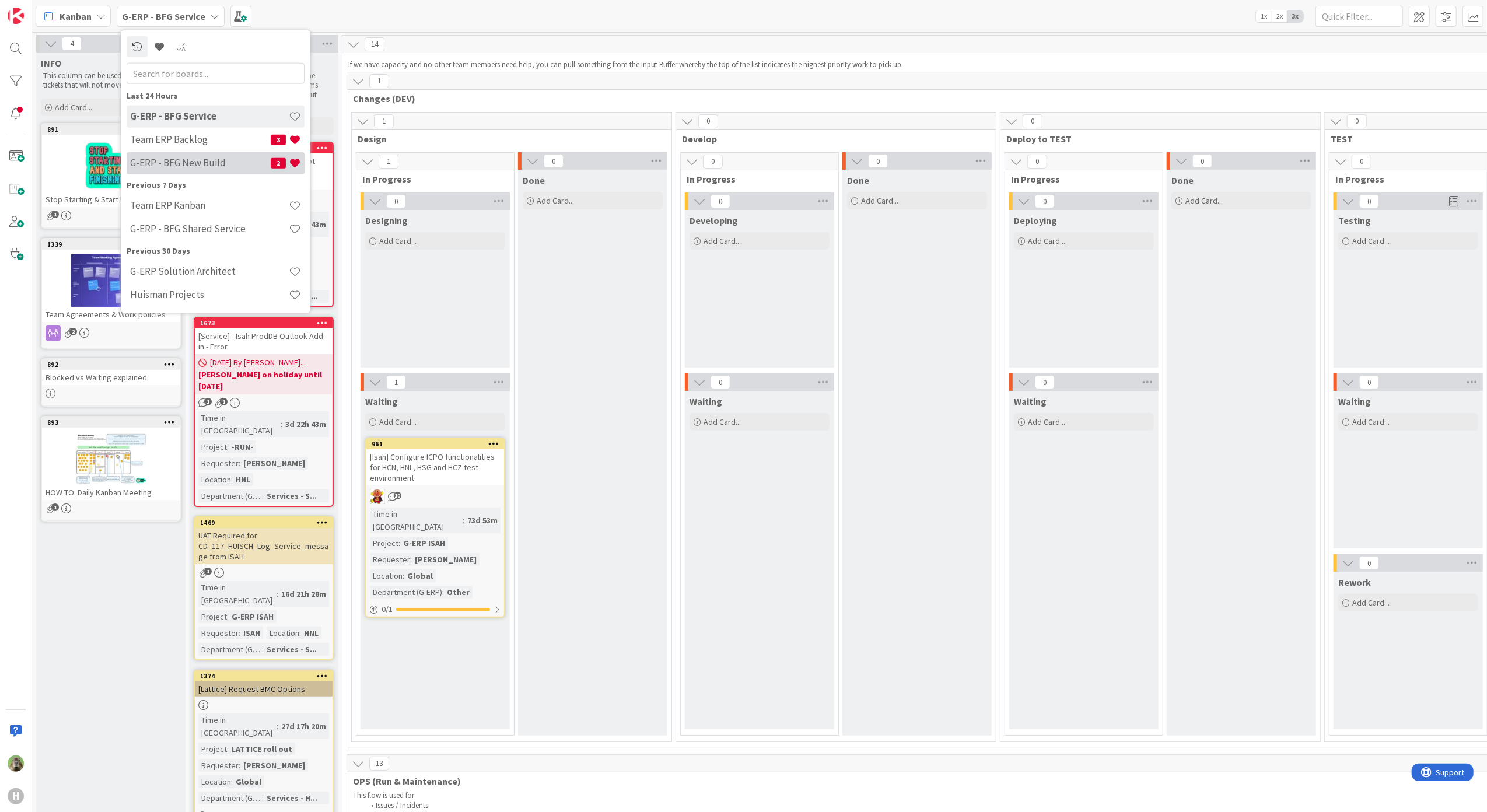
click at [201, 159] on h4 "G-ERP - BFG New Build" at bounding box center [200, 163] width 140 height 12
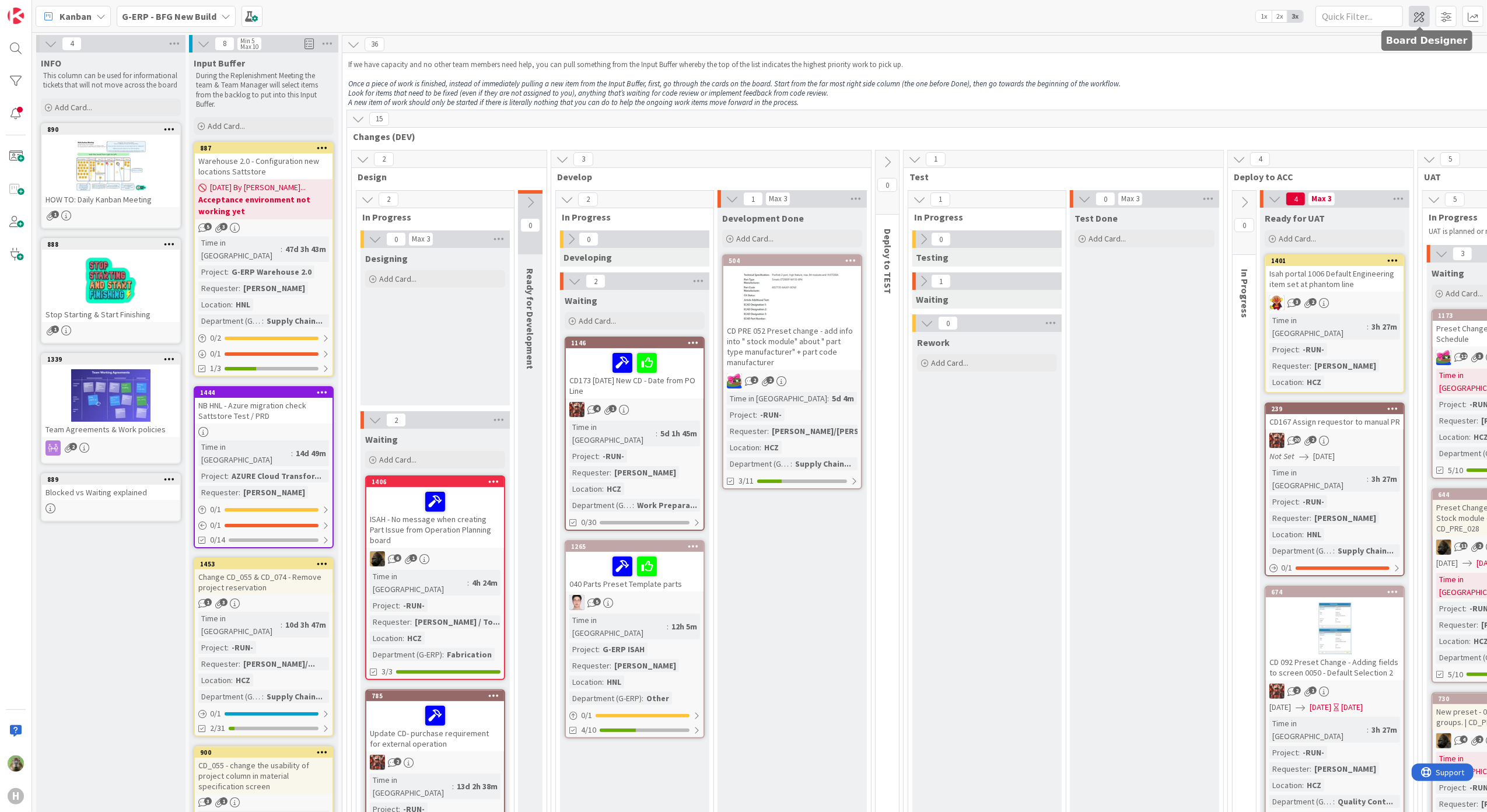
click at [1188, 19] on span at bounding box center [1419, 16] width 21 height 21
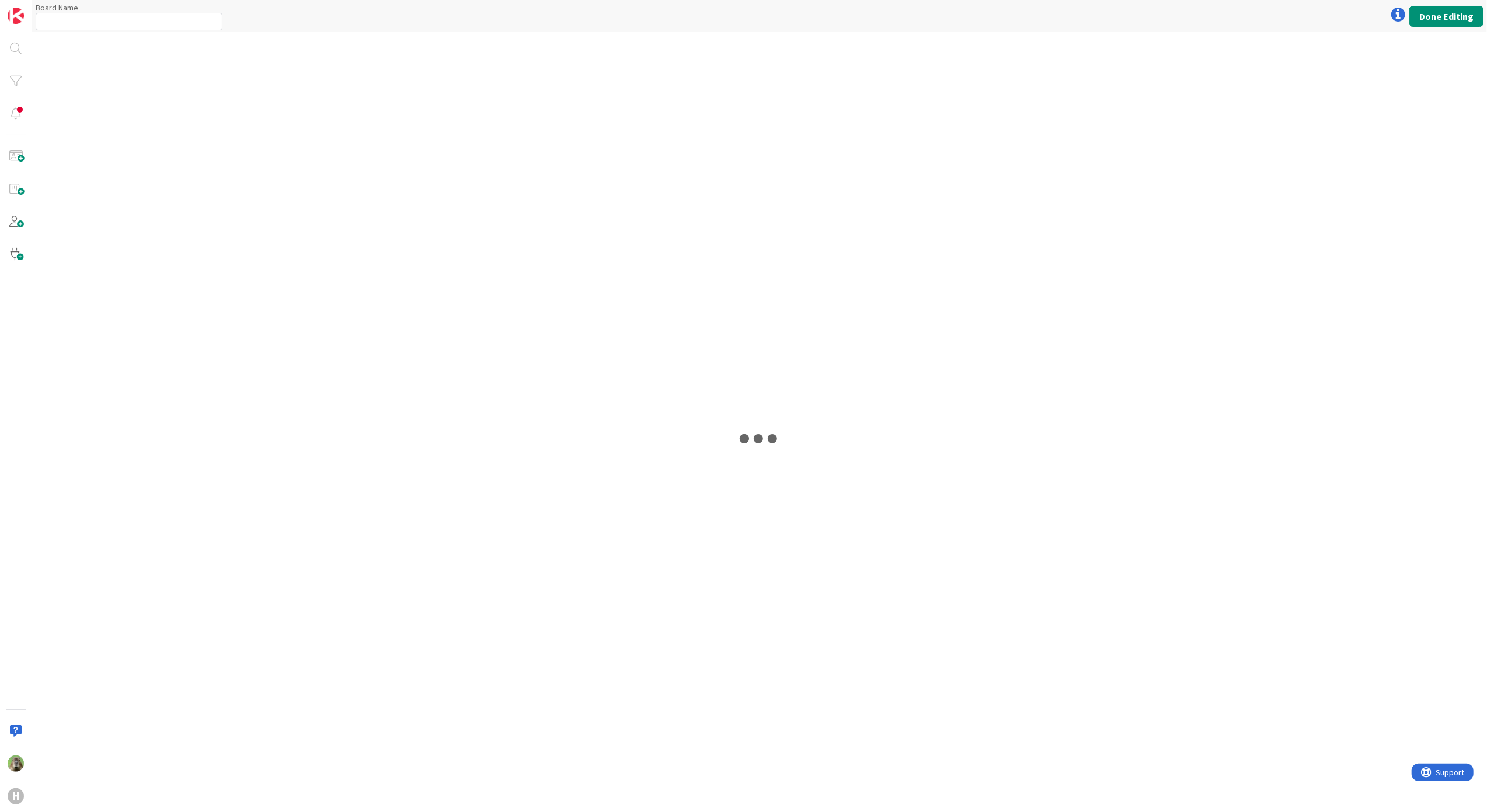
type input "G-ERP - BFG New Build"
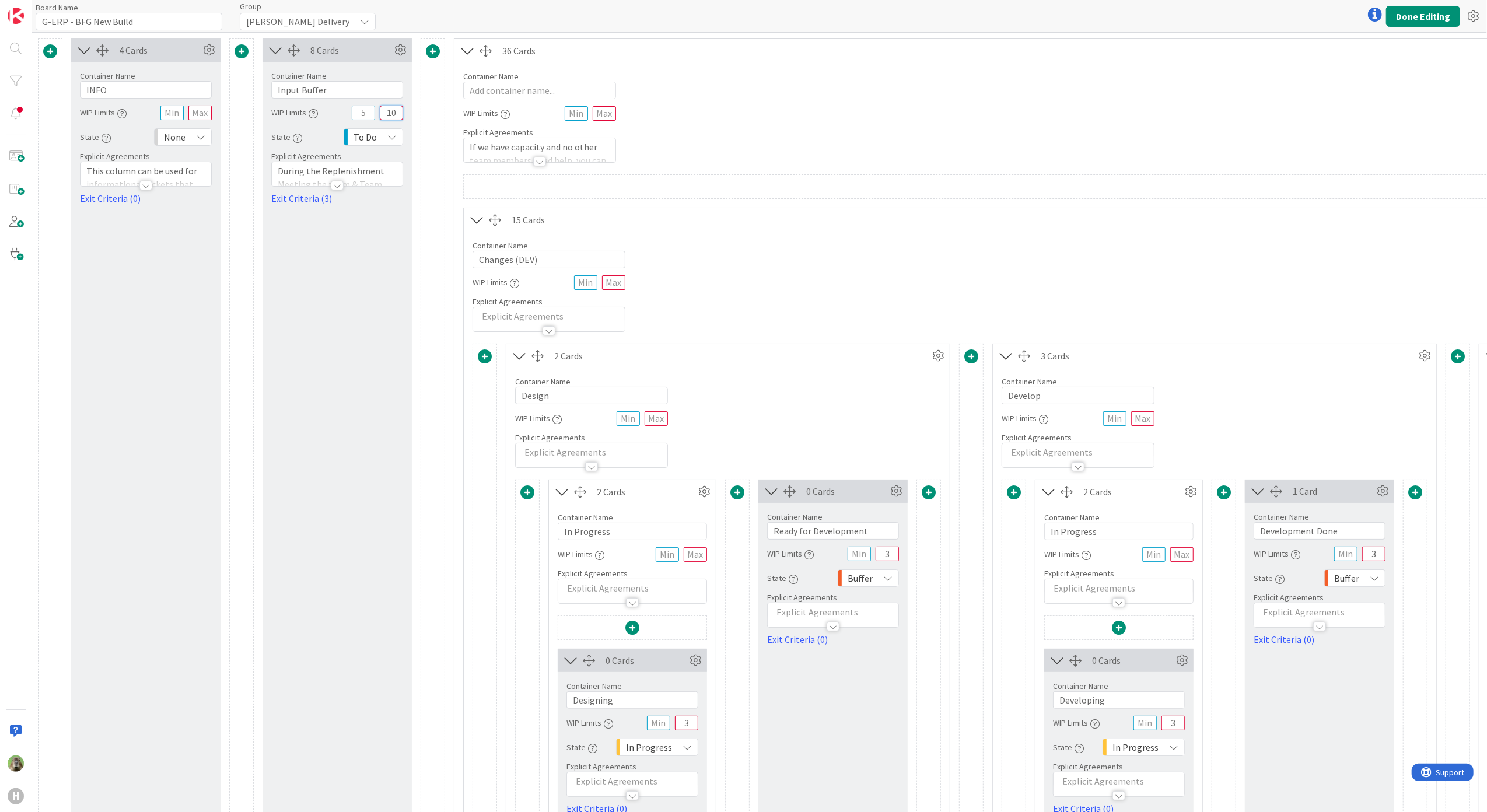
click at [384, 106] on input "10" at bounding box center [392, 113] width 24 height 14
type input "8"
click at [1188, 14] on button "Done Editing" at bounding box center [1423, 16] width 74 height 21
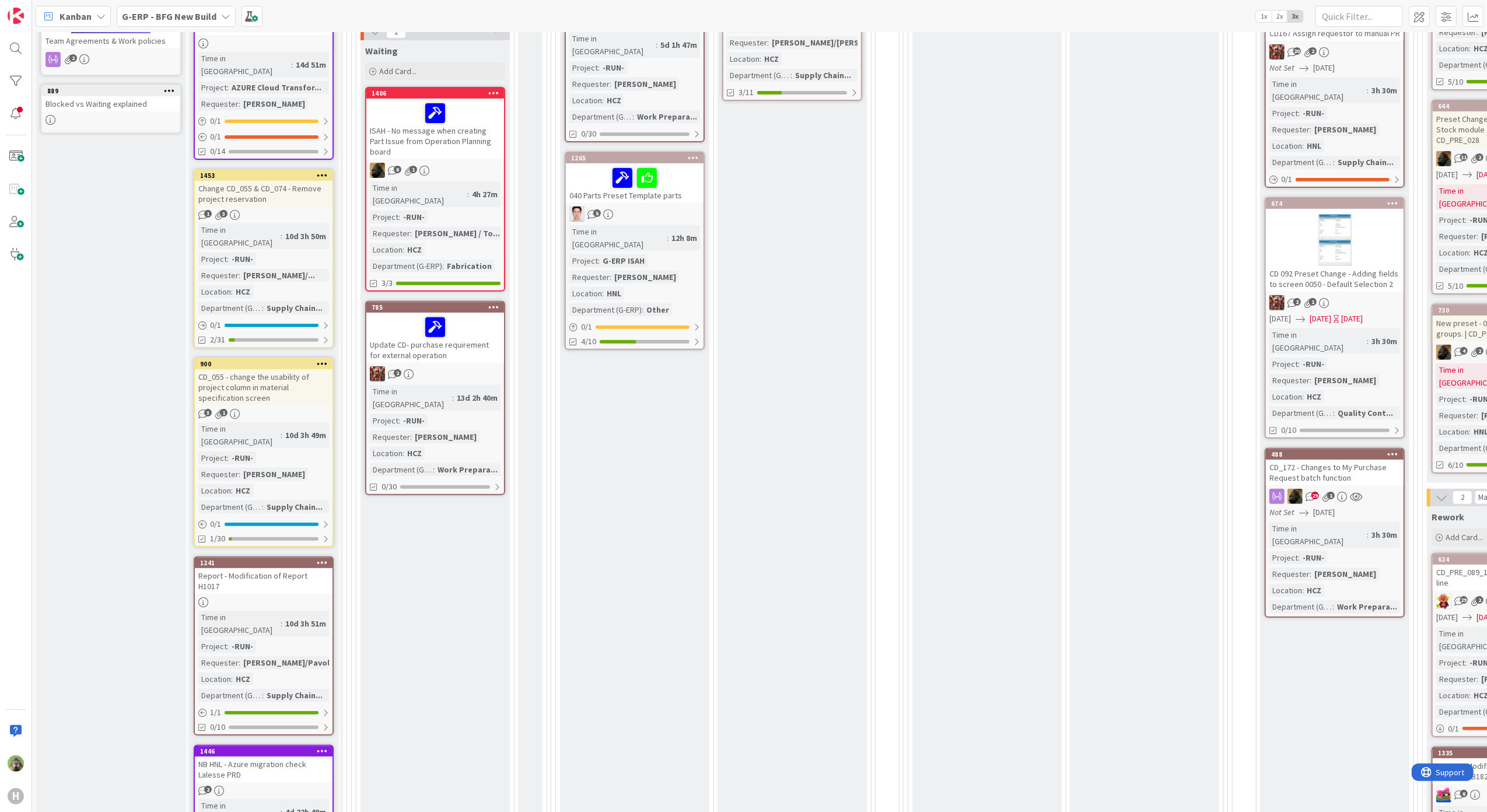
scroll to position [778, 0]
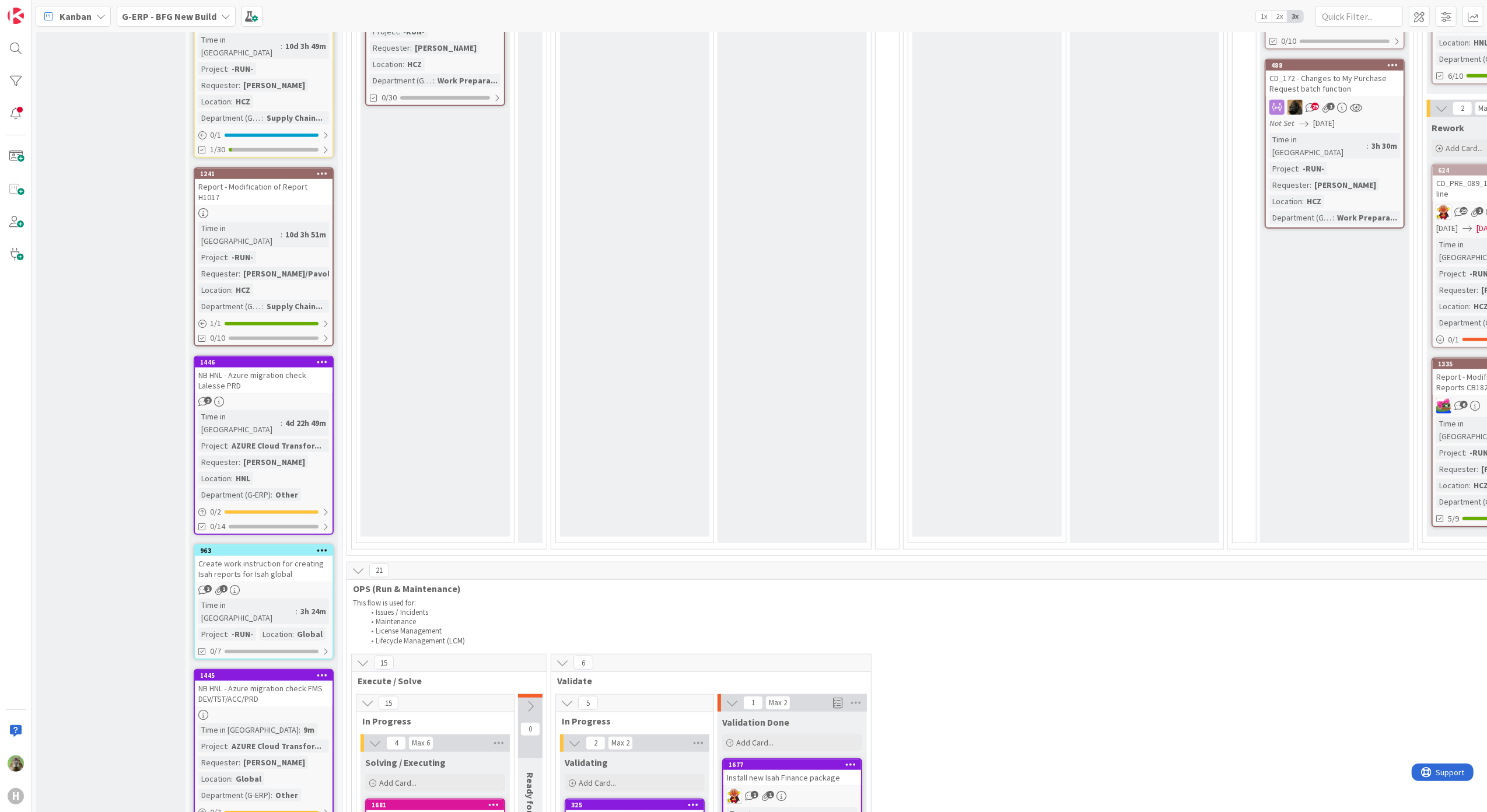
click at [166, 19] on b "G-ERP - BFG New Build" at bounding box center [169, 16] width 95 height 12
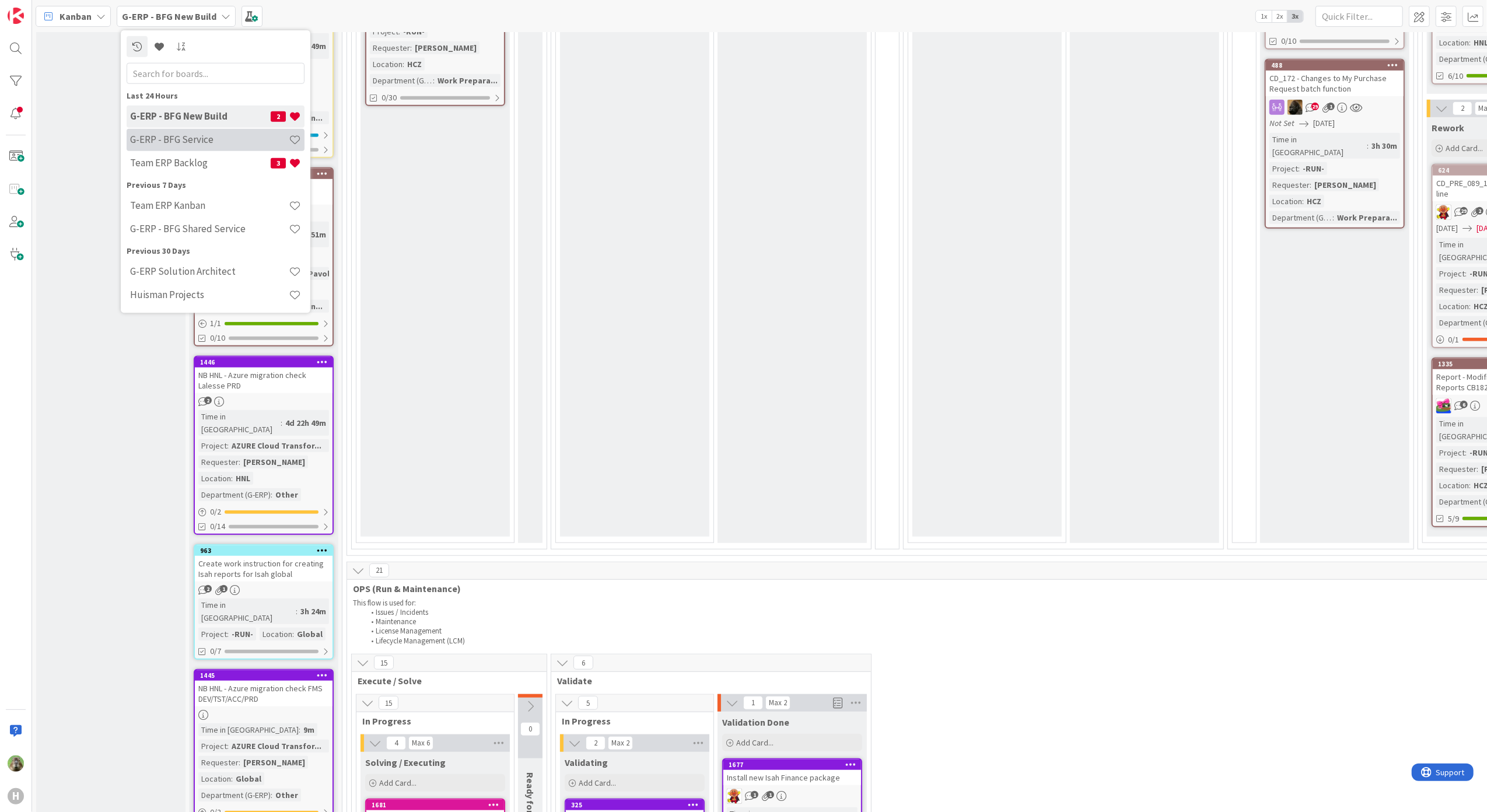
click at [161, 148] on div "G-ERP - BFG Service" at bounding box center [215, 140] width 178 height 22
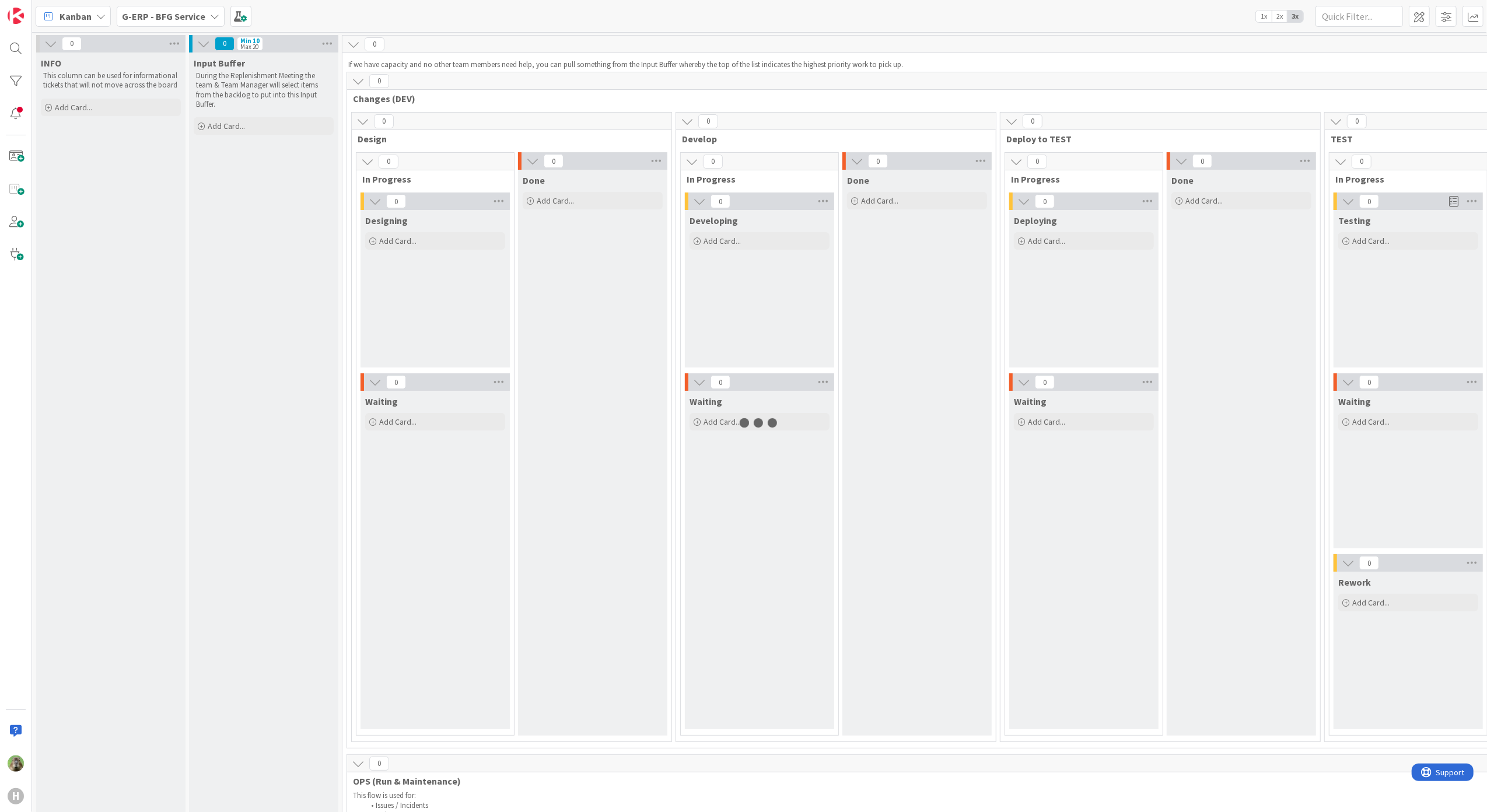
click at [140, 18] on b "G-ERP - BFG Service" at bounding box center [163, 16] width 83 height 12
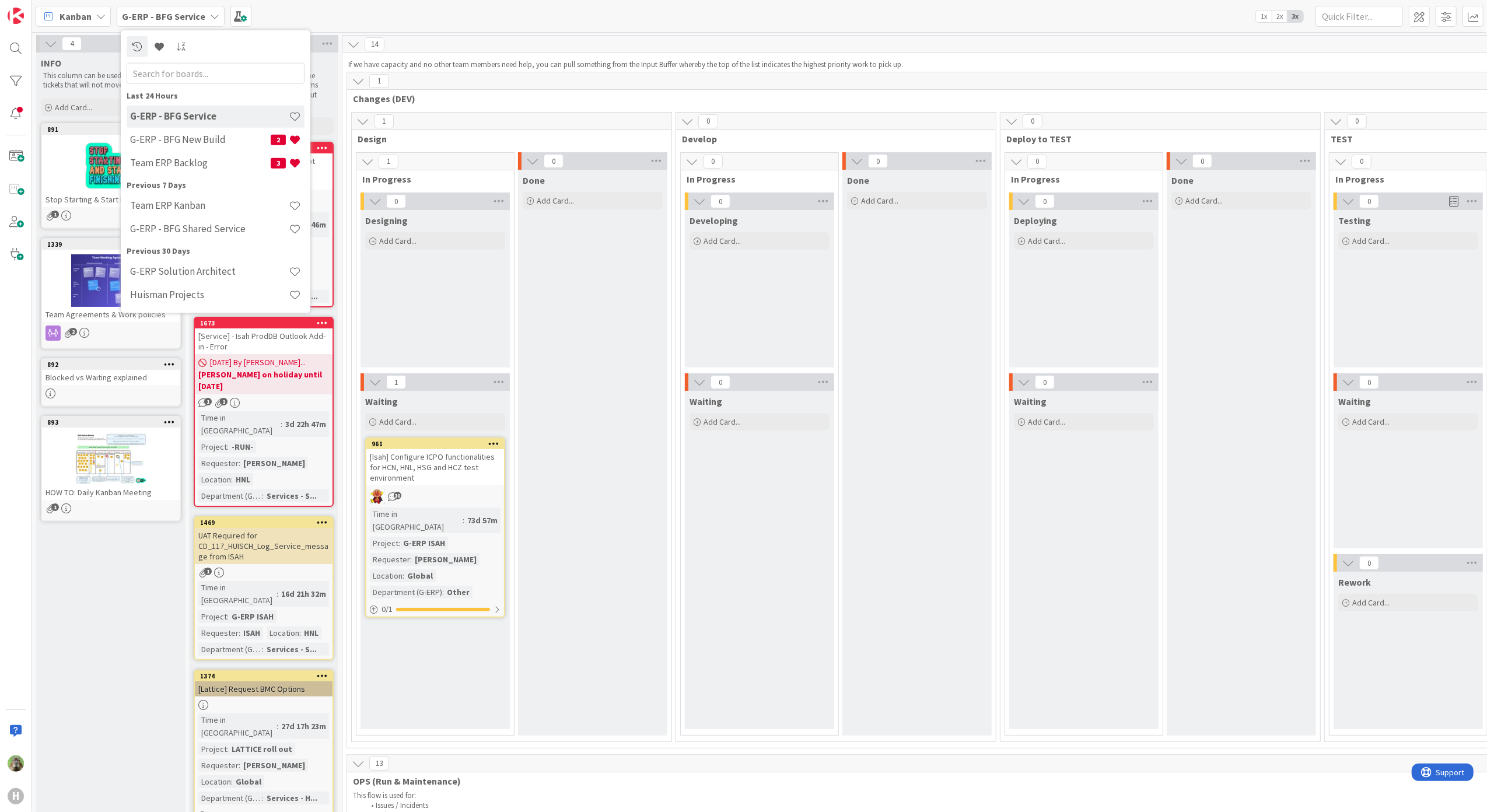
click at [204, 184] on div "Previous 7 Days" at bounding box center [215, 184] width 178 height 12
click at [204, 171] on div "Team ERP Backlog 3" at bounding box center [215, 163] width 178 height 22
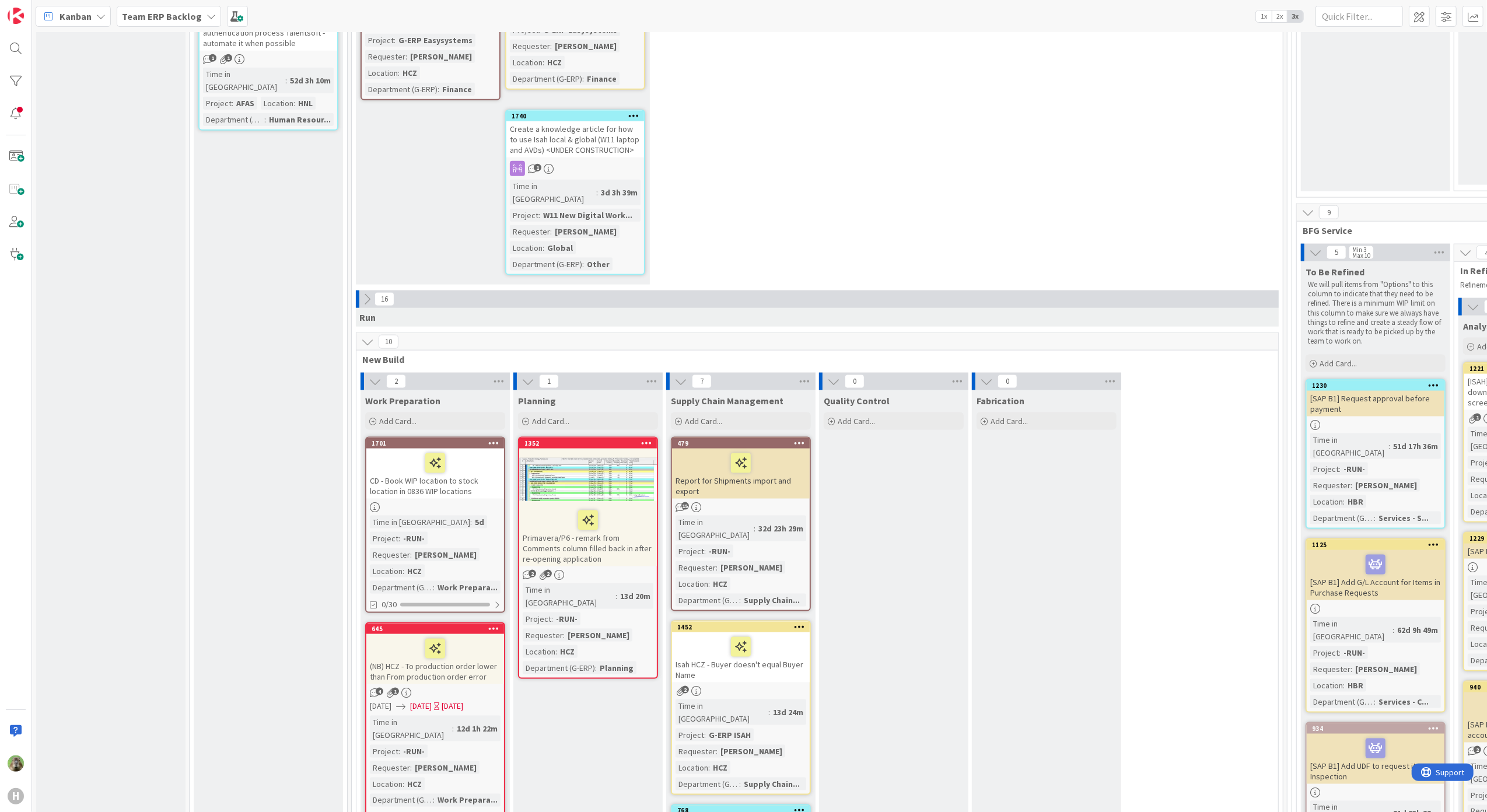
scroll to position [1555, 0]
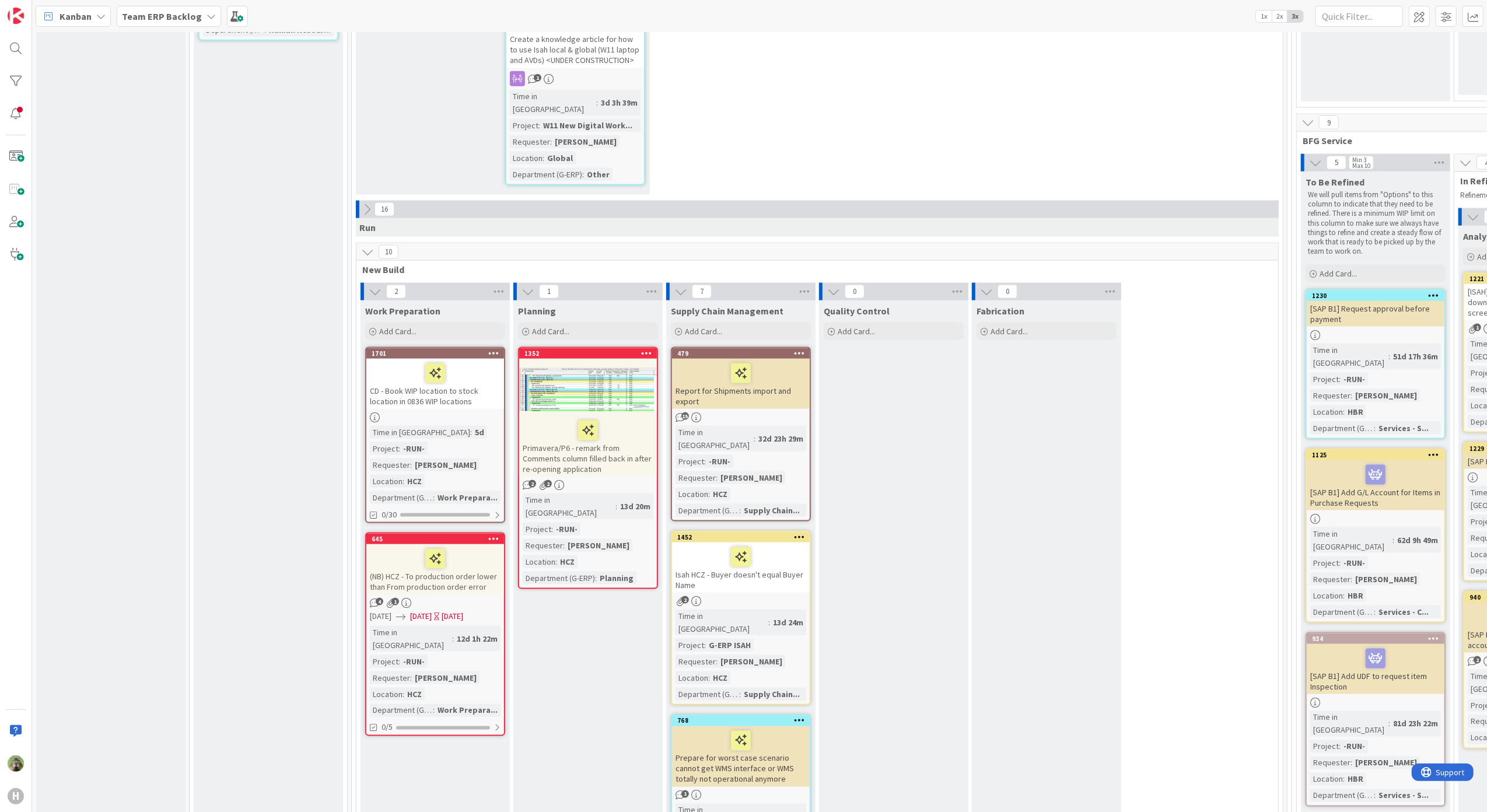
click at [628, 364] on div at bounding box center [588, 390] width 138 height 53
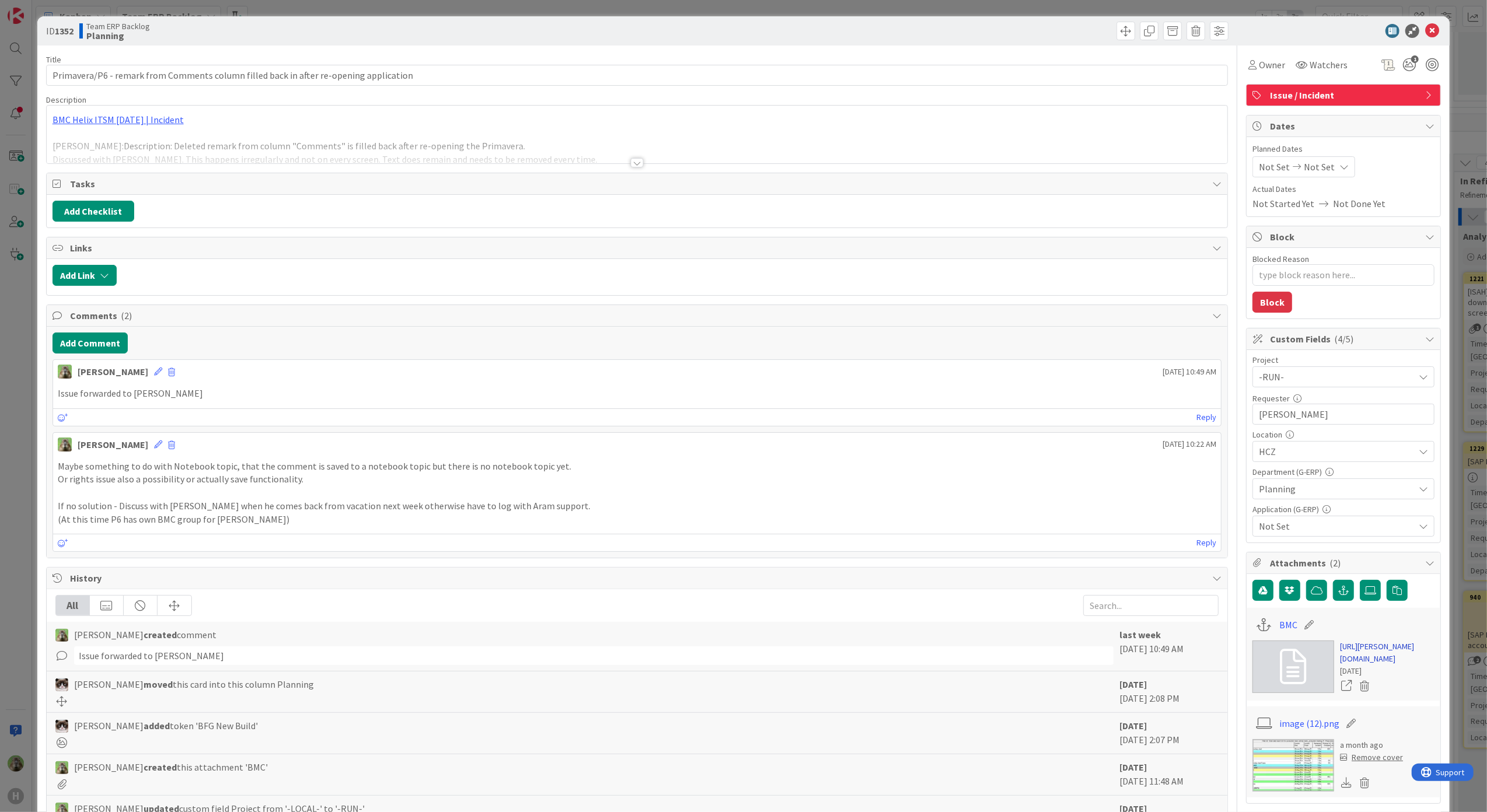
click at [1188, 550] on link "[URL][PERSON_NAME][DOMAIN_NAME]" at bounding box center [1387, 652] width 95 height 24
click at [32, 417] on div "ID 1352 Team ERP Backlog Planning Title 86 / 128 Primavera/P6 - remark from Com…" at bounding box center [743, 406] width 1487 height 812
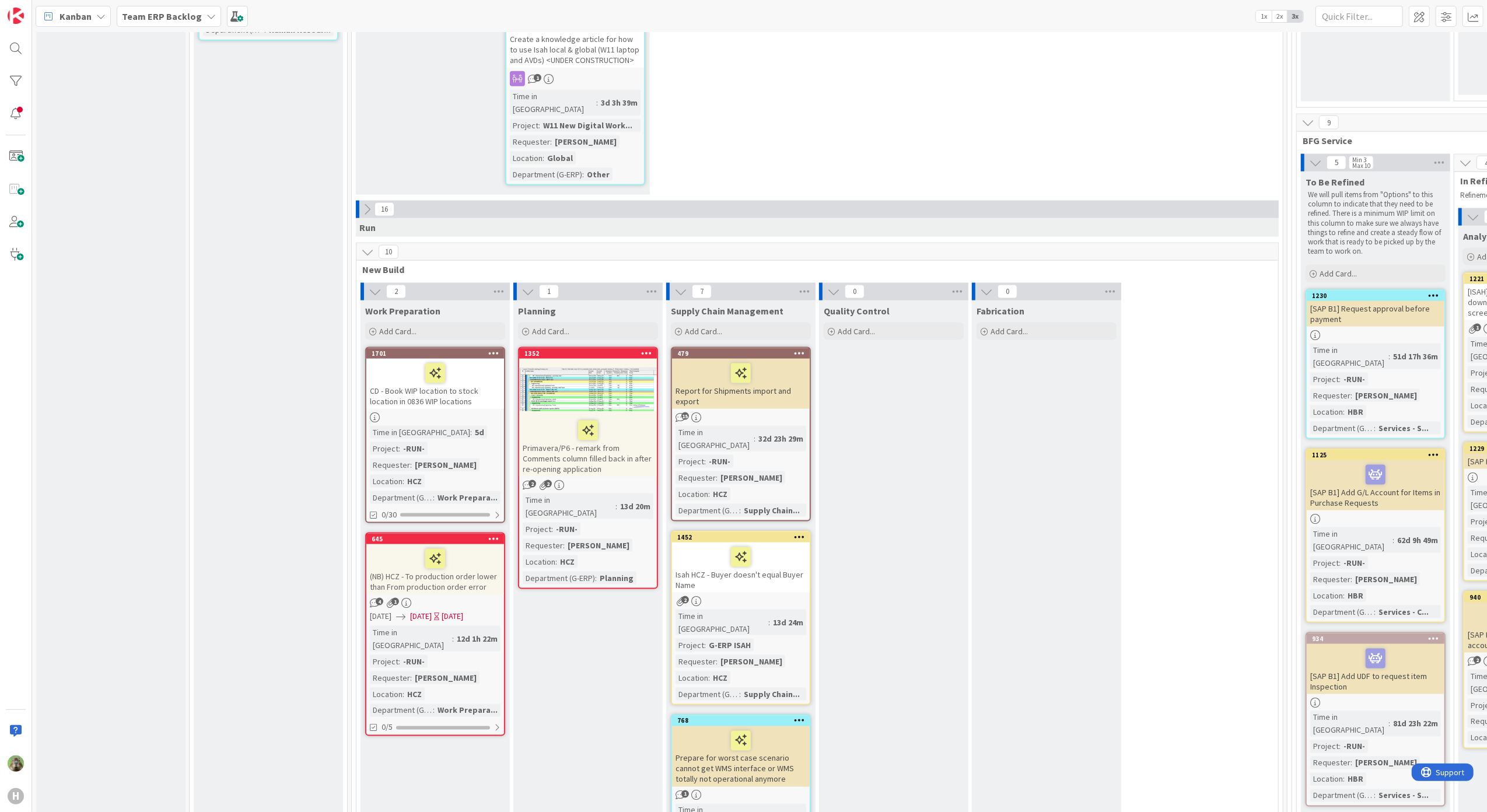
click at [758, 347] on link "479 Report for Shipments import and export 15 Time in [GEOGRAPHIC_DATA] : 32d 2…" at bounding box center [741, 435] width 140 height 175
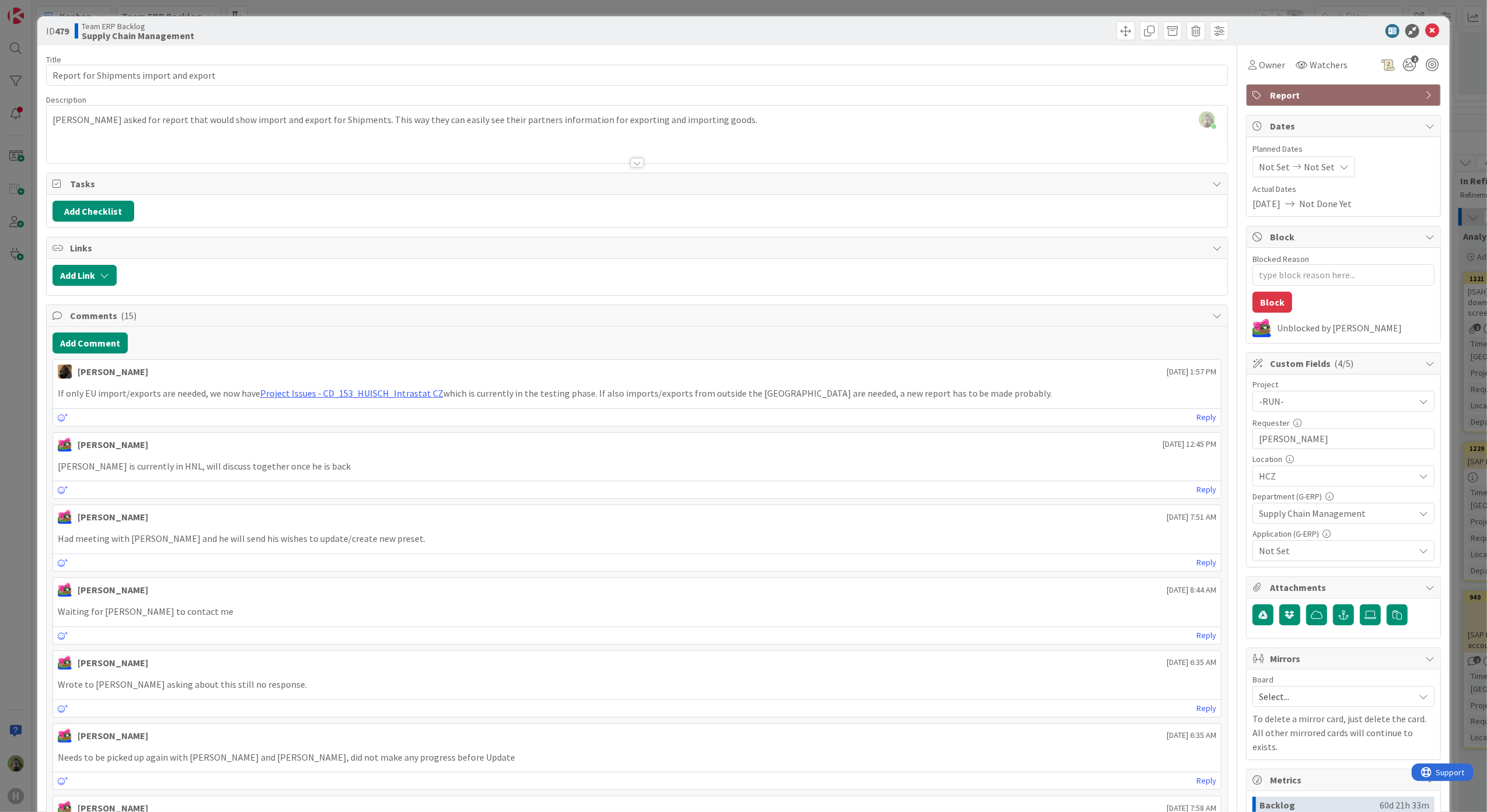
click at [18, 463] on div "ID 479 Team ERP Backlog Supply Chain Management Title 38 / 128 Report for Shipm…" at bounding box center [743, 406] width 1487 height 812
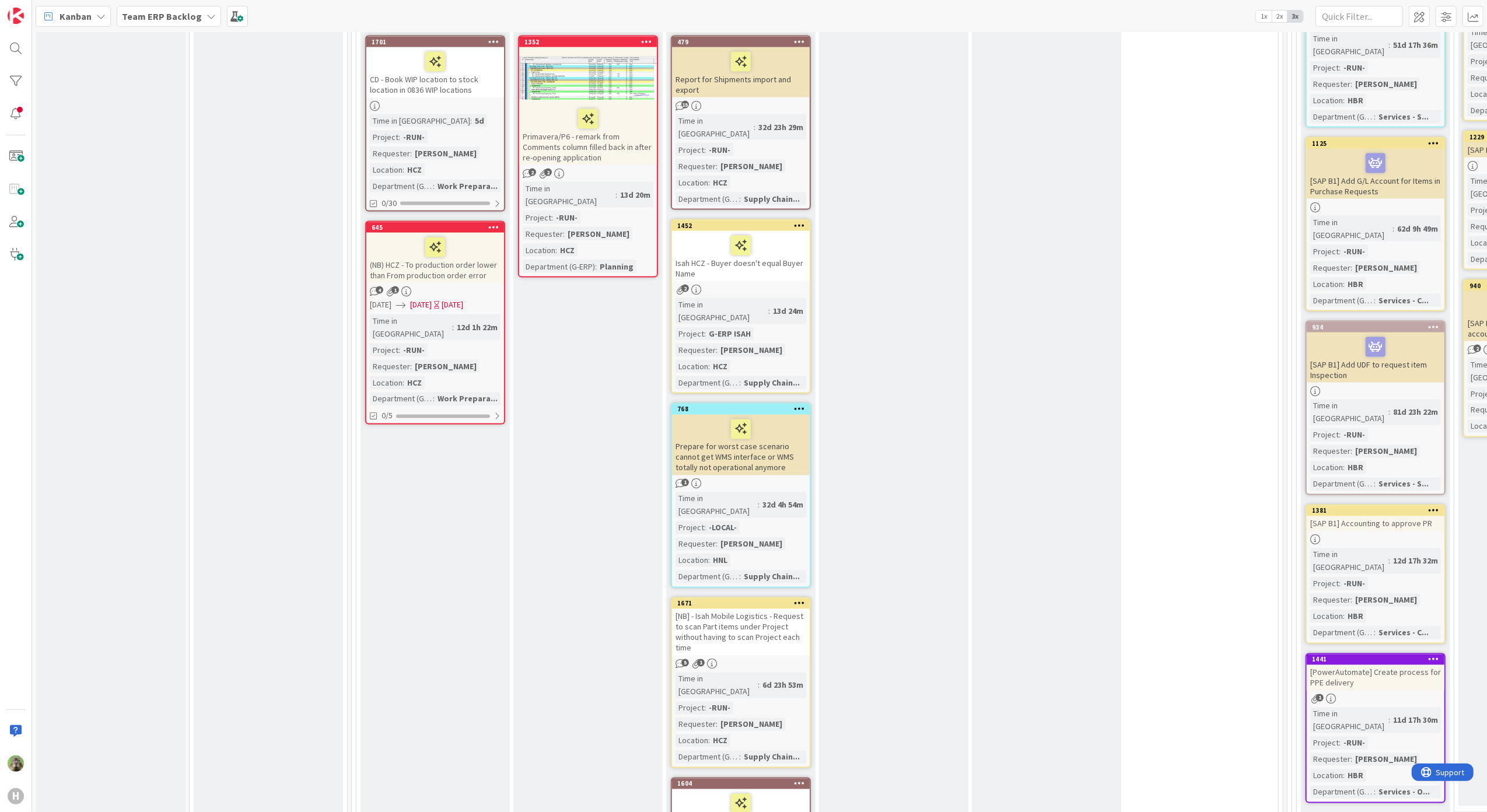
scroll to position [1634, 0]
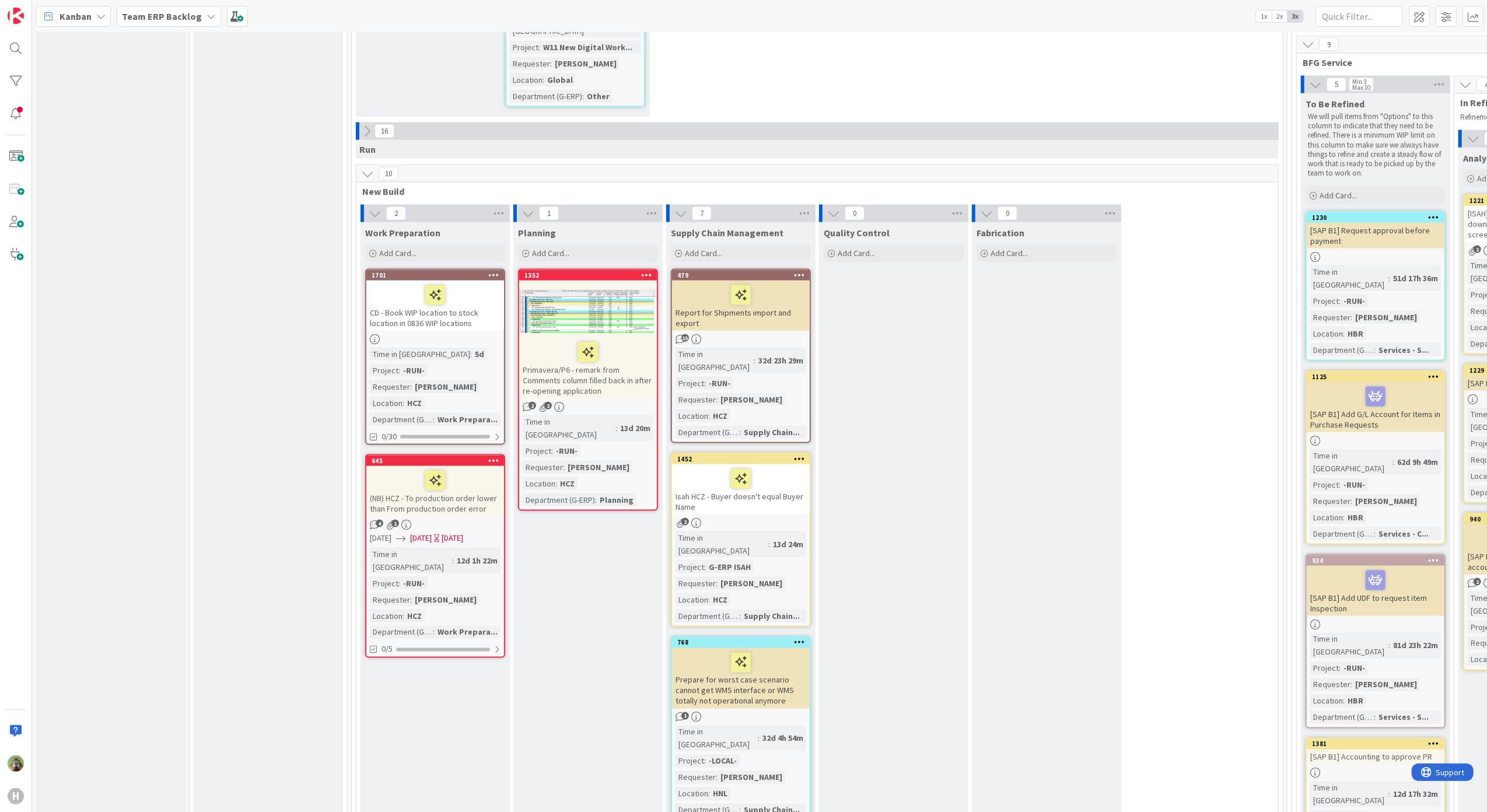
click at [765, 550] on div "Prepare for worst case scenario cannot get WMS interface or WMS totally not ope…" at bounding box center [741, 678] width 138 height 60
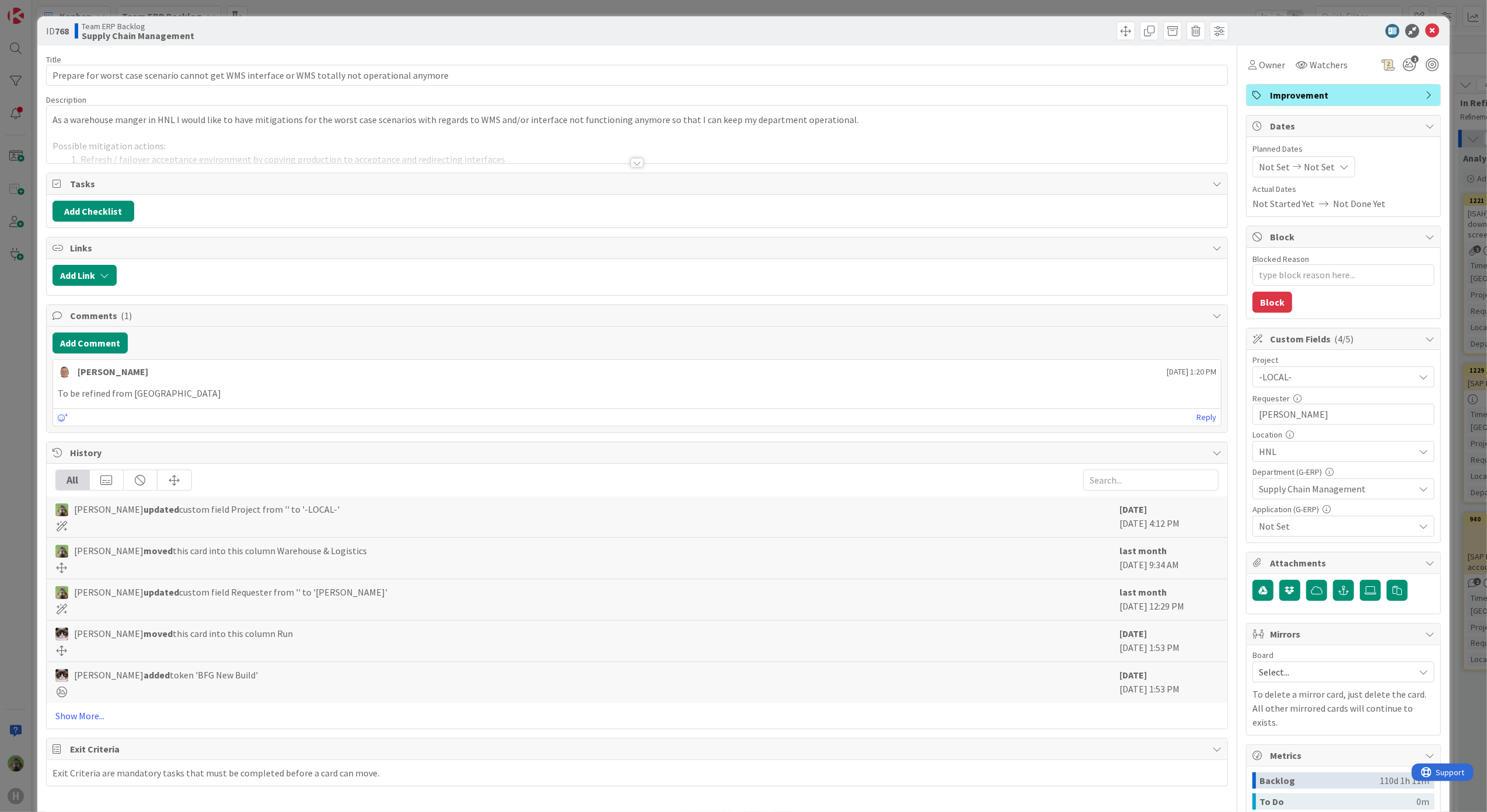
click at [397, 134] on div at bounding box center [637, 148] width 1182 height 30
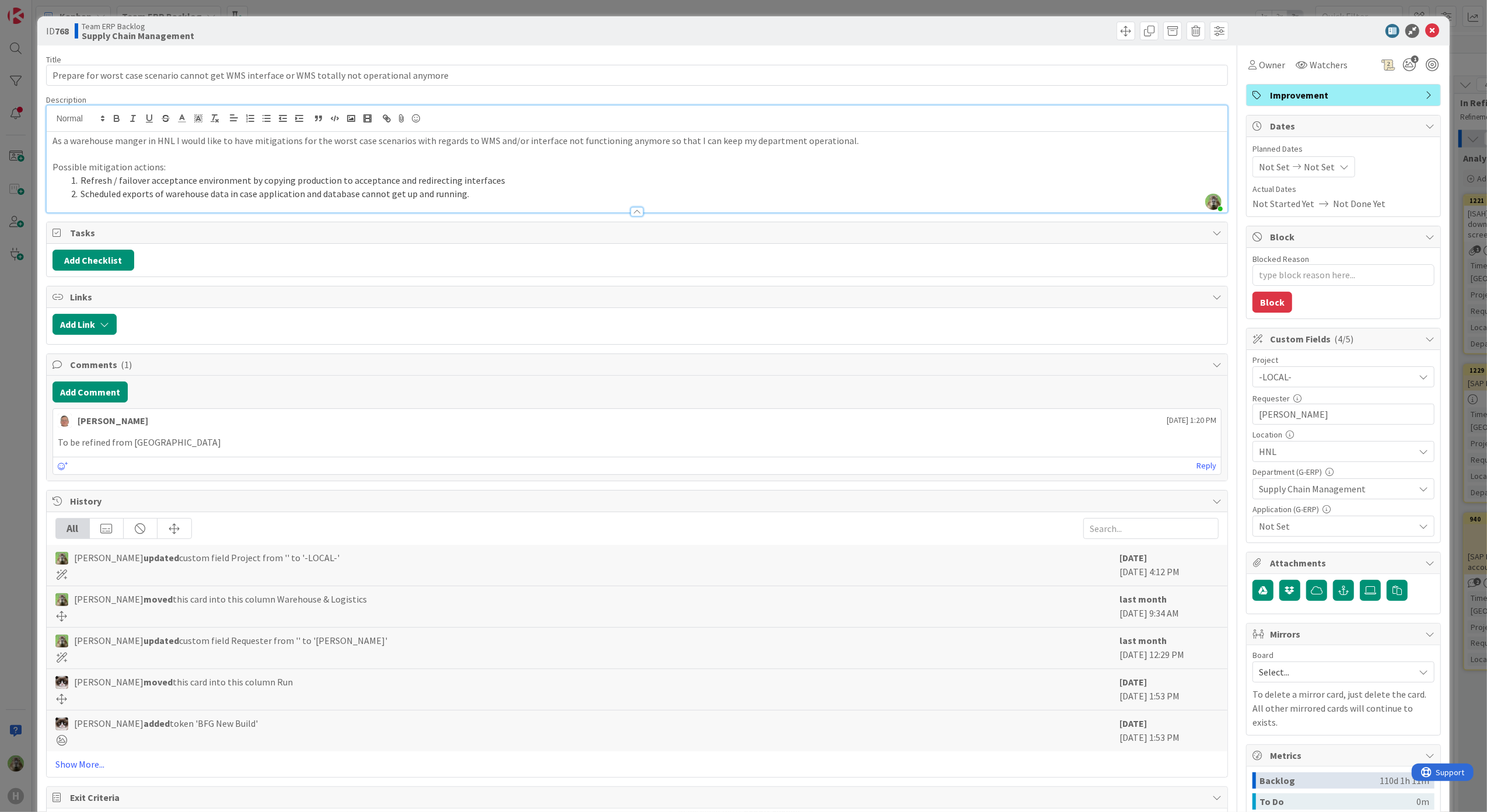
click at [9, 427] on div "ID 768 Team ERP Backlog Supply Chain Management Title 95 / 128 Prepare for wors…" at bounding box center [743, 406] width 1487 height 812
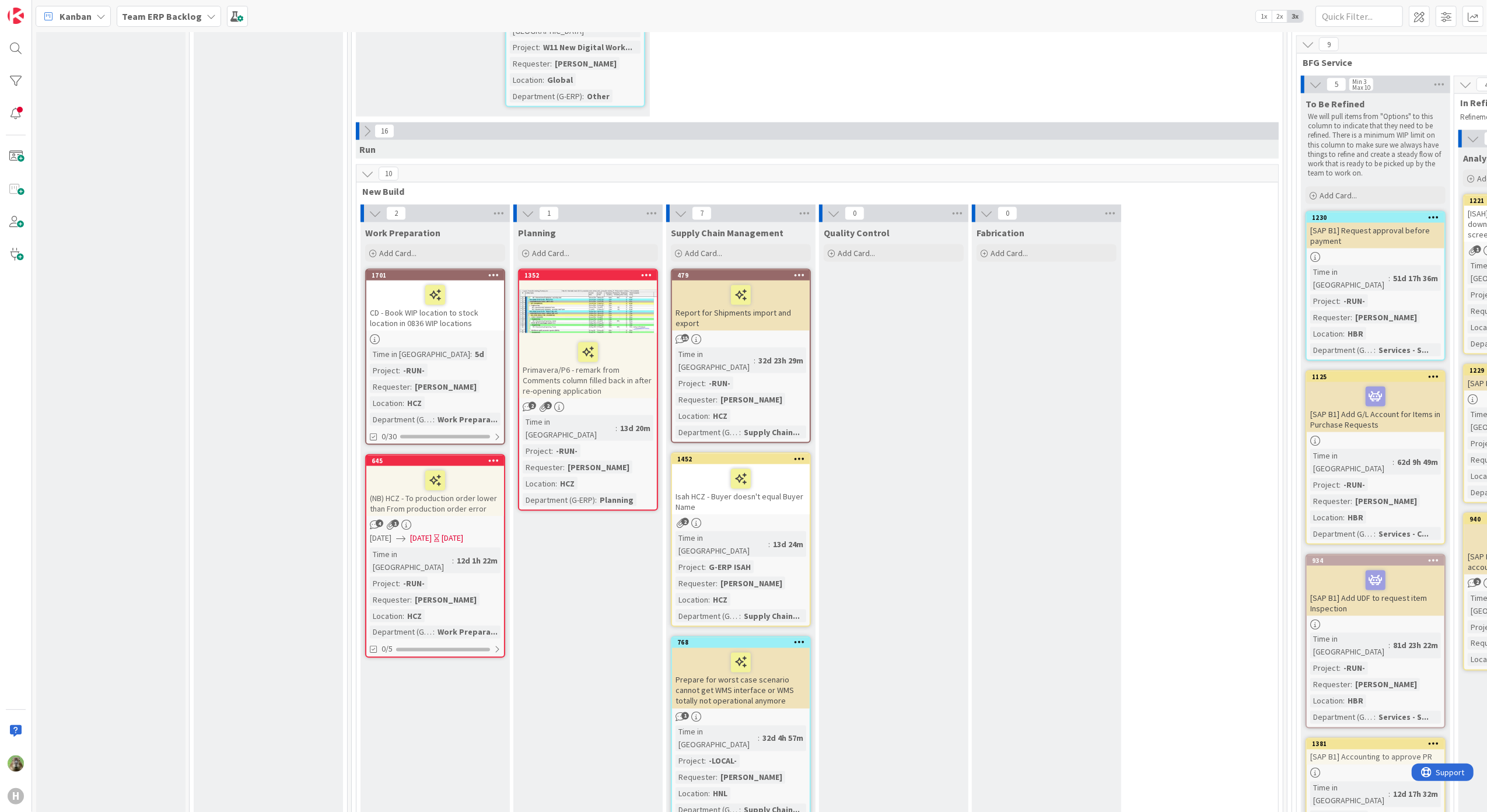
click at [771, 464] on div "Isah HCZ - Buyer doesn't equal Buyer Name" at bounding box center [741, 489] width 138 height 50
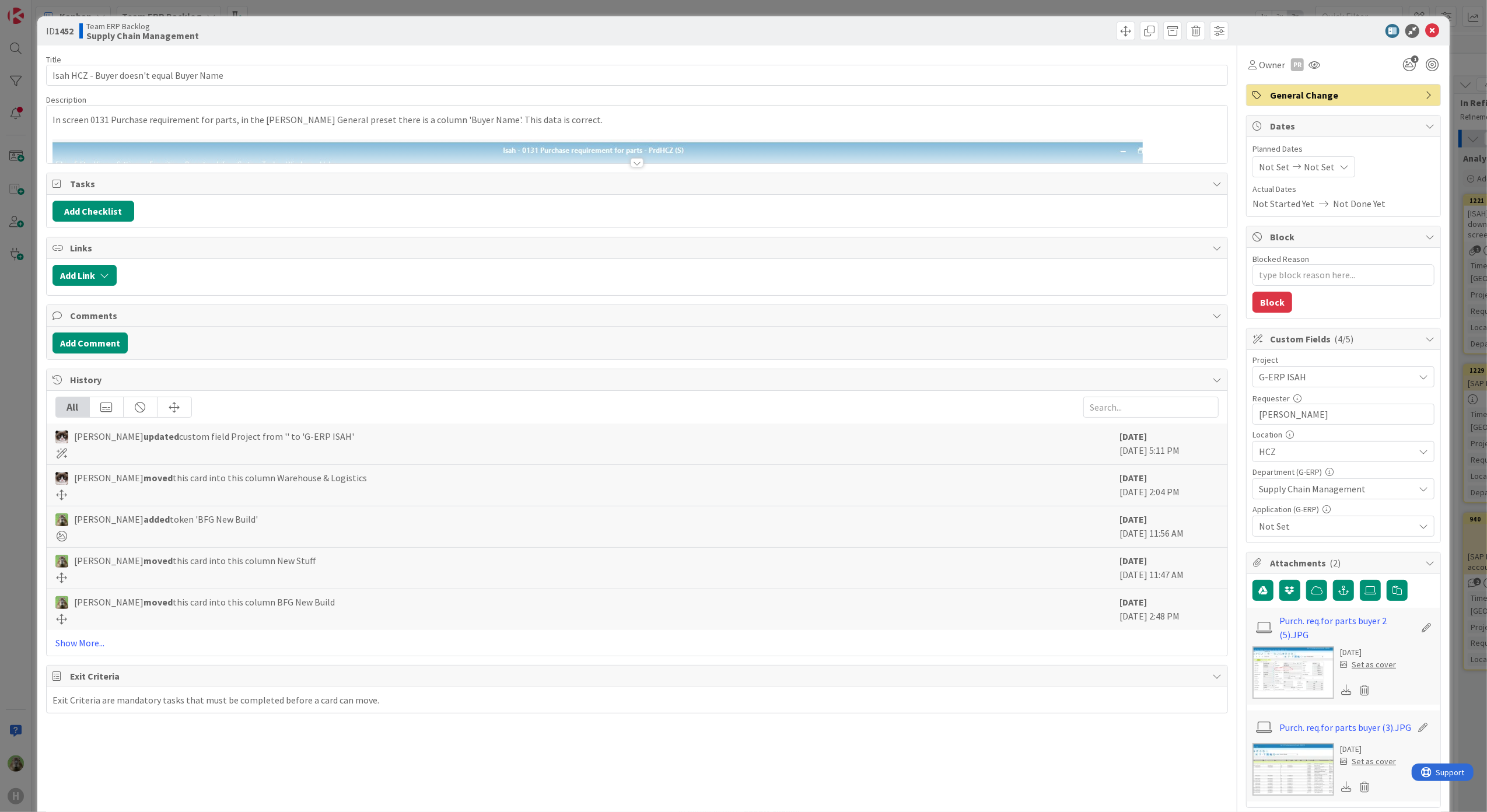
click at [634, 122] on div "In screen 0131 Purchase requirement for parts, in the [PERSON_NAME] General pre…" at bounding box center [637, 135] width 1182 height 58
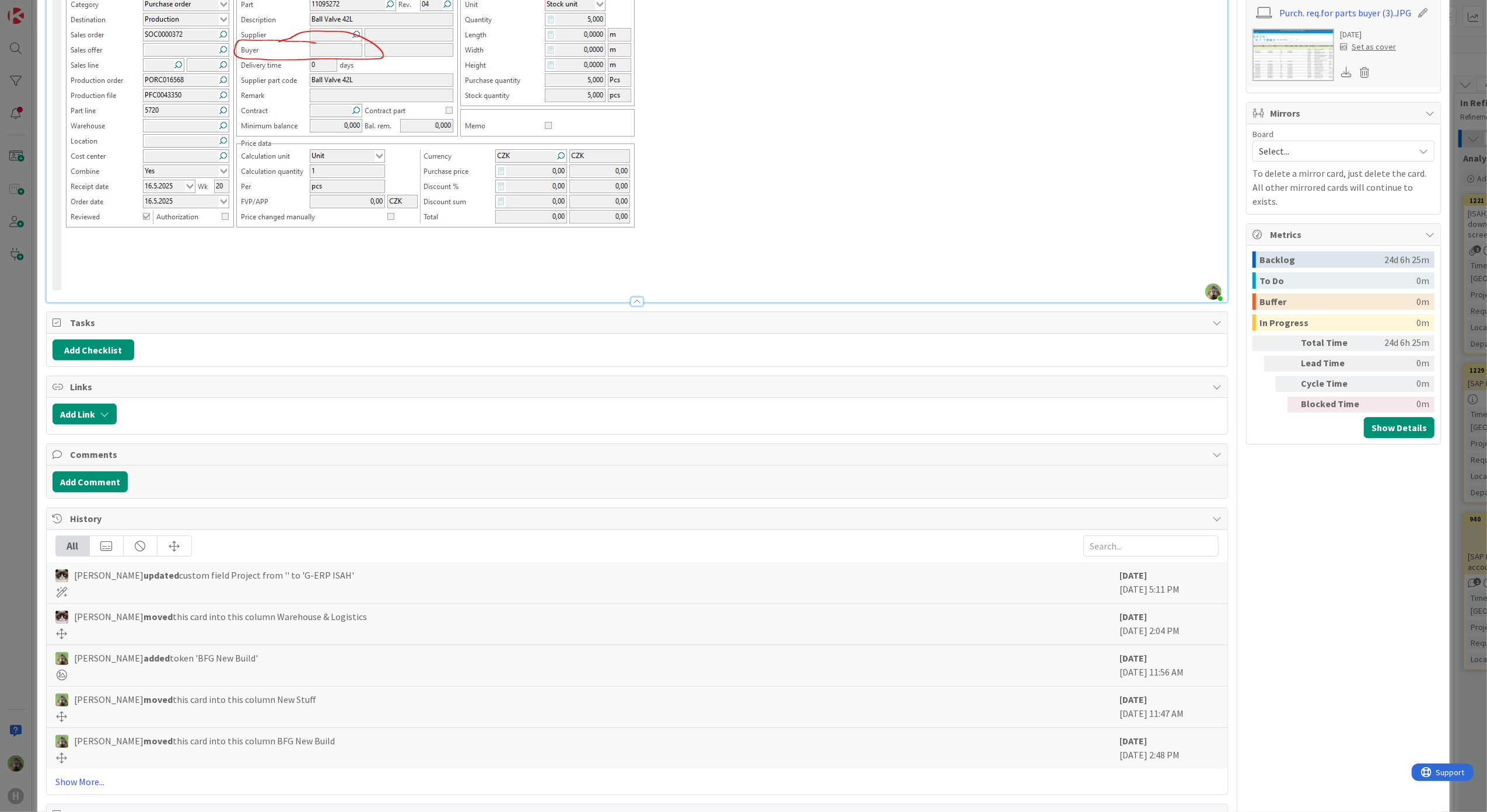
scroll to position [785, 0]
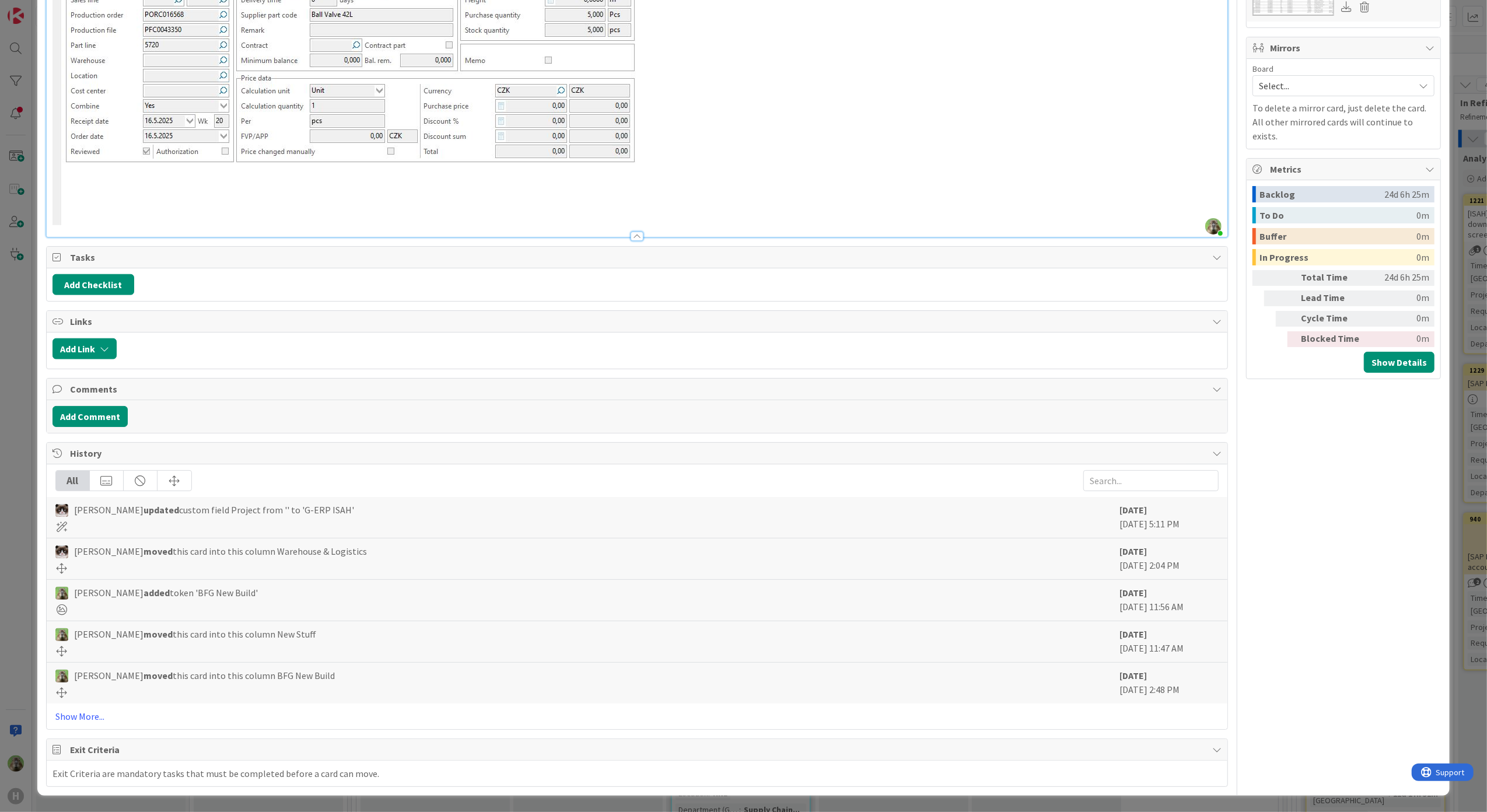
click at [94, 550] on div "All [PERSON_NAME] updated custom field Project from '' to 'G-ERP ISAH' [DATE] […" at bounding box center [637, 596] width 1182 height 265
click at [87, 550] on link "Show More..." at bounding box center [637, 716] width 1164 height 14
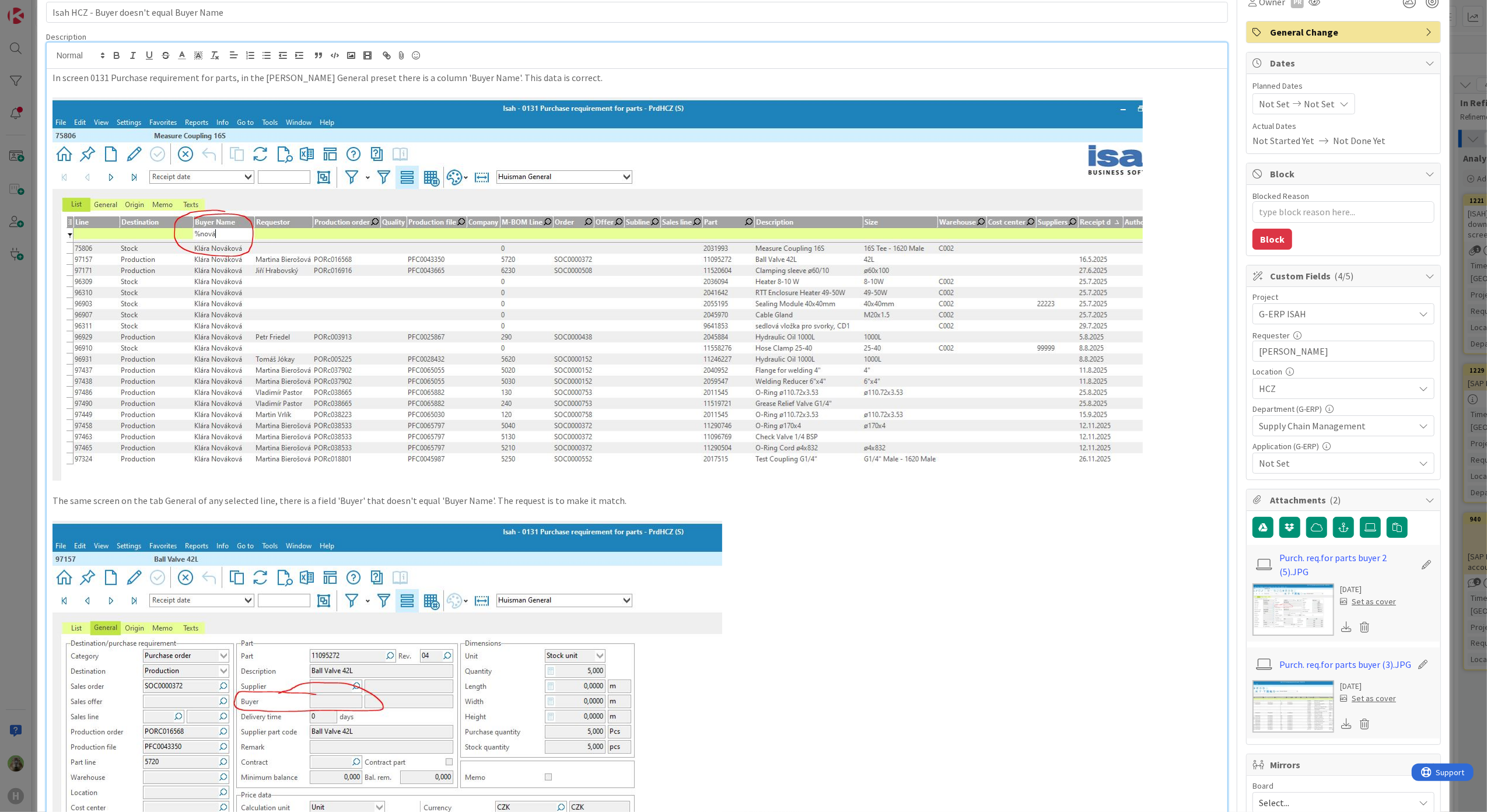
scroll to position [0, 0]
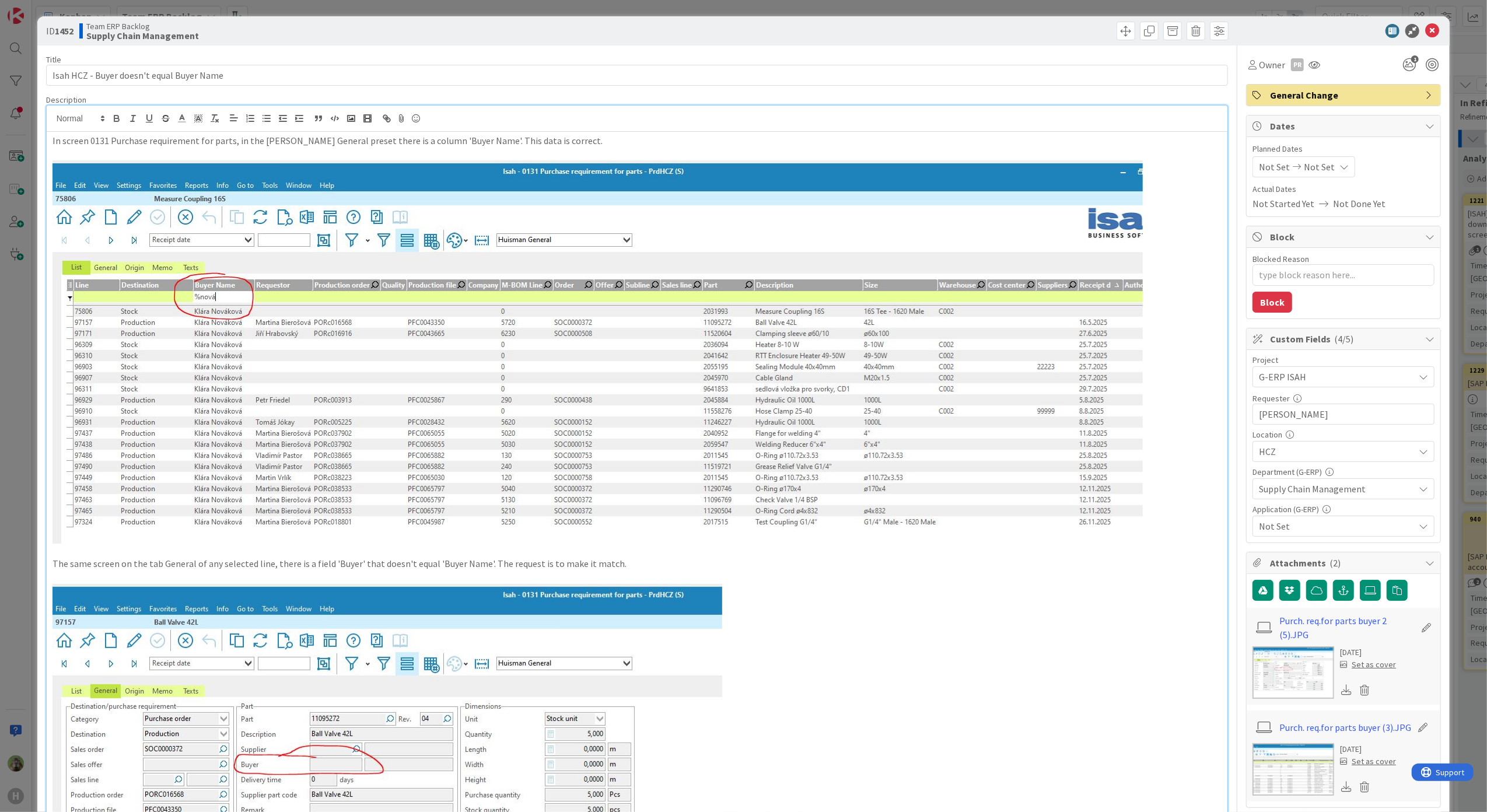
type textarea "x"
